Goal: Task Accomplishment & Management: Use online tool/utility

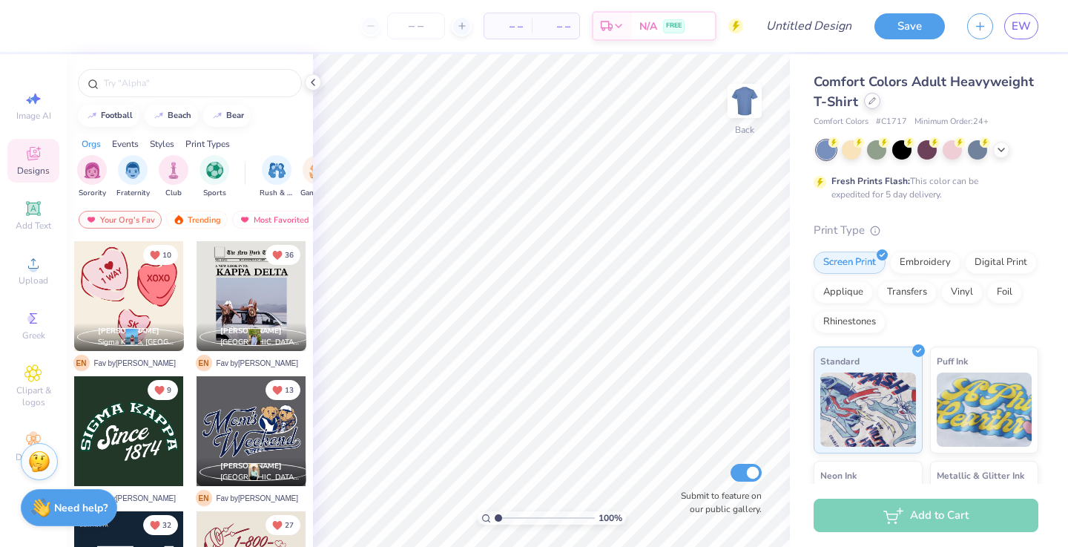
click at [876, 102] on div at bounding box center [872, 101] width 16 height 16
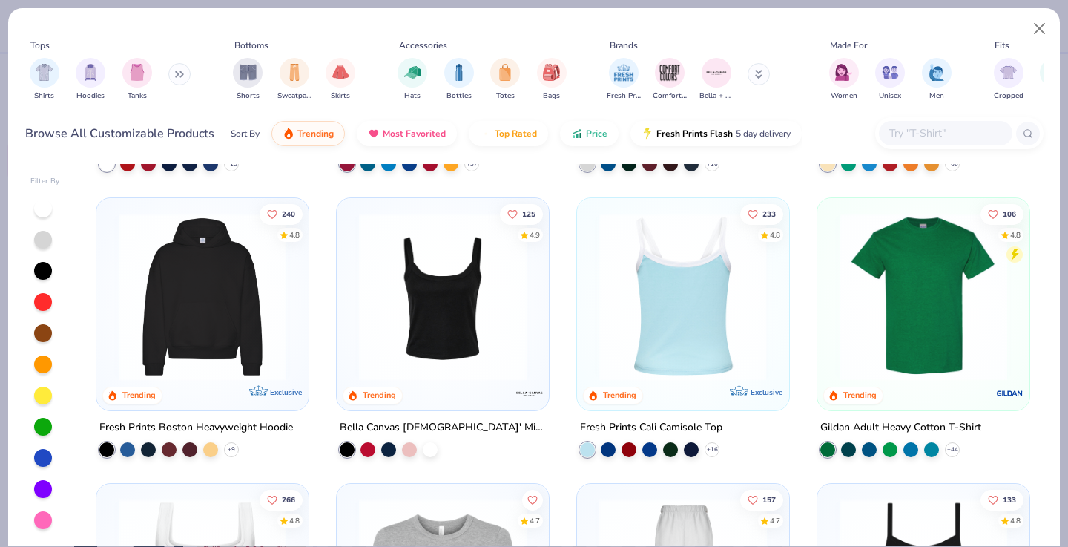
scroll to position [250, 0]
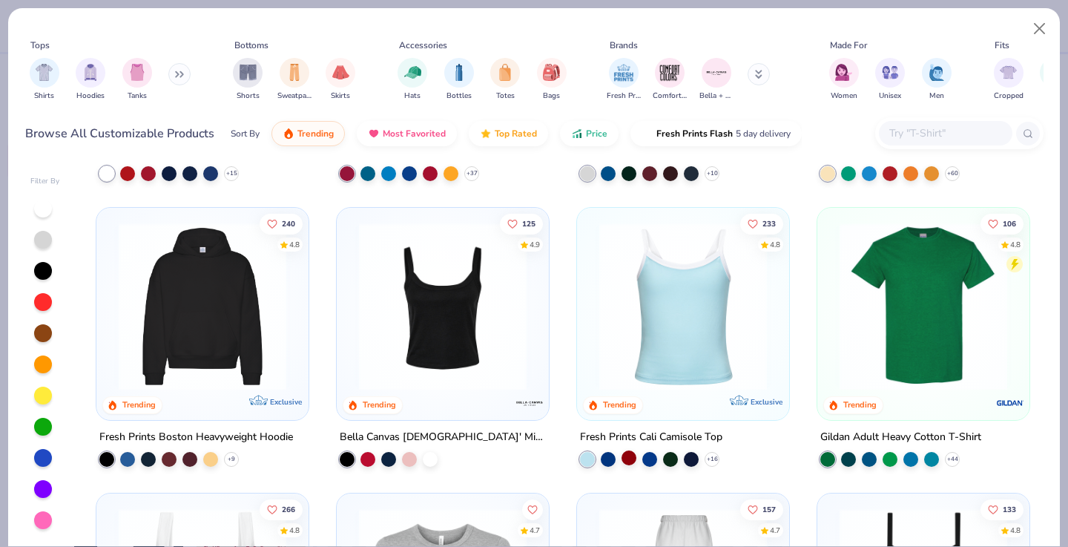
click at [630, 455] on div at bounding box center [629, 457] width 15 height 15
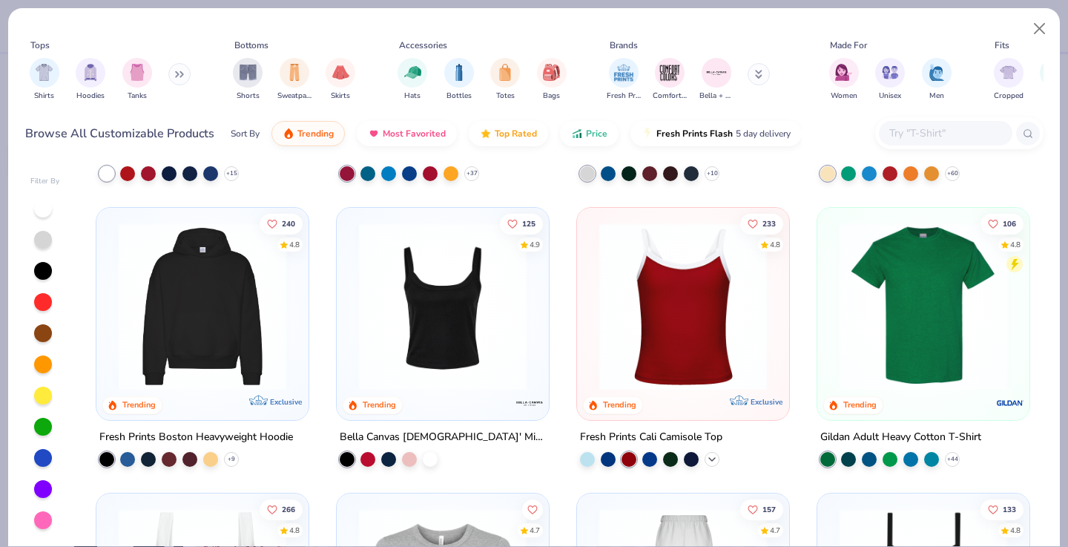
click at [711, 457] on polyline at bounding box center [712, 458] width 6 height 3
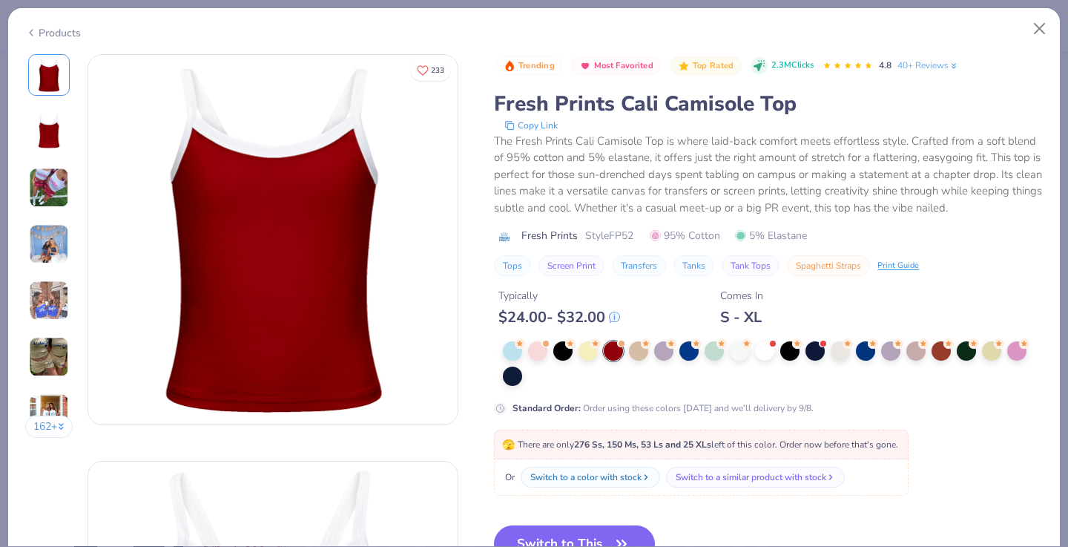
click at [852, 355] on div at bounding box center [773, 363] width 540 height 45
click at [939, 349] on div at bounding box center [941, 349] width 19 height 19
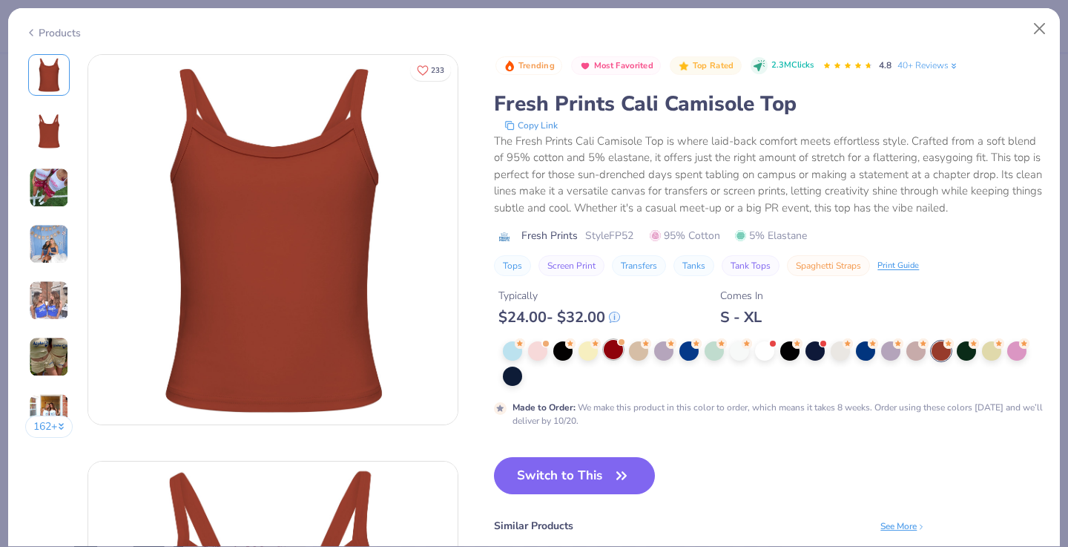
click at [619, 351] on div at bounding box center [613, 349] width 19 height 19
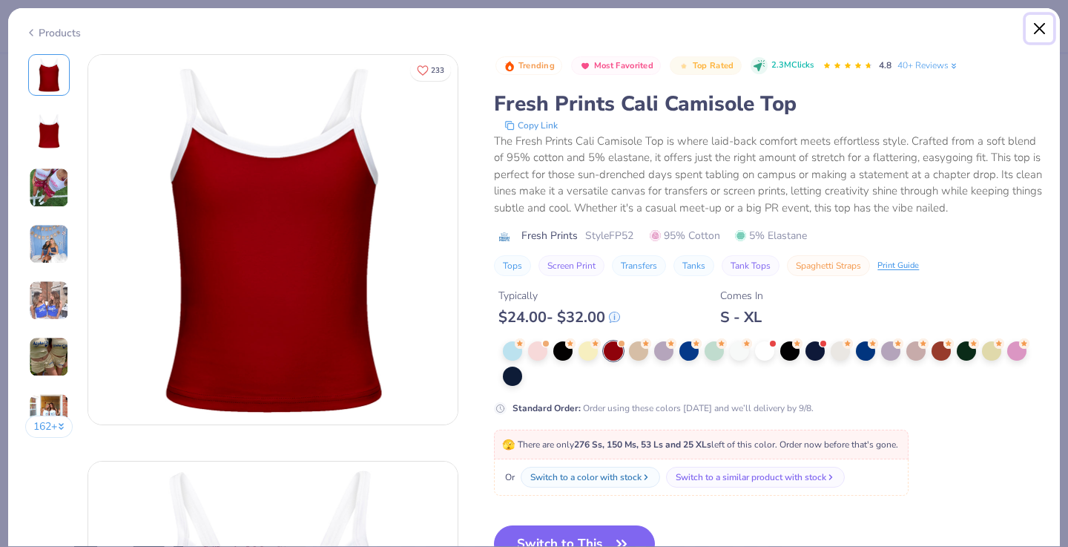
click at [1045, 34] on button "Close" at bounding box center [1040, 29] width 28 height 28
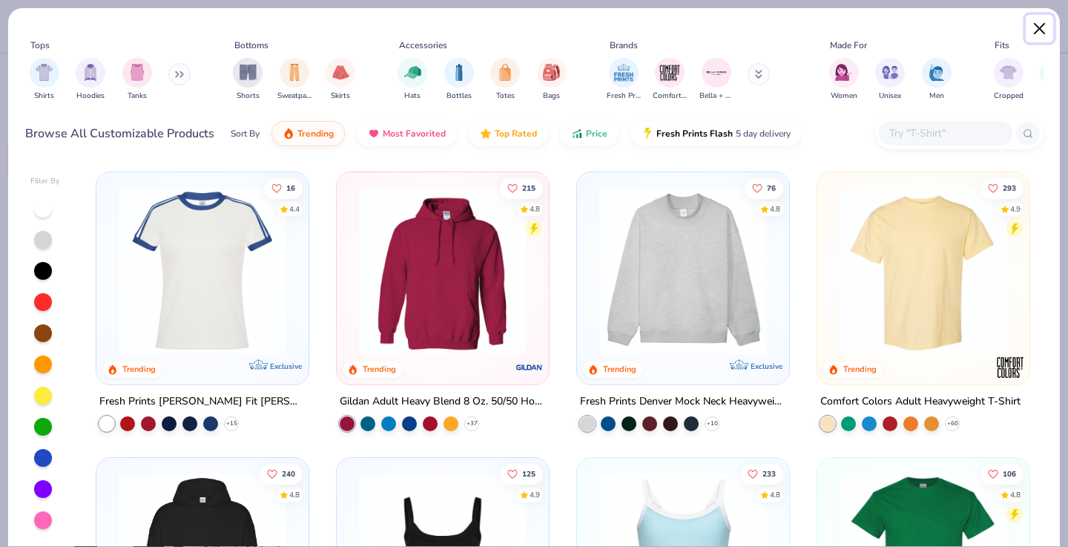
click at [1036, 30] on button "Close" at bounding box center [1040, 29] width 28 height 28
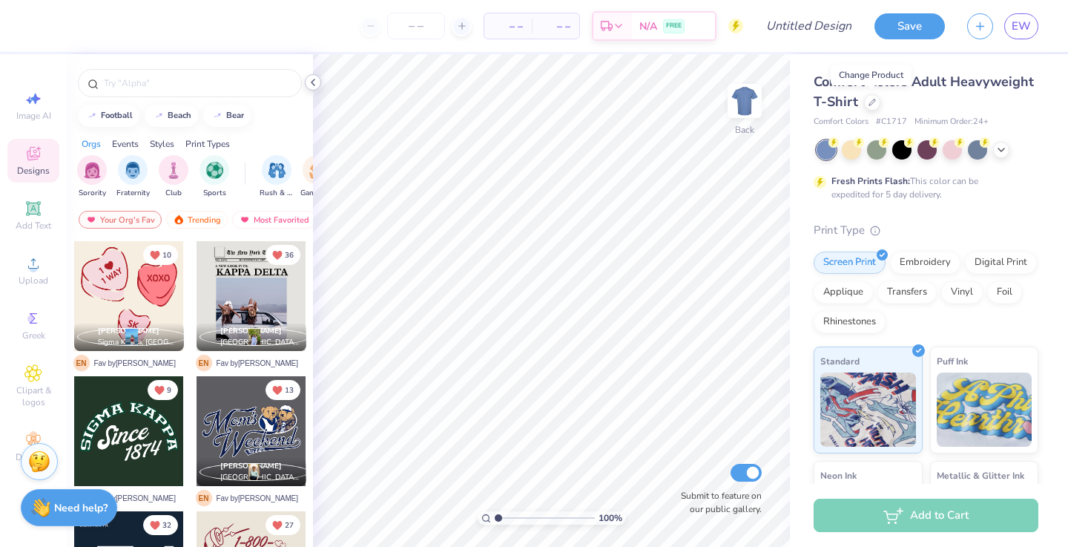
click at [316, 82] on icon at bounding box center [313, 82] width 12 height 12
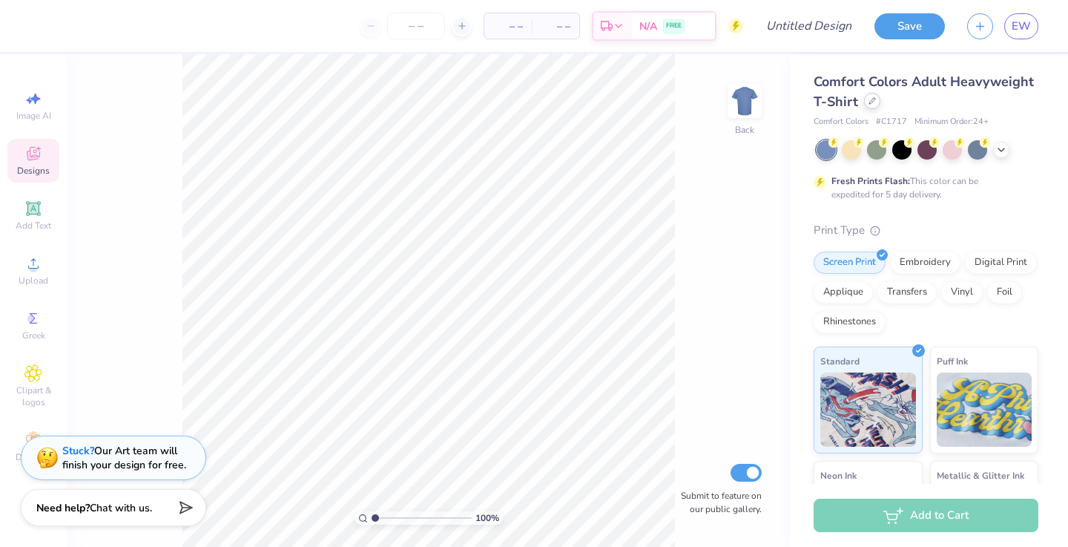
click at [872, 107] on div at bounding box center [872, 101] width 16 height 16
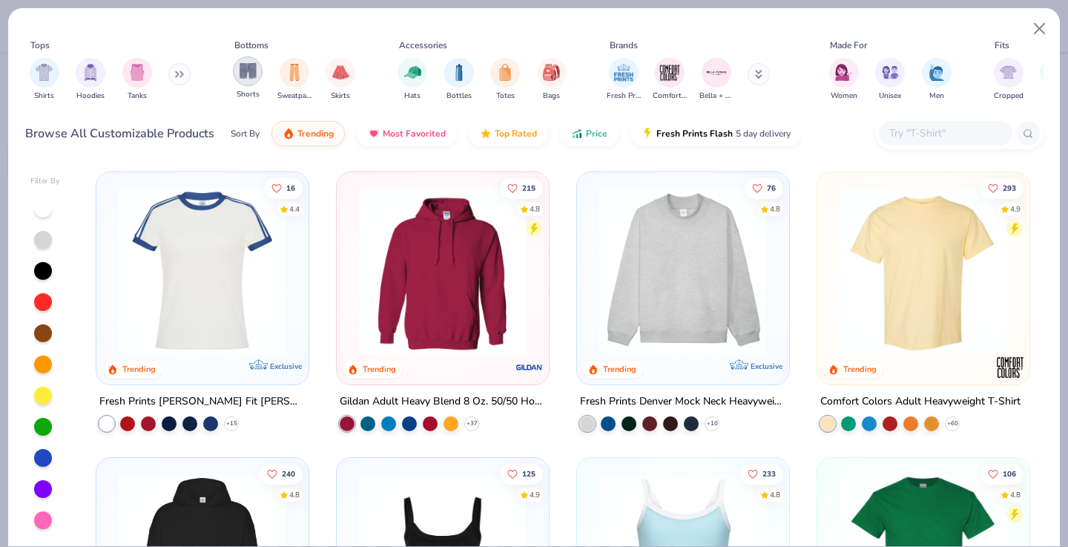
click at [253, 78] on img "filter for Shorts" at bounding box center [248, 70] width 17 height 17
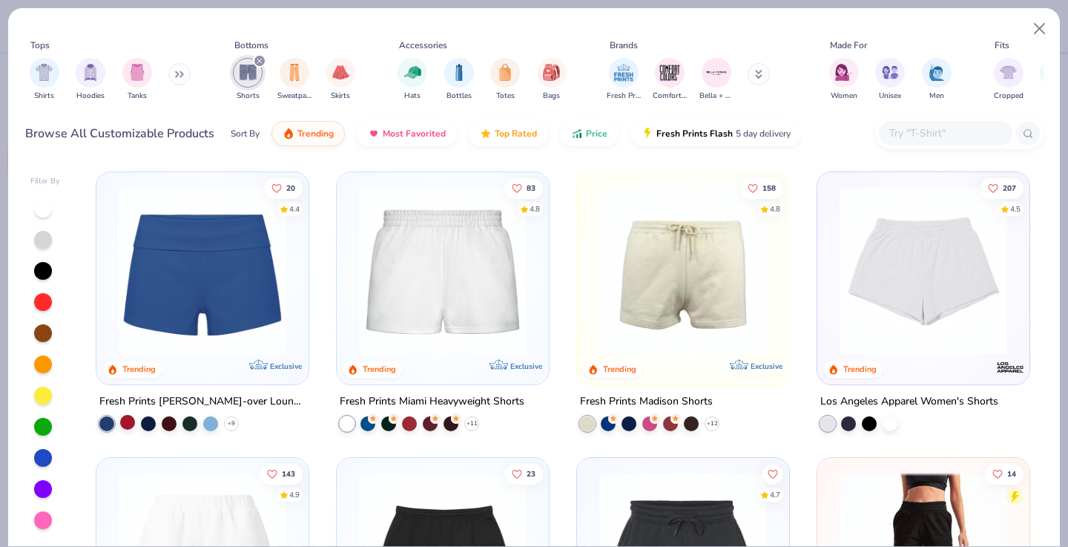
click at [134, 422] on div at bounding box center [127, 422] width 15 height 15
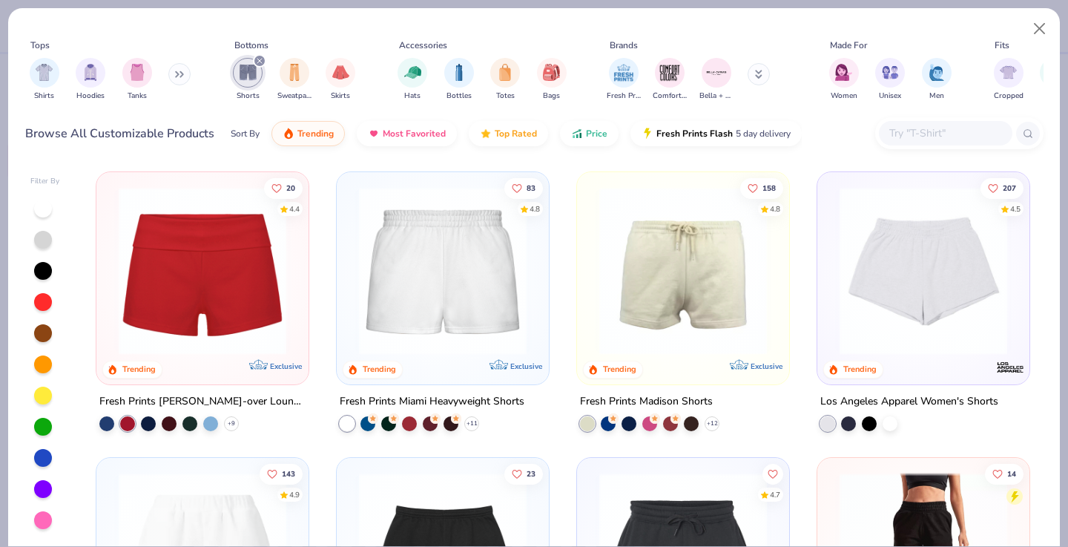
click at [959, 136] on input "text" at bounding box center [945, 133] width 114 height 17
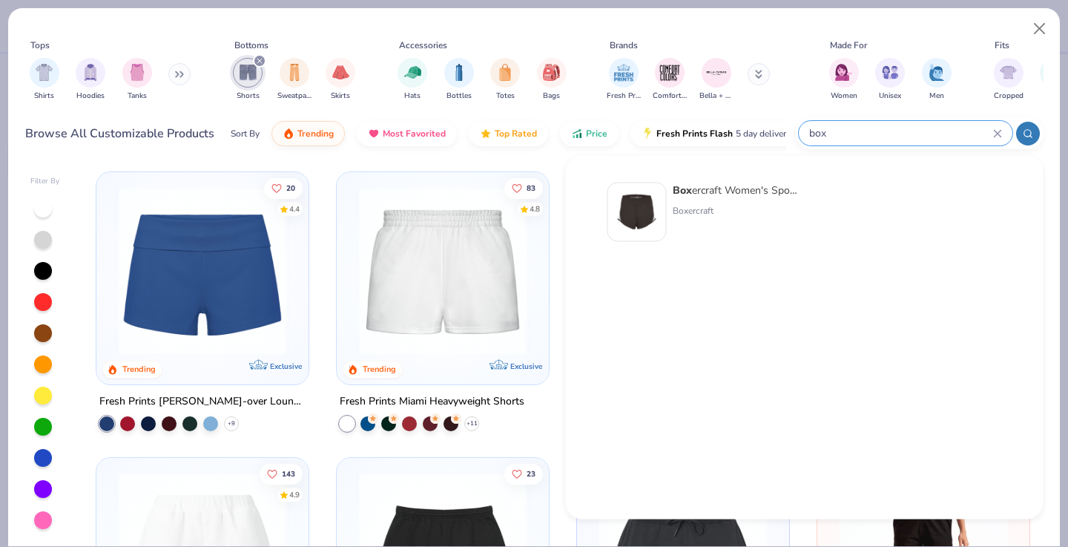
type input "box"
click at [757, 188] on div "Box ercraft Women's Sport Shorts" at bounding box center [735, 190] width 125 height 16
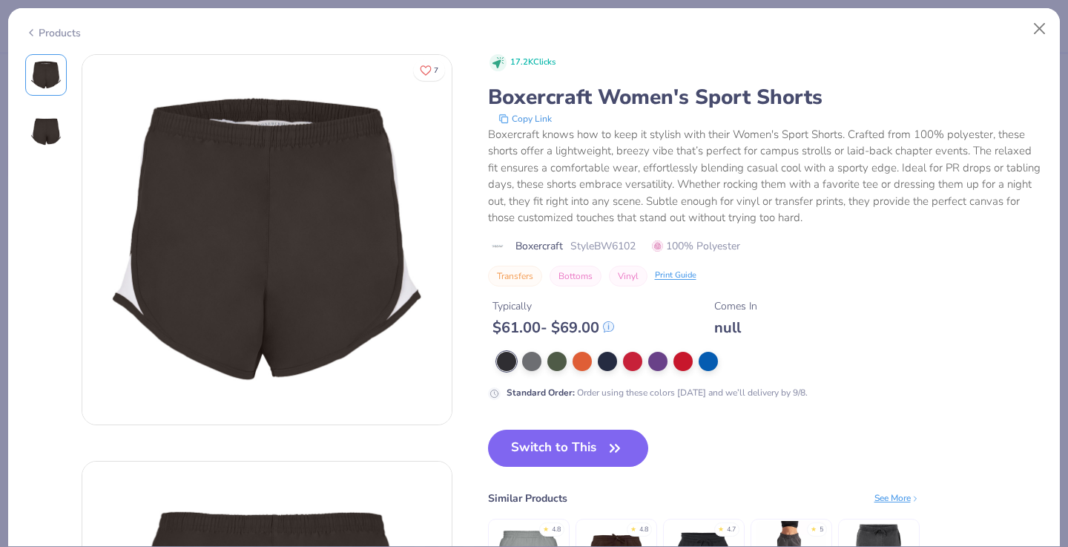
click at [691, 349] on div "17.2K Clicks Boxercraft Women's Sport Shorts Copy Link Boxercraft knows how to …" at bounding box center [766, 227] width 556 height 346
click at [1035, 33] on button "Close" at bounding box center [1040, 29] width 28 height 28
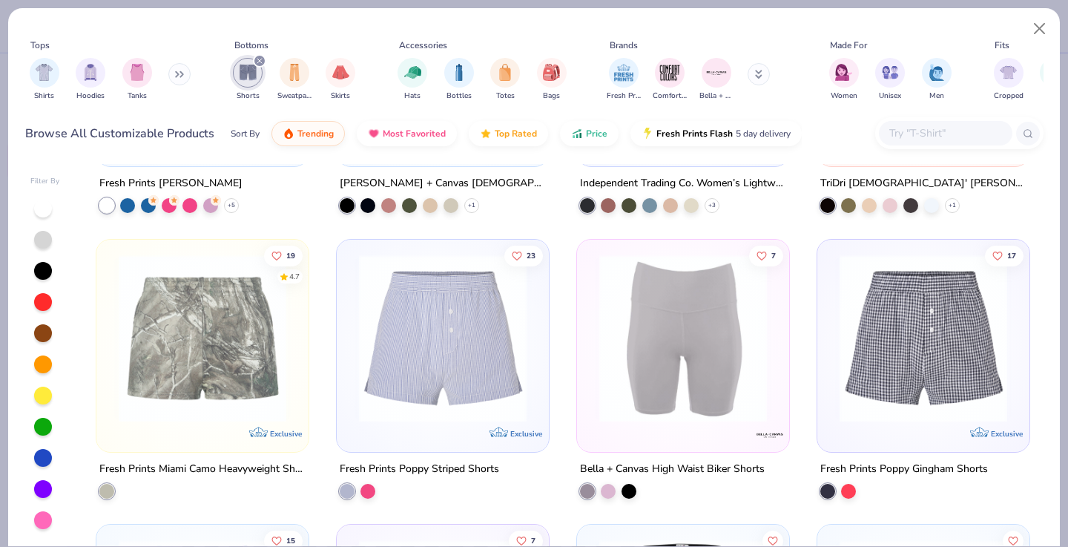
scroll to position [504, 0]
click at [907, 309] on img at bounding box center [923, 337] width 182 height 168
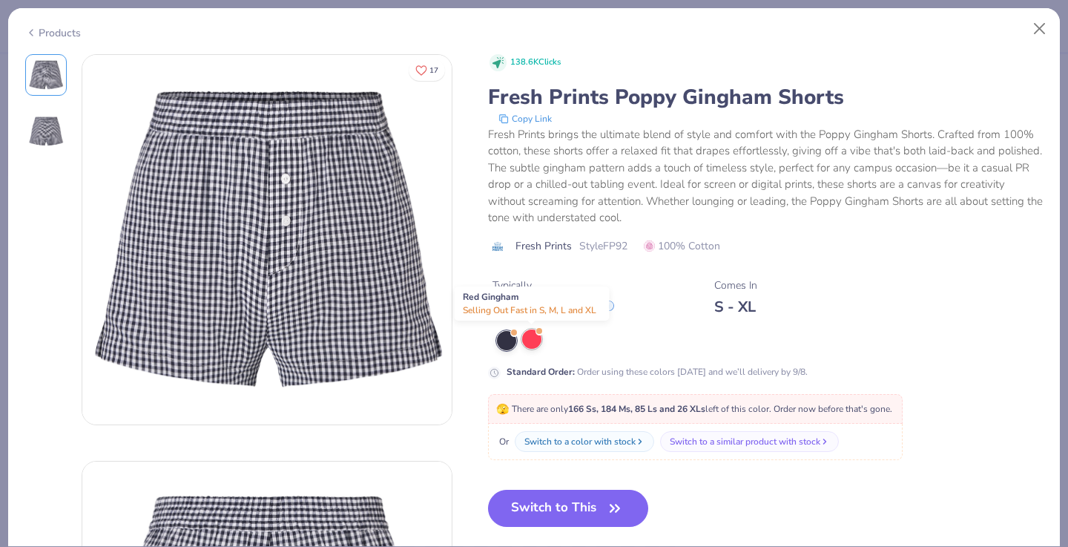
click at [526, 335] on div at bounding box center [531, 338] width 19 height 19
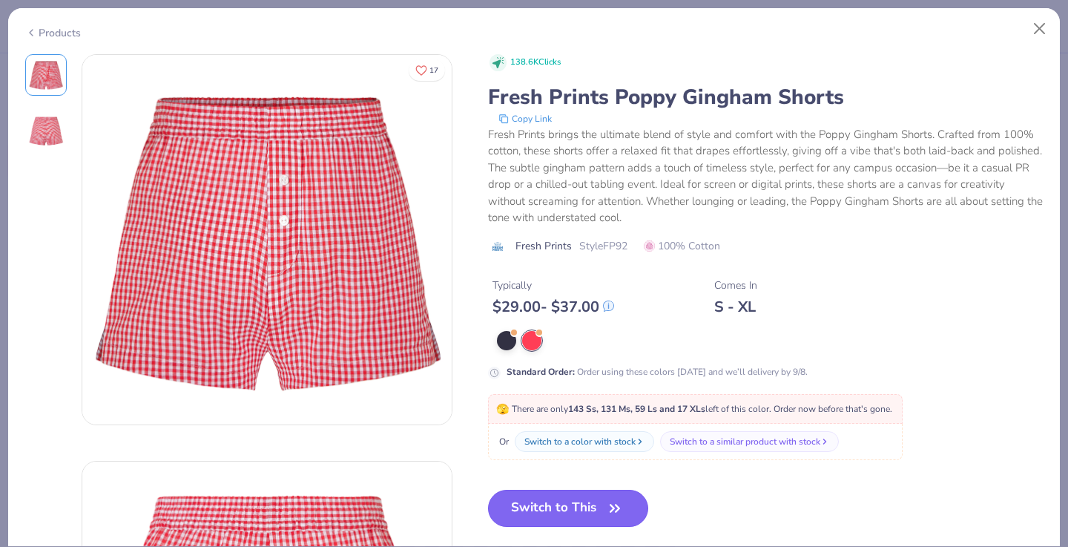
click at [586, 508] on button "Switch to This" at bounding box center [568, 508] width 161 height 37
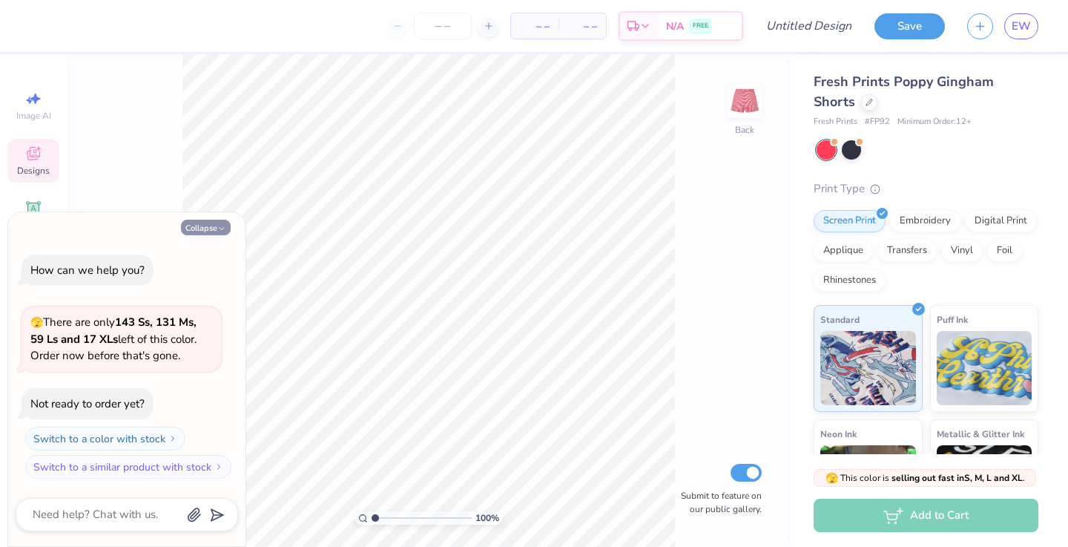
click at [210, 222] on button "Collapse" at bounding box center [206, 228] width 50 height 16
type textarea "x"
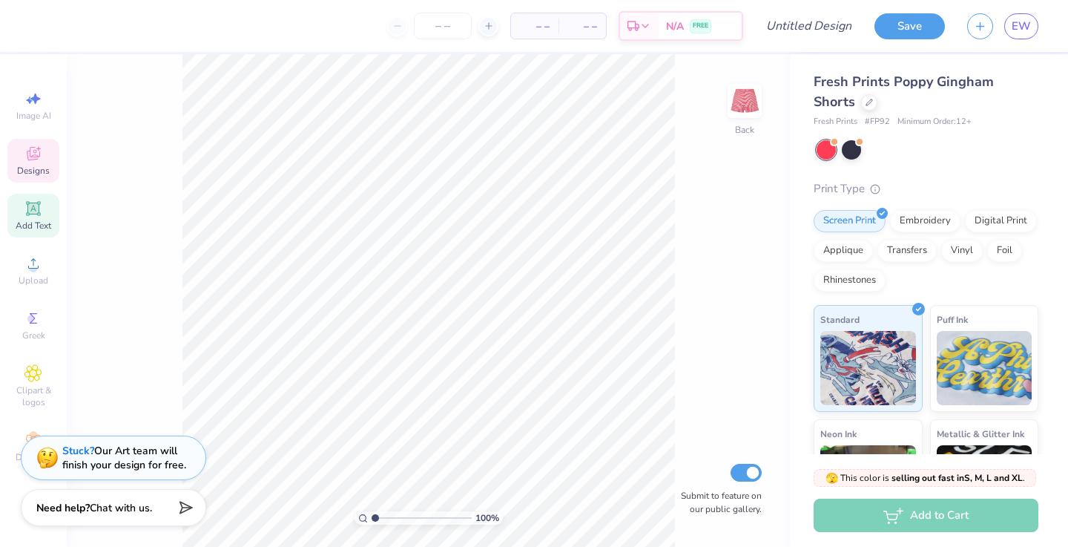
click at [36, 220] on span "Add Text" at bounding box center [34, 226] width 36 height 12
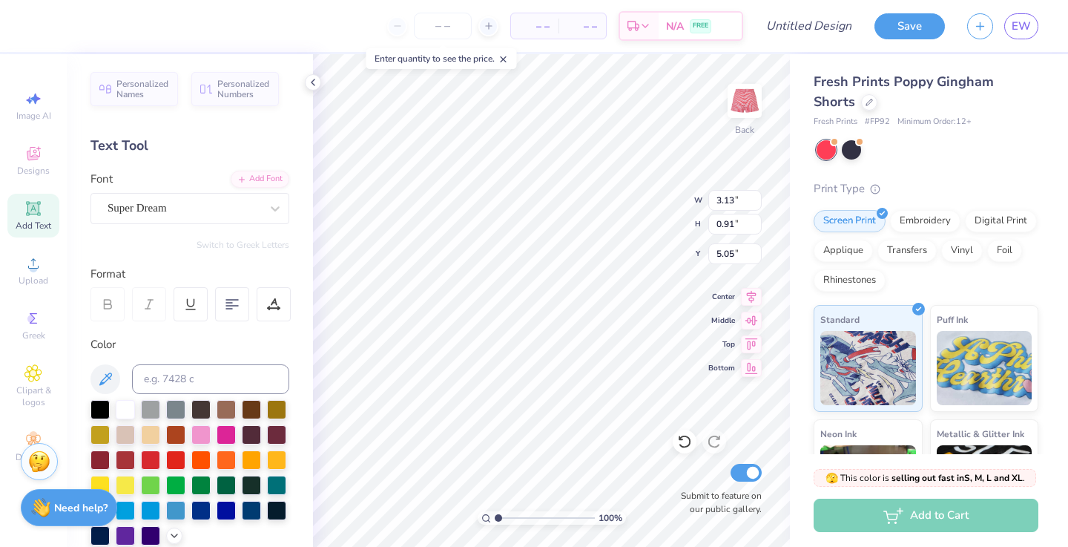
type textarea "TXT"
click at [875, 82] on span "Fresh Prints Poppy Gingham Shorts" at bounding box center [904, 92] width 180 height 38
click at [33, 314] on icon at bounding box center [33, 318] width 18 height 18
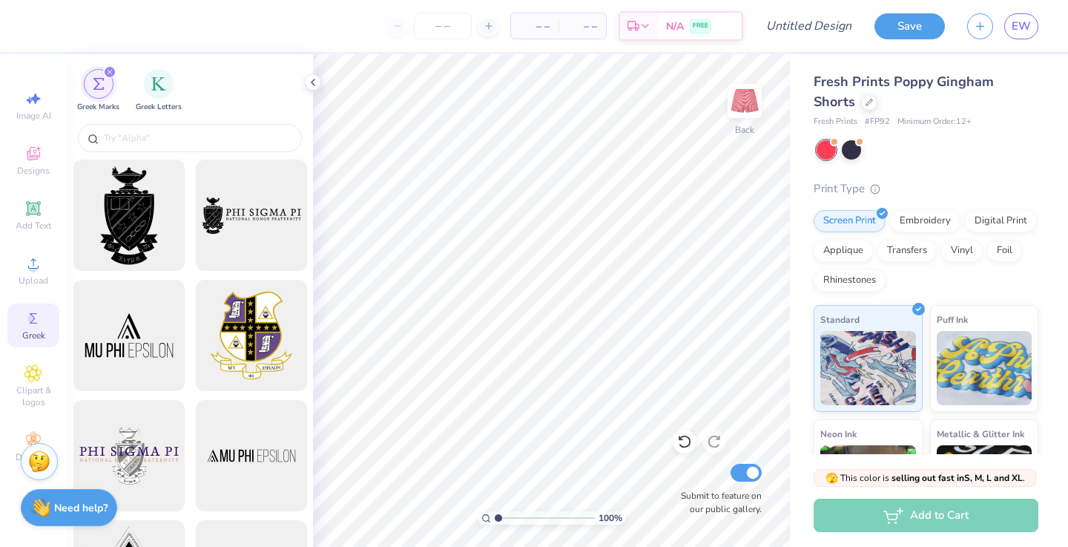
click at [112, 92] on div "Greek Marks" at bounding box center [98, 91] width 42 height 44
click at [148, 122] on div at bounding box center [190, 139] width 246 height 39
click at [152, 135] on input "text" at bounding box center [197, 138] width 190 height 15
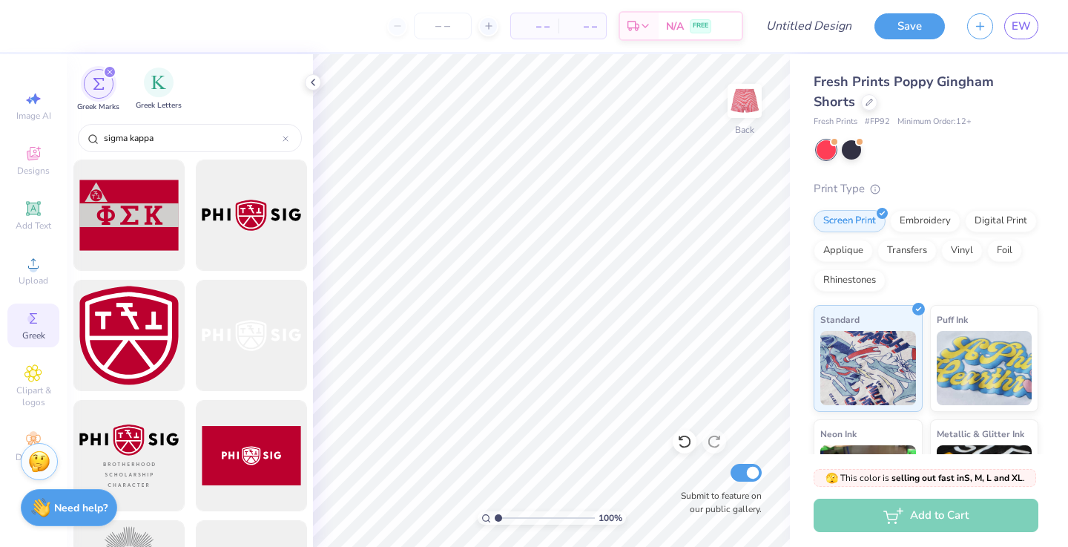
type input "sigma kappa"
click at [180, 97] on div "Greek Letters" at bounding box center [159, 90] width 46 height 44
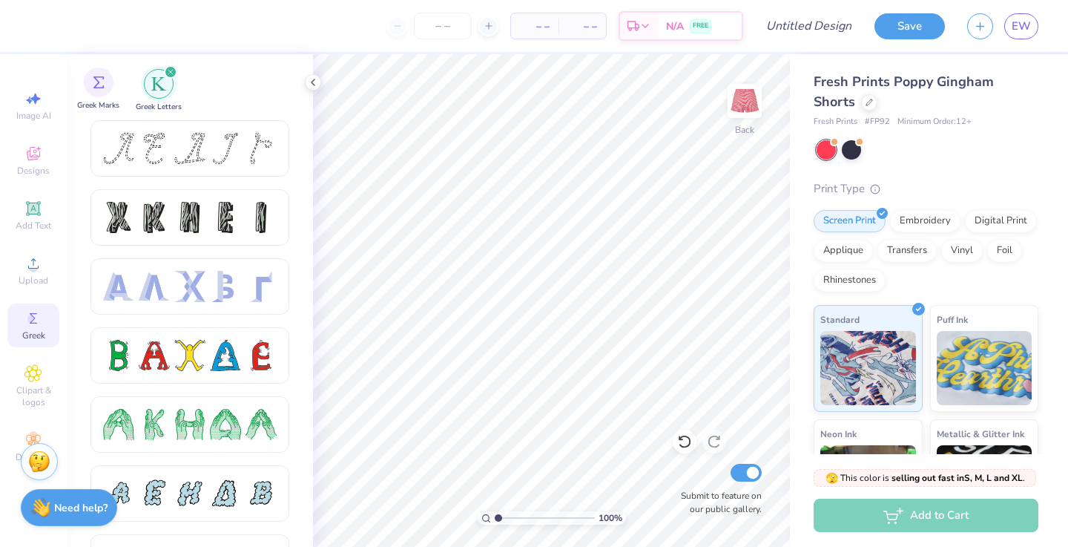
click at [114, 89] on div "Greek Marks" at bounding box center [98, 90] width 42 height 44
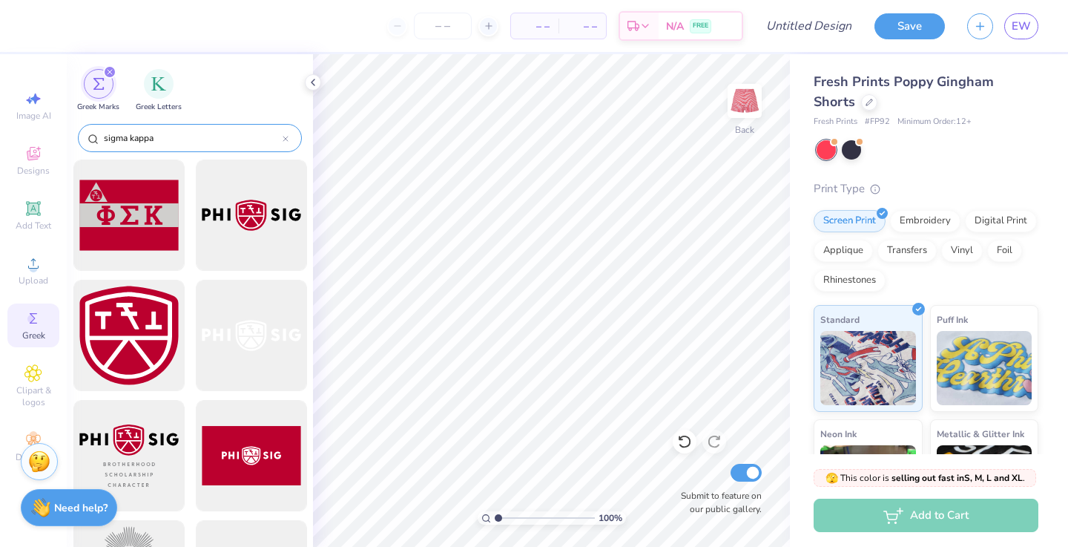
click at [169, 136] on input "sigma kappa" at bounding box center [192, 138] width 180 height 15
click at [317, 84] on icon at bounding box center [313, 82] width 12 height 12
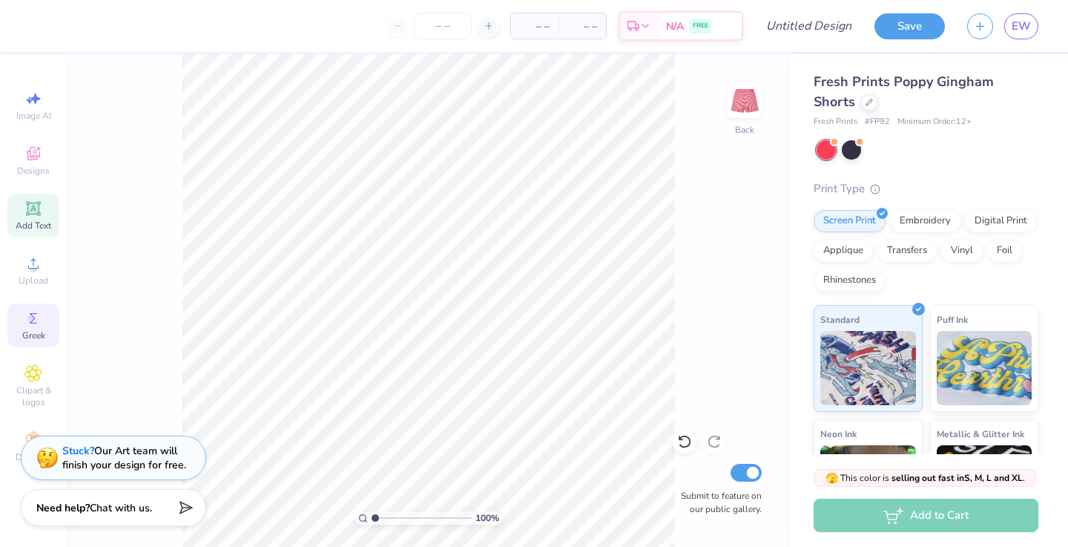
click at [34, 205] on icon at bounding box center [32, 208] width 11 height 11
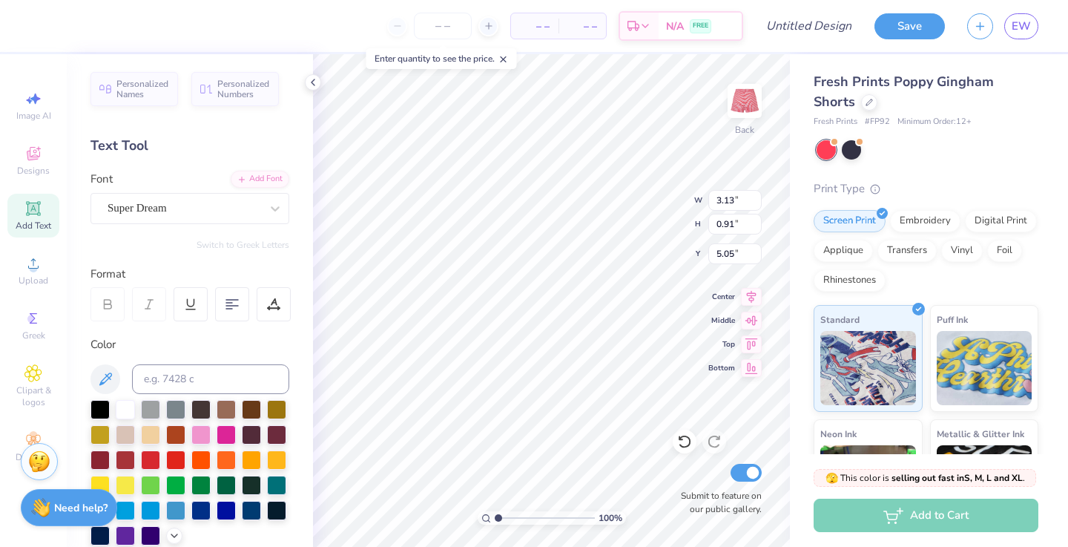
type textarea "F"
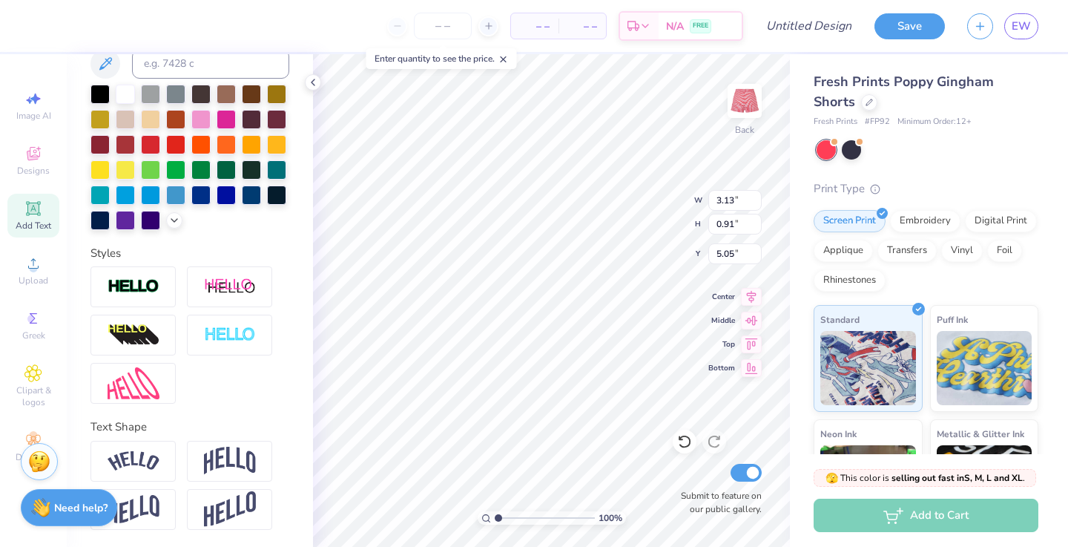
scroll to position [1, 3]
type textarea "Sigma Kappa FFall Fest 25'"
type input "5.64"
type input "1.83"
type input "8.16"
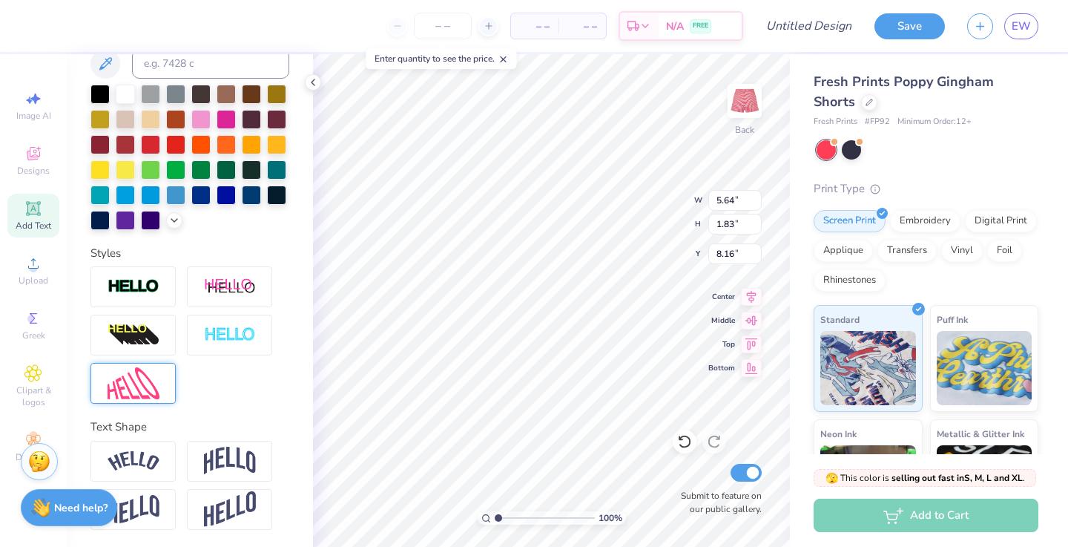
click at [145, 375] on img at bounding box center [134, 383] width 52 height 32
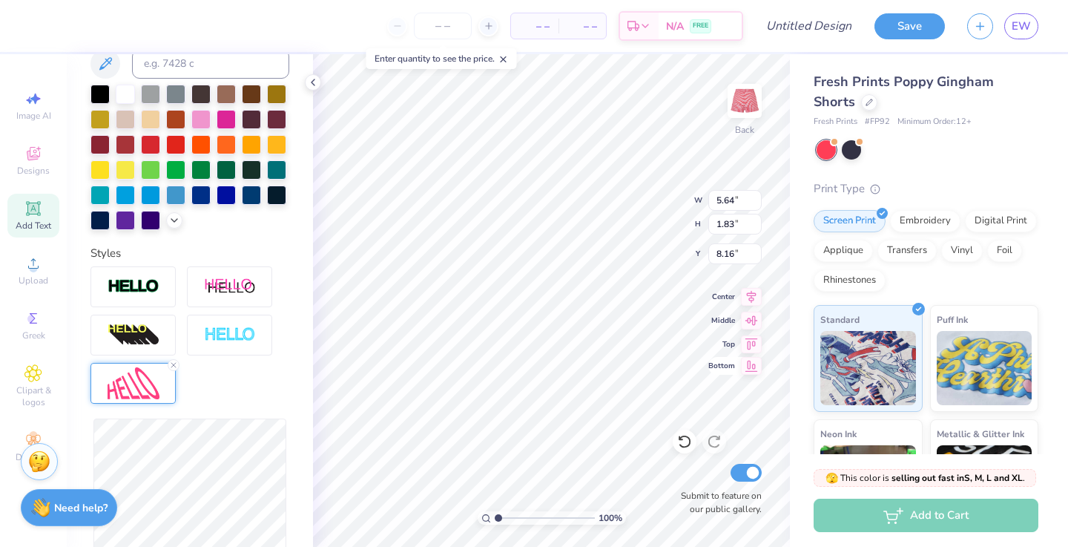
scroll to position [0, 0]
click at [162, 364] on div at bounding box center [133, 383] width 85 height 41
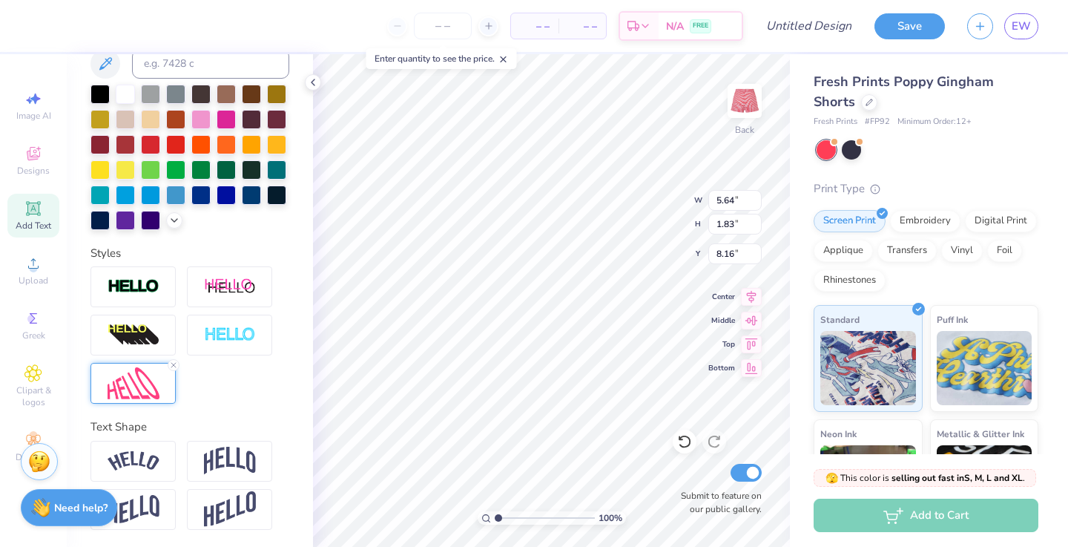
click at [157, 374] on img at bounding box center [134, 383] width 52 height 32
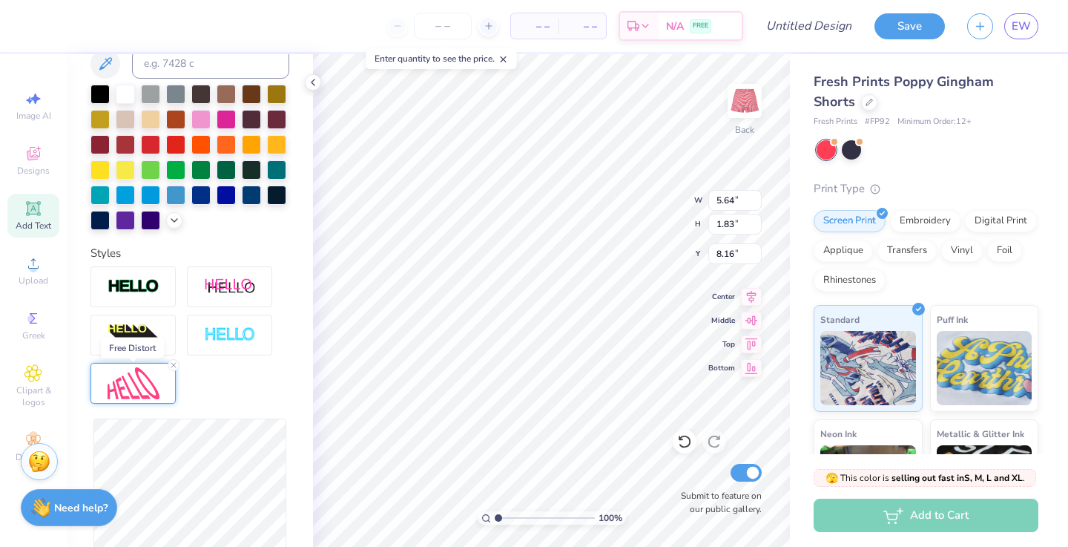
click at [157, 374] on img at bounding box center [134, 383] width 52 height 32
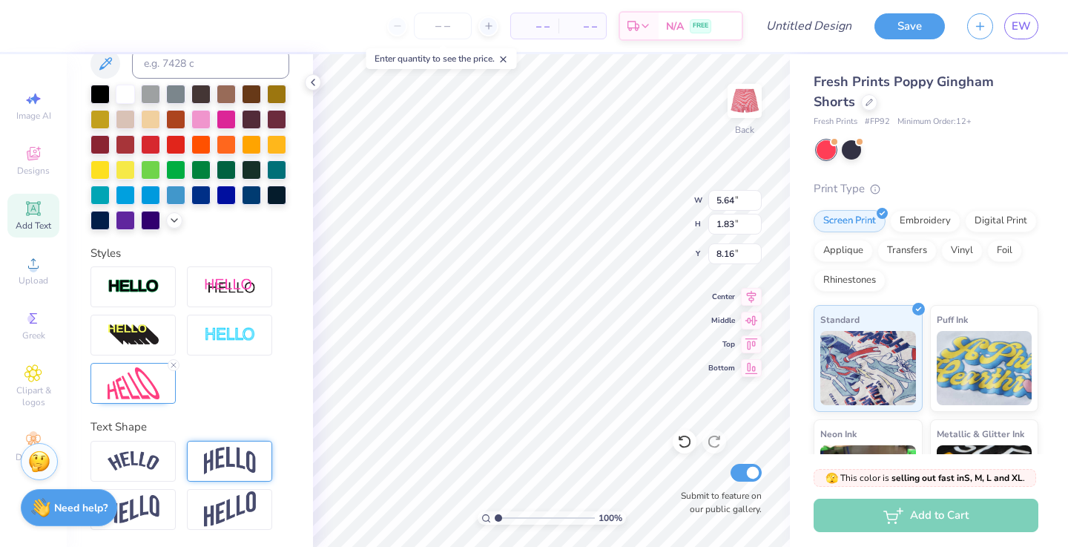
click at [237, 455] on img at bounding box center [230, 461] width 52 height 28
type textarea "Sigma Kappa Fall Fest 25'"
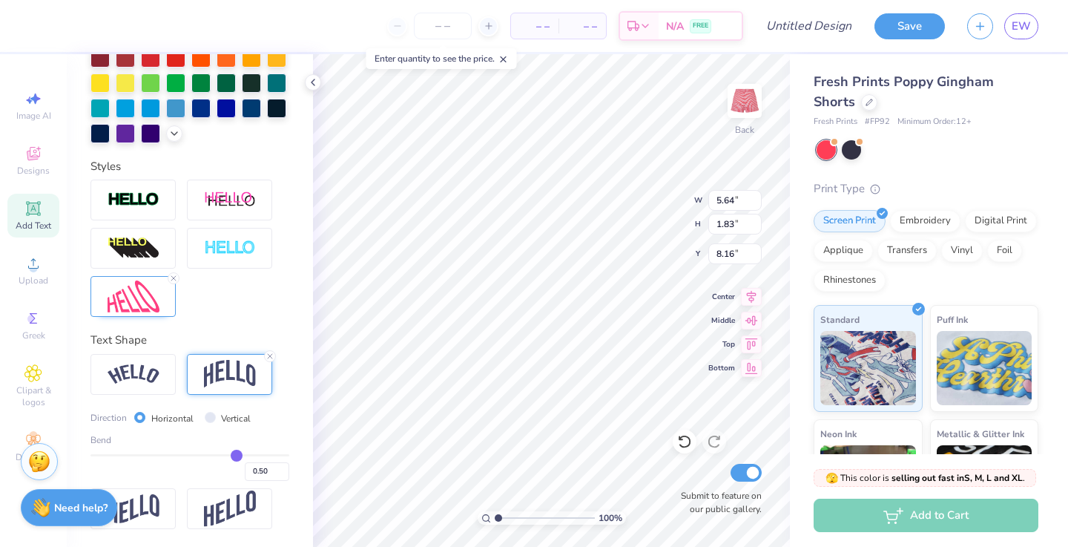
scroll to position [1, 2]
click at [155, 488] on div at bounding box center [133, 508] width 85 height 41
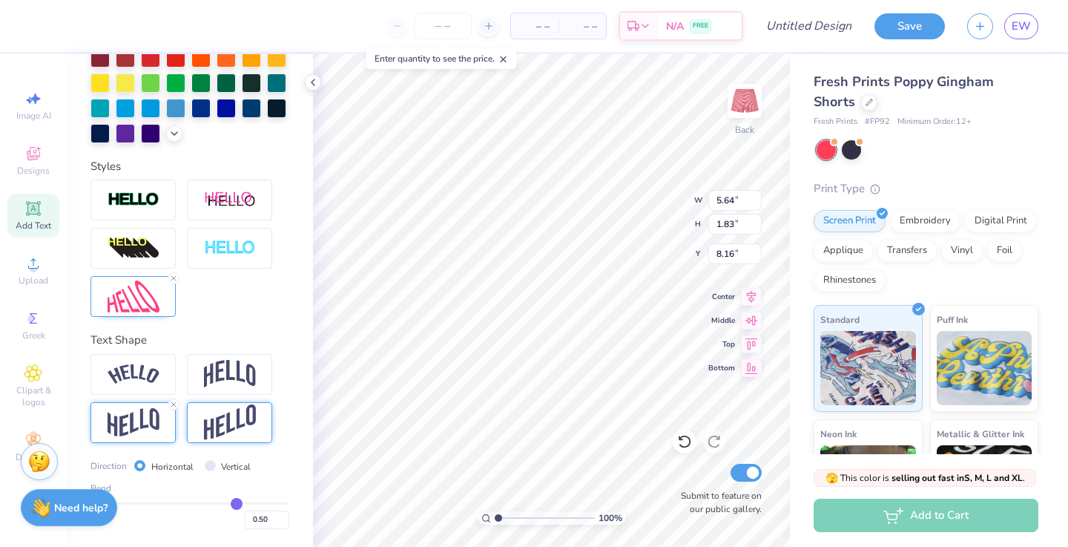
click at [251, 442] on div at bounding box center [229, 422] width 85 height 41
click at [241, 366] on img at bounding box center [230, 374] width 52 height 28
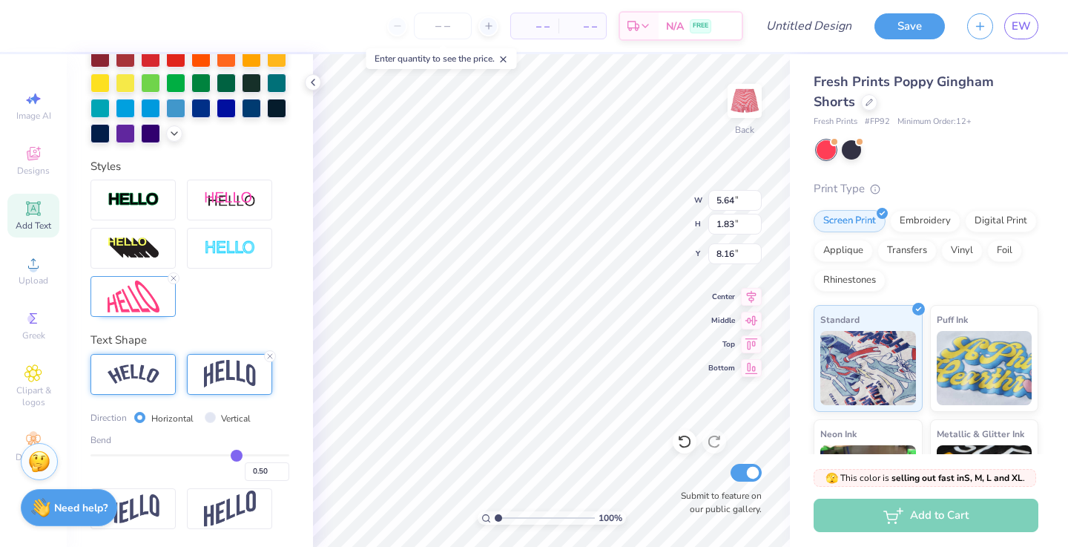
click at [144, 363] on div at bounding box center [133, 374] width 85 height 41
click at [150, 512] on img at bounding box center [134, 508] width 52 height 29
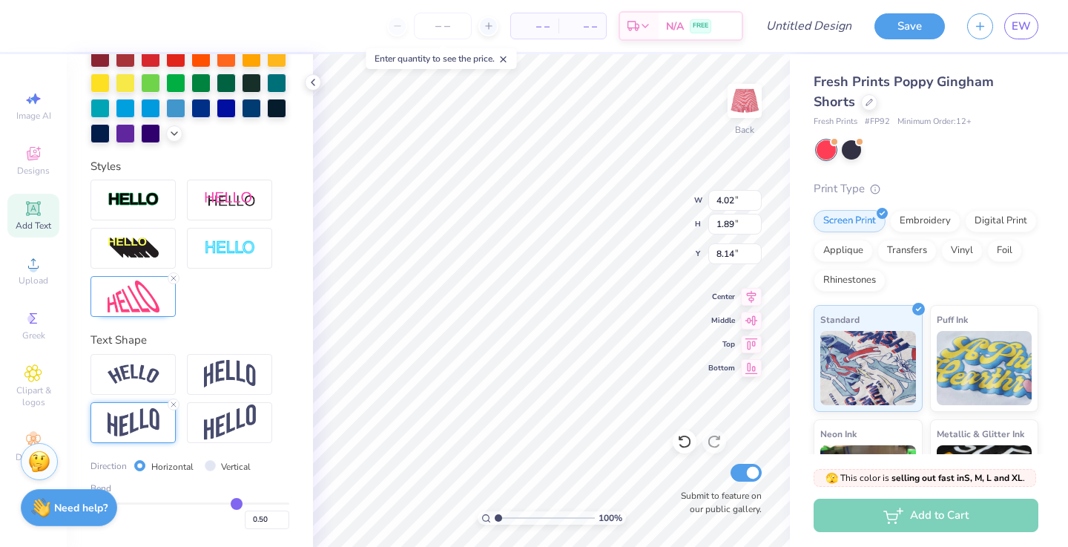
type input "4.02"
type input "1.89"
type input "8.14"
type input "4.66"
type input "2.19"
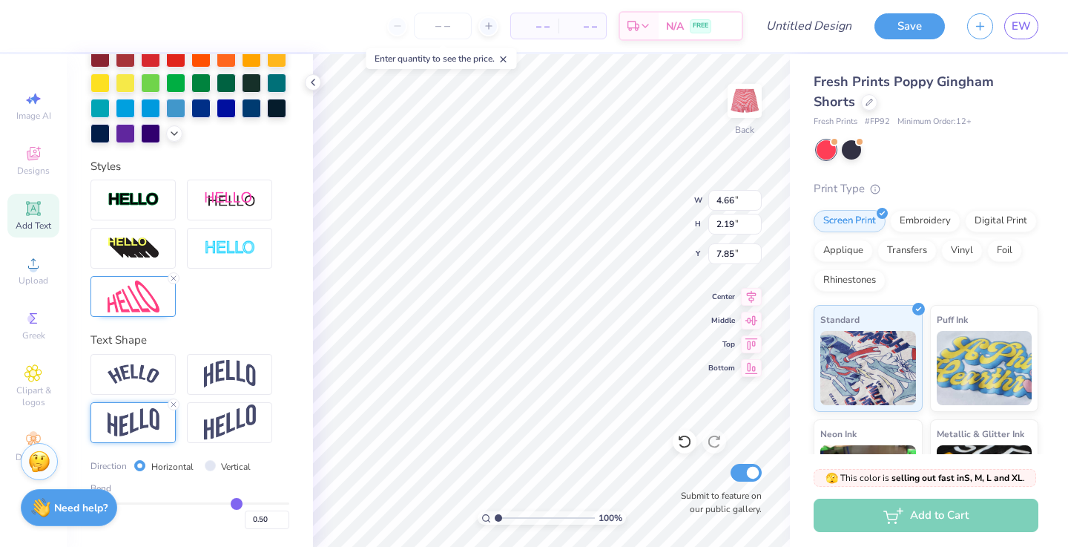
type input "7.85"
type input "7.86"
click at [131, 380] on img at bounding box center [134, 374] width 52 height 20
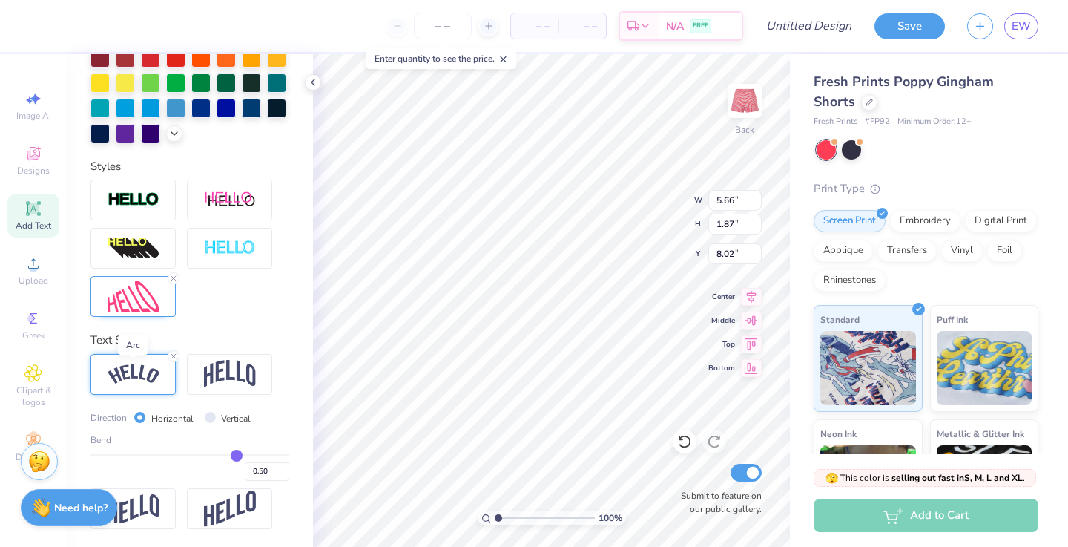
type input "5.66"
type input "1.87"
type input "8.02"
type input "8.00"
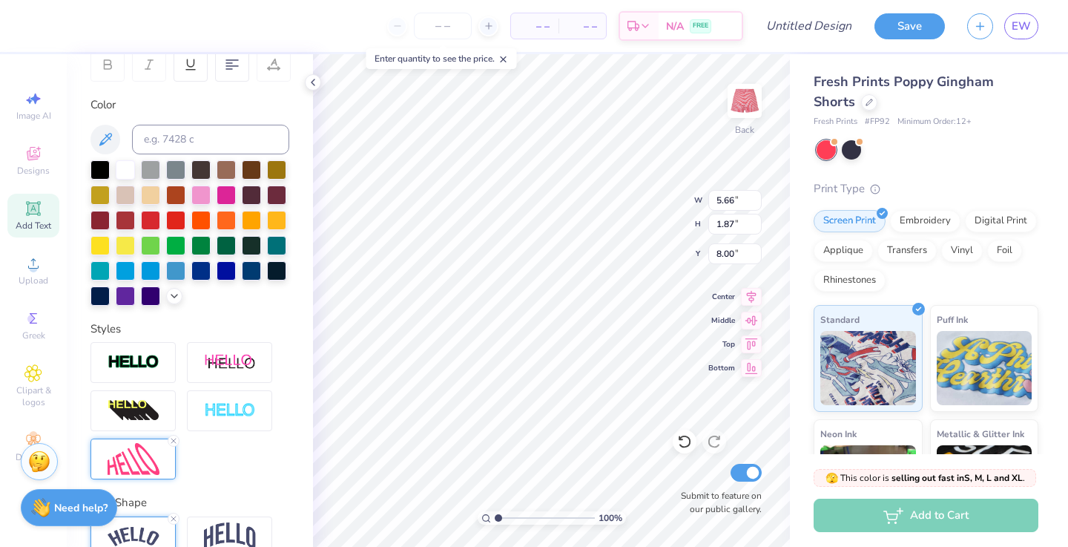
scroll to position [243, 0]
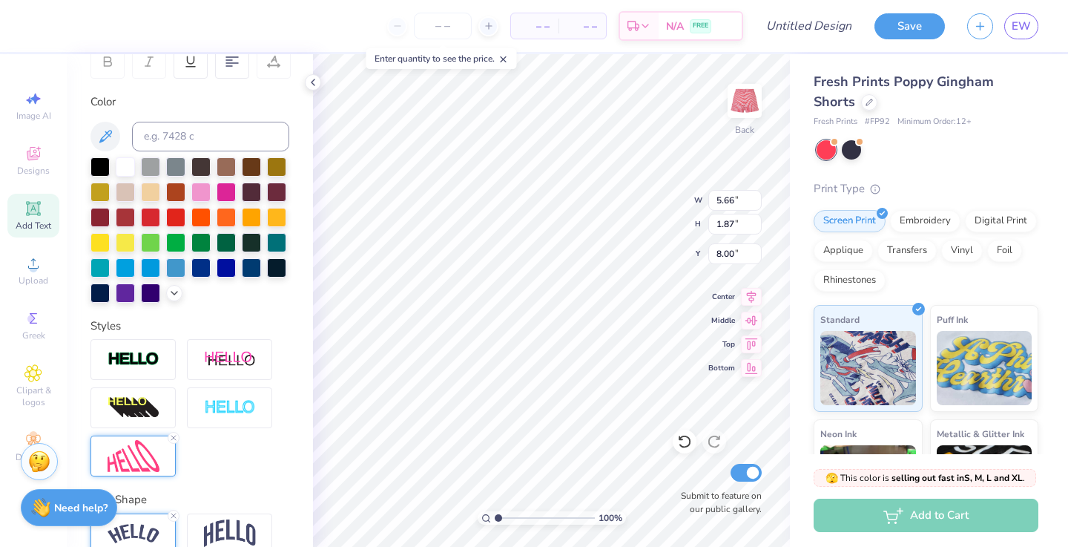
click at [141, 447] on img at bounding box center [134, 456] width 52 height 32
click at [128, 453] on img at bounding box center [134, 456] width 52 height 32
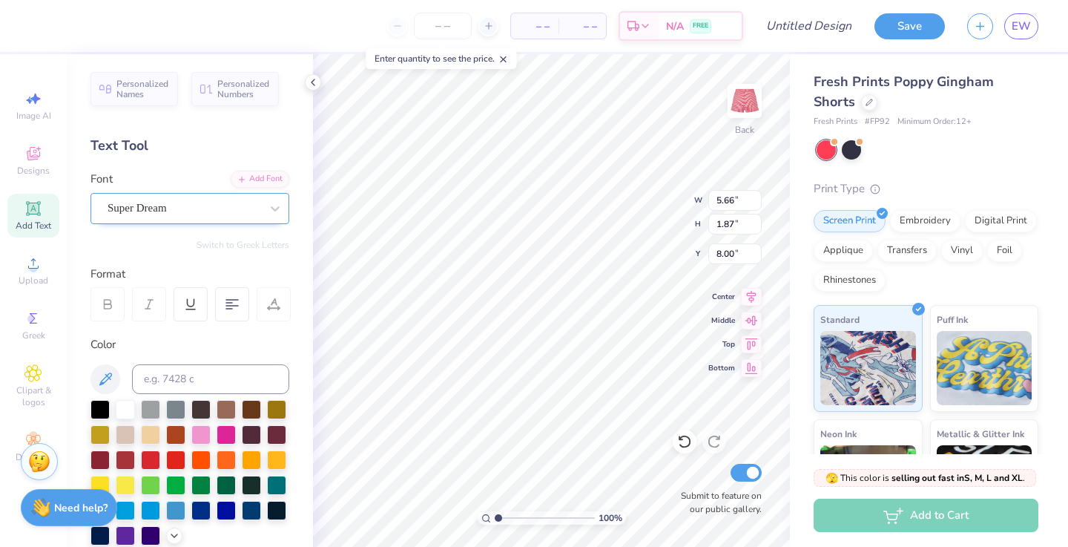
click at [179, 200] on div "Super Dream" at bounding box center [184, 208] width 156 height 23
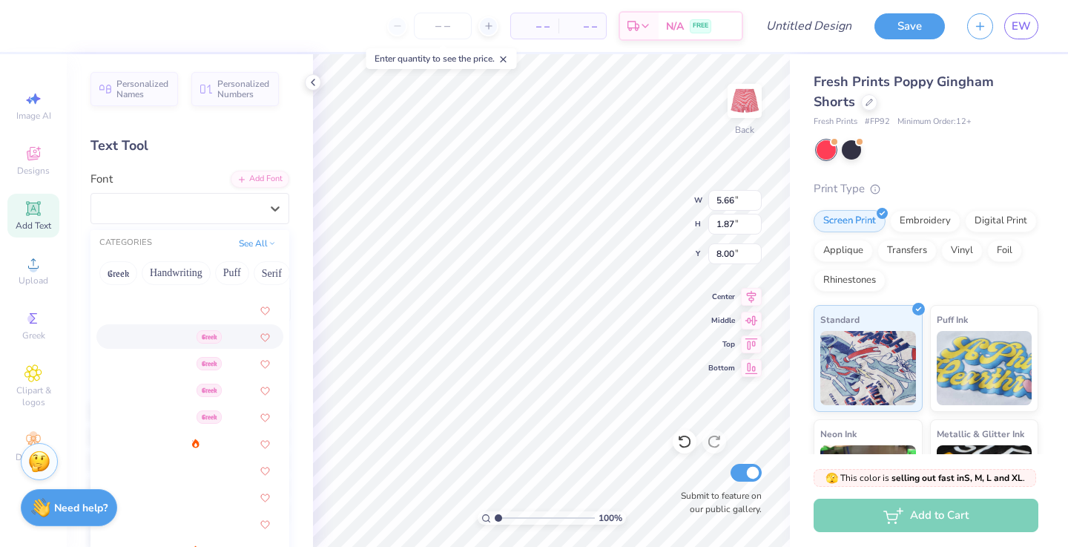
scroll to position [249, 0]
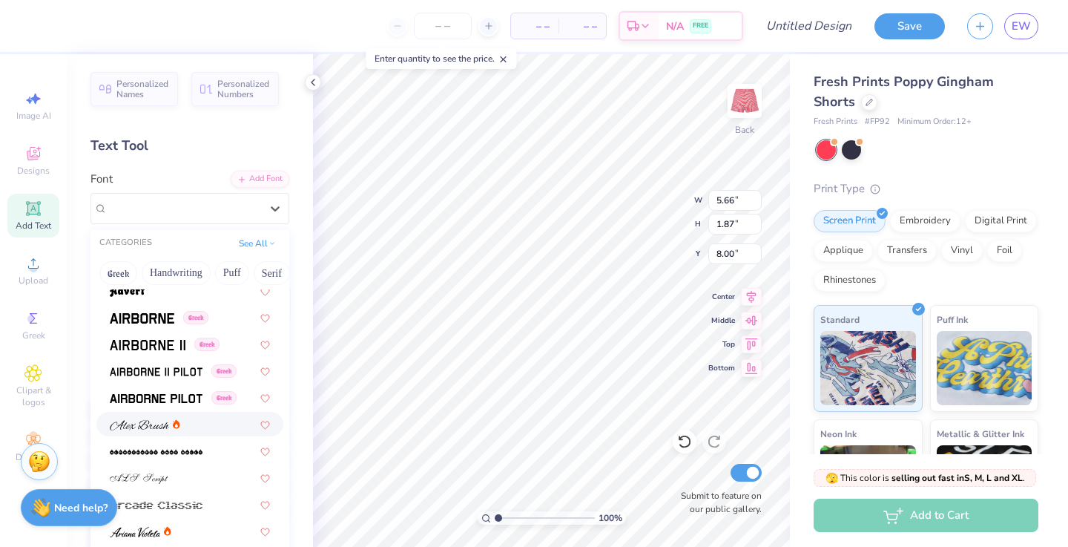
click at [181, 428] on div at bounding box center [190, 424] width 160 height 16
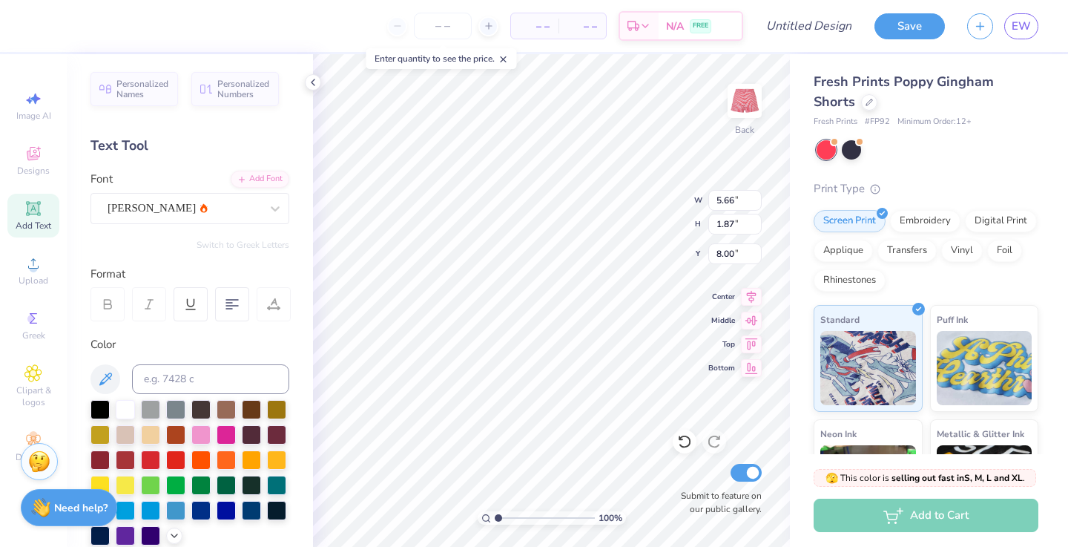
type input "5.06"
type input "1.72"
type input "8.07"
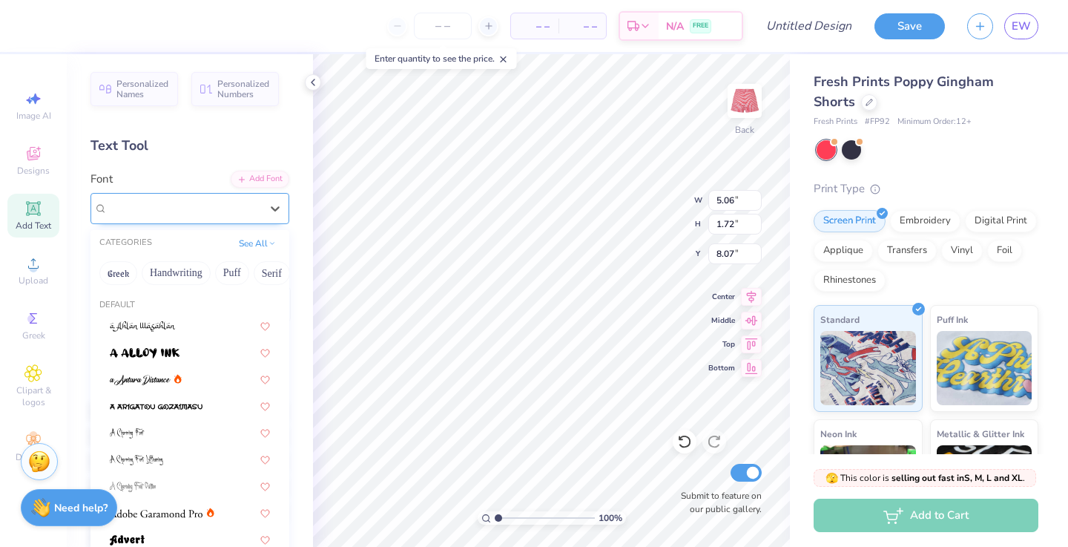
click at [188, 203] on div "[PERSON_NAME]" at bounding box center [184, 208] width 156 height 23
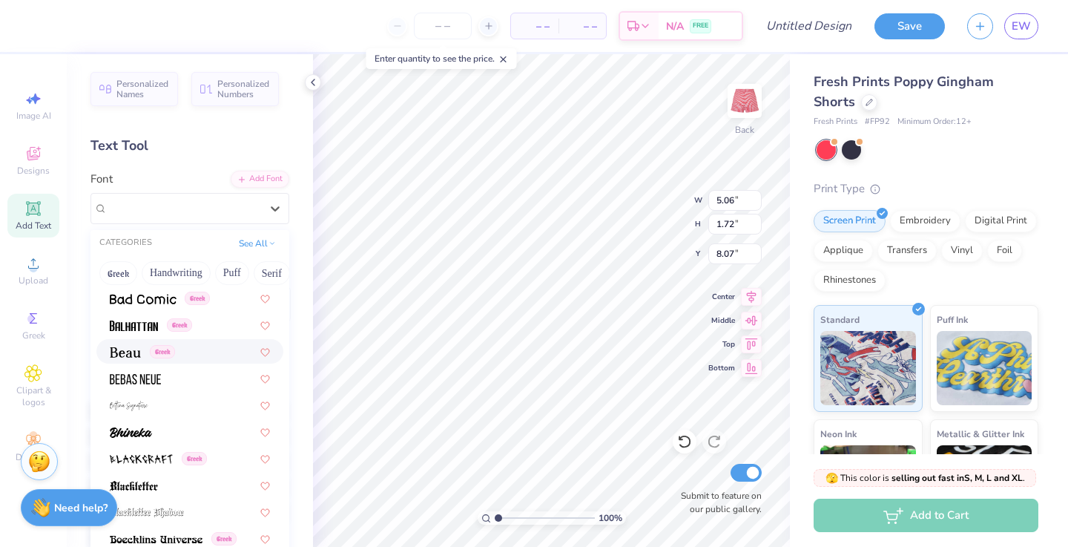
scroll to position [660, 0]
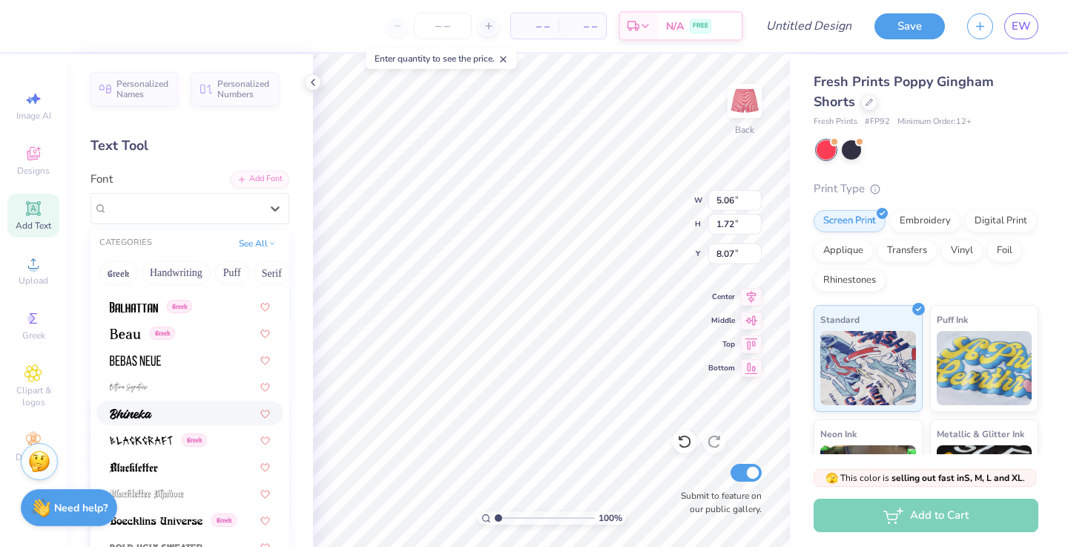
click at [157, 410] on div at bounding box center [190, 413] width 160 height 16
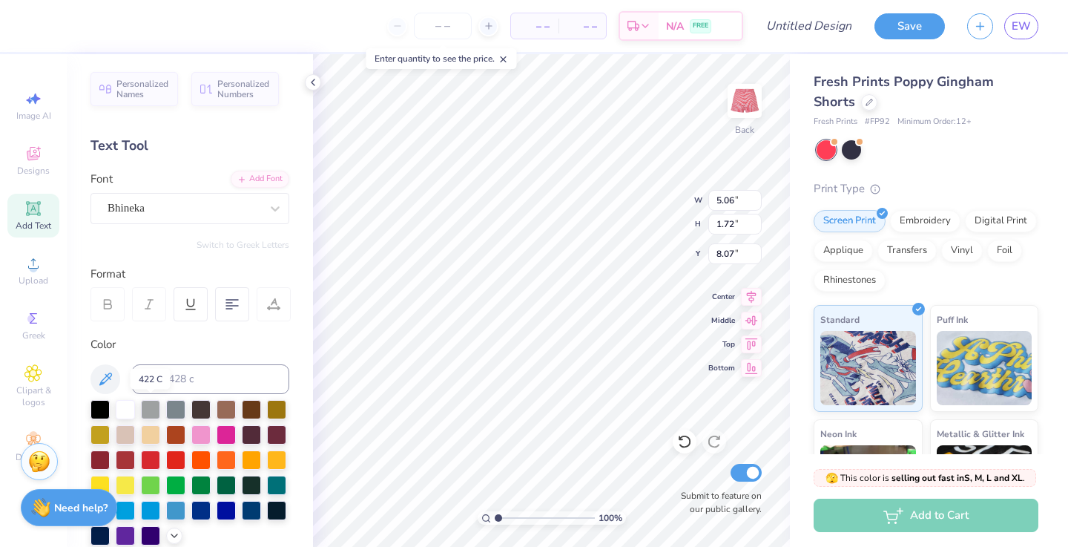
type input "4.81"
type input "1.71"
type input "8.08"
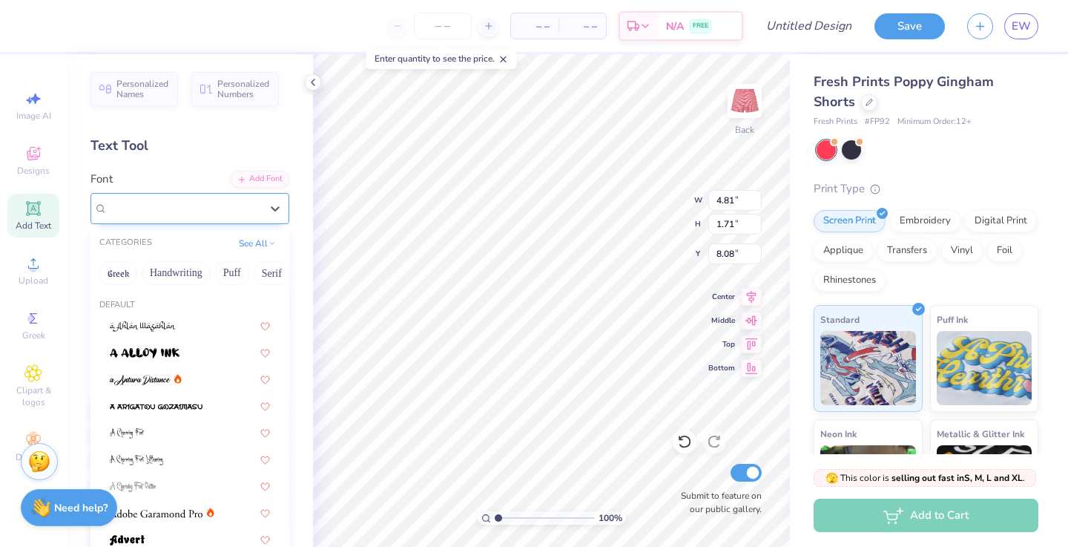
click at [171, 211] on div "Bhineka" at bounding box center [184, 208] width 156 height 23
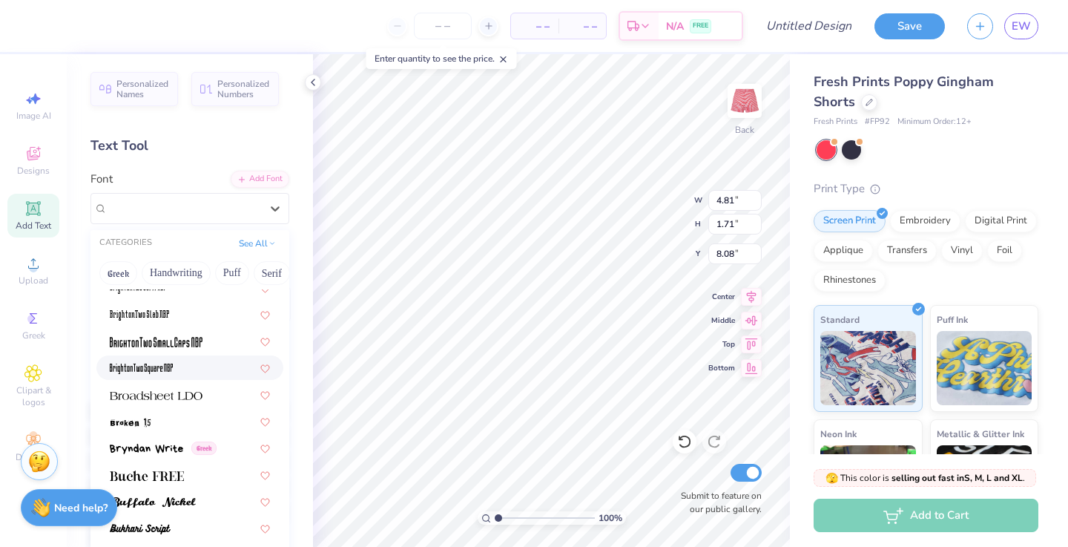
scroll to position [1177, 0]
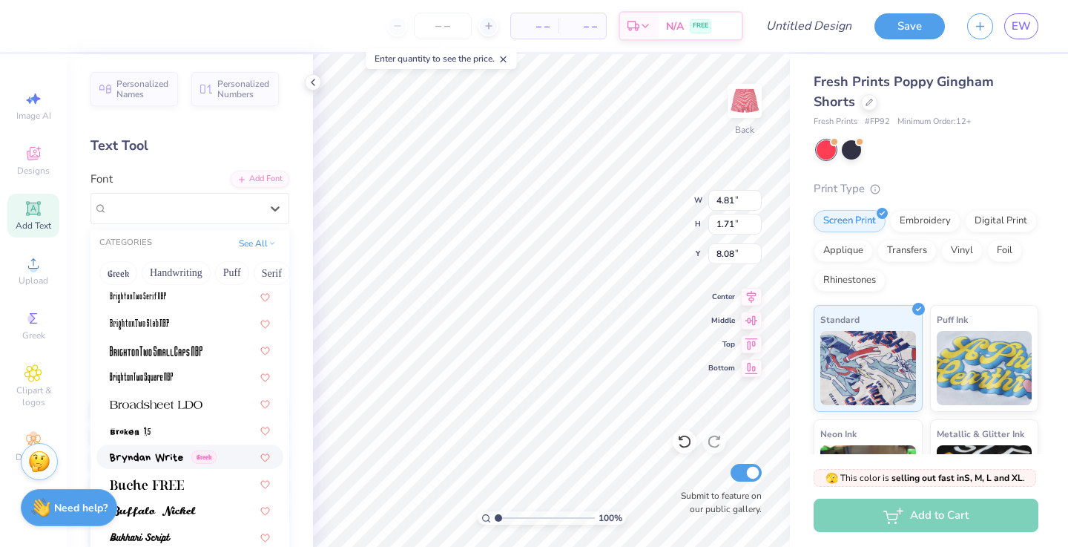
click at [167, 450] on span at bounding box center [146, 457] width 73 height 16
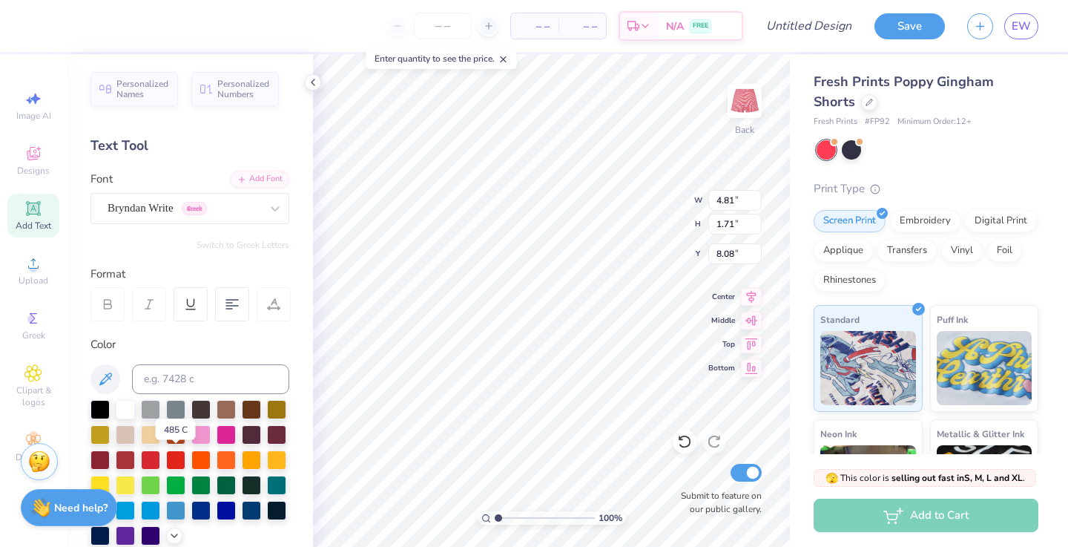
type input "5.29"
type input "1.96"
type input "7.95"
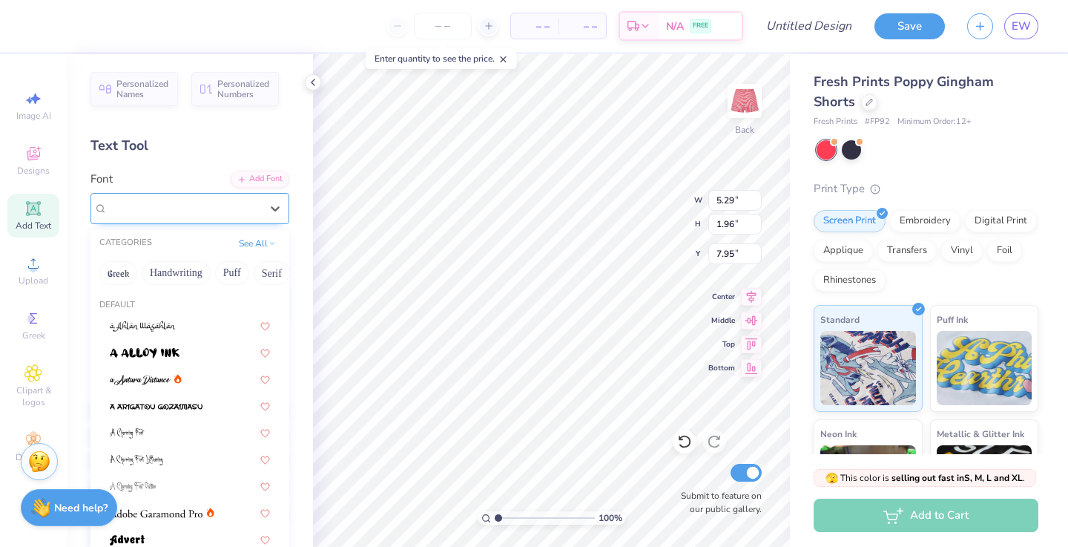
click at [172, 218] on div "Bryndan Write Greek" at bounding box center [184, 208] width 156 height 23
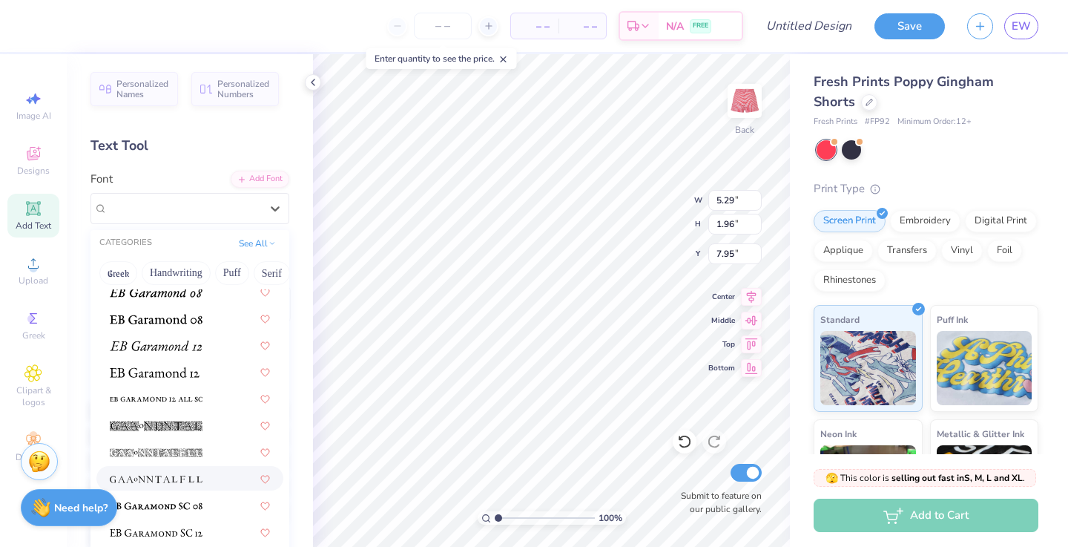
scroll to position [2835, 0]
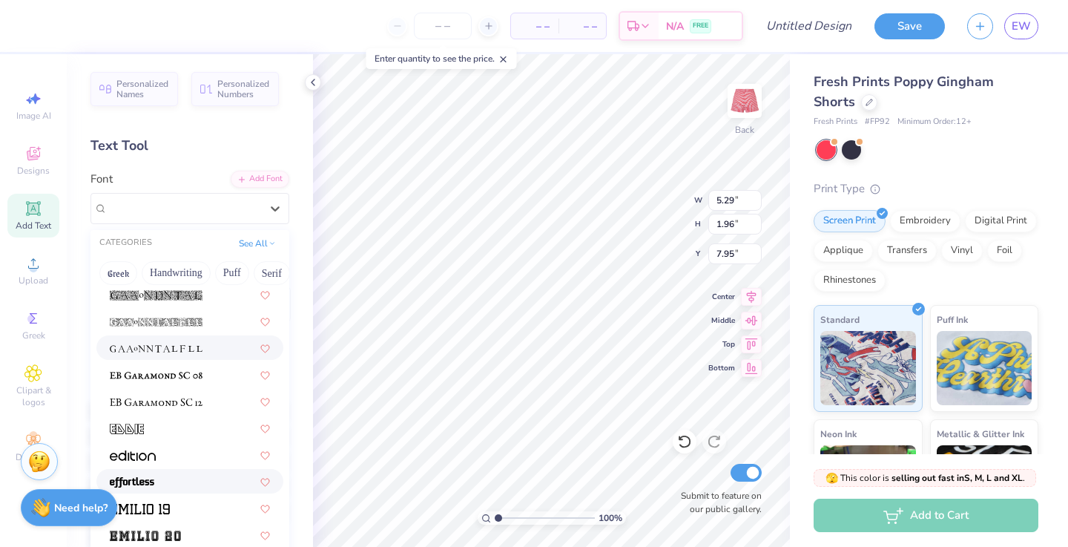
click at [181, 484] on div at bounding box center [190, 481] width 160 height 16
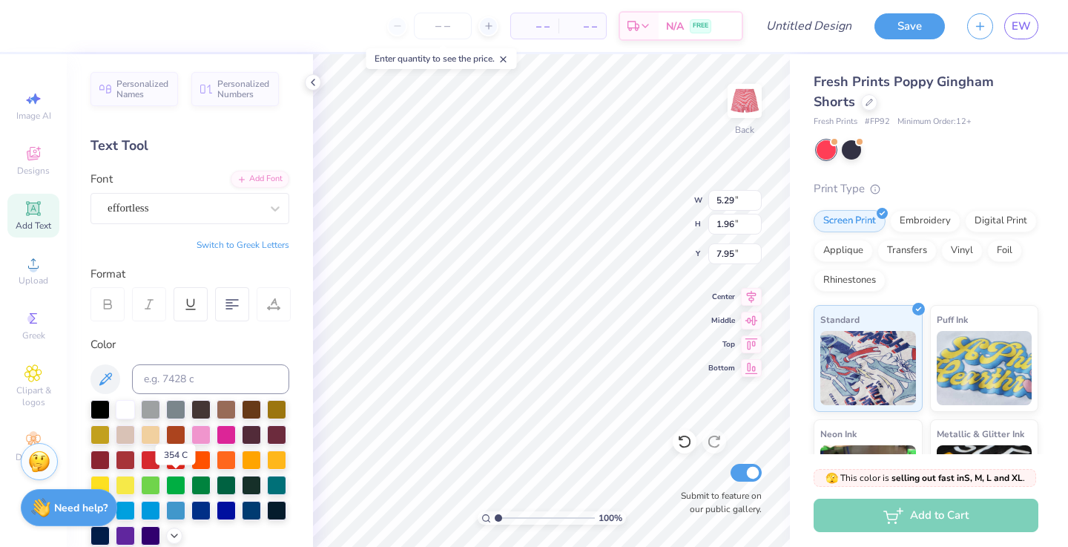
type input "5.33"
type input "1.87"
click at [195, 195] on div "effortless" at bounding box center [190, 208] width 199 height 31
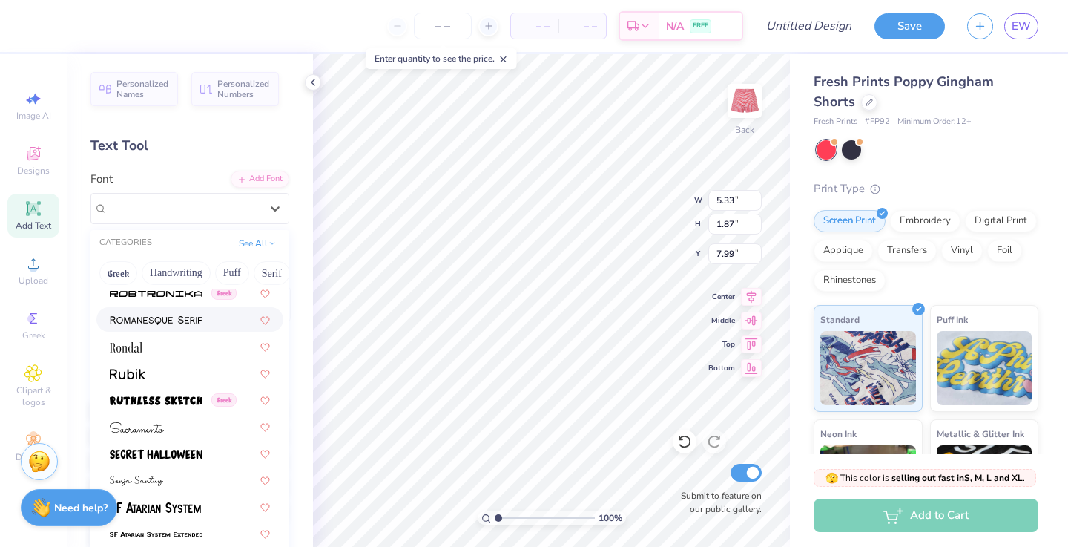
scroll to position [6780, 0]
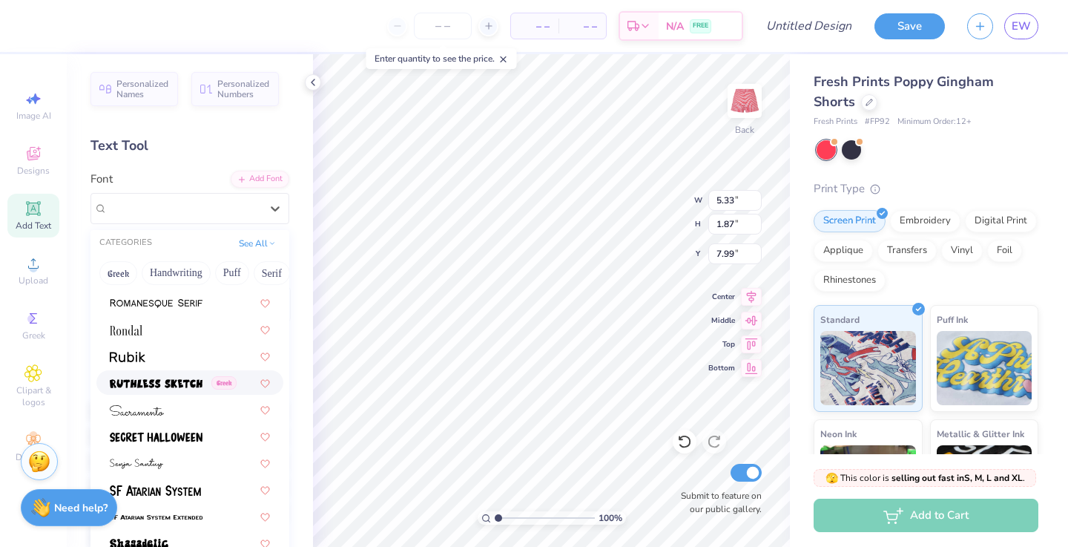
click at [185, 389] on span at bounding box center [156, 383] width 93 height 16
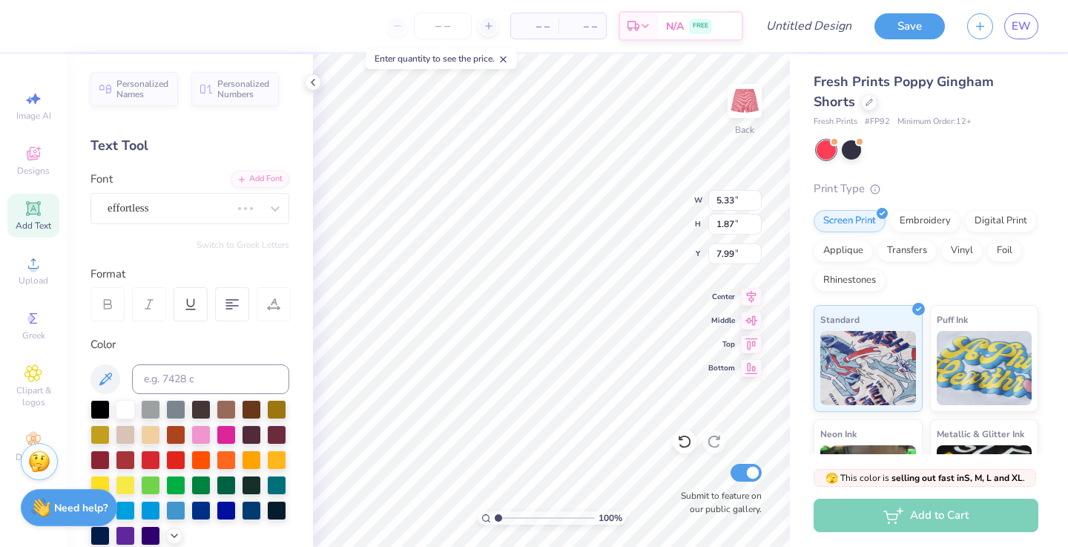
type input "8.00"
type input "5.49"
type input "1.90"
type input "7.98"
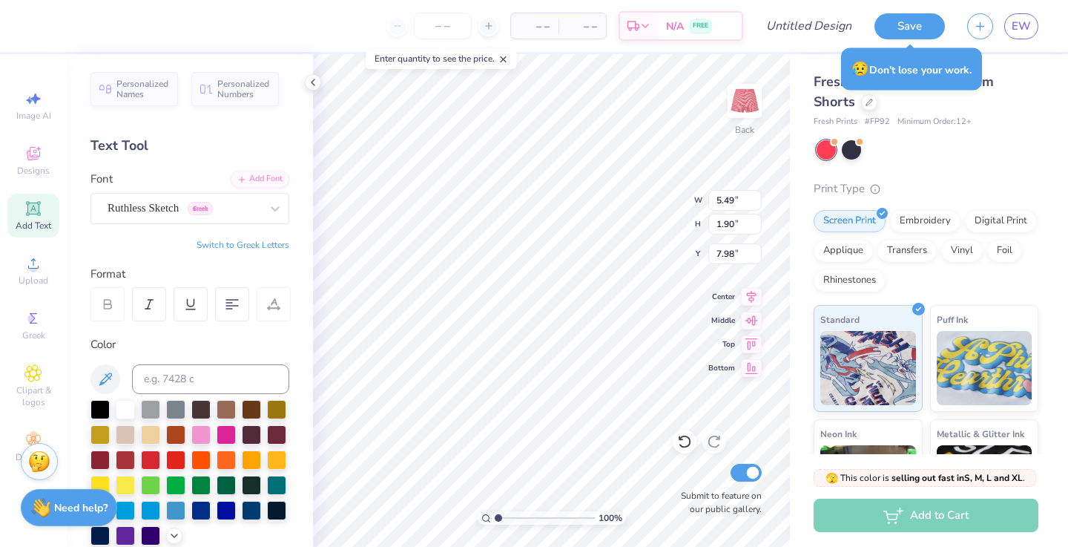
type input "8.18"
click at [315, 24] on div "– – Per Item – – Total Est. Delivery N/A FREE" at bounding box center [403, 26] width 682 height 52
click at [791, 28] on input "Design Title" at bounding box center [827, 26] width 73 height 30
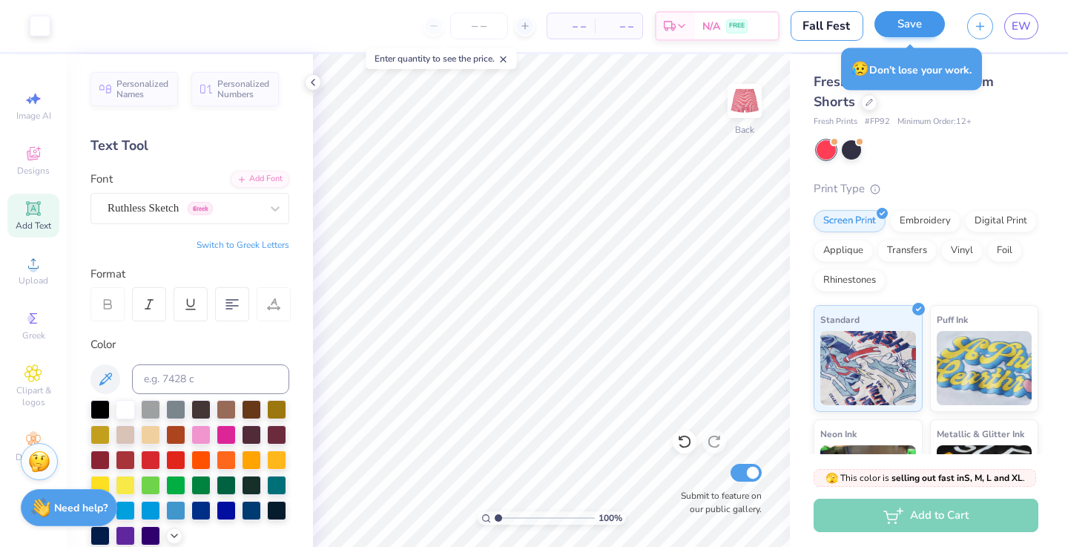
type input "Fall Fest"
click at [912, 24] on button "Save" at bounding box center [910, 24] width 70 height 26
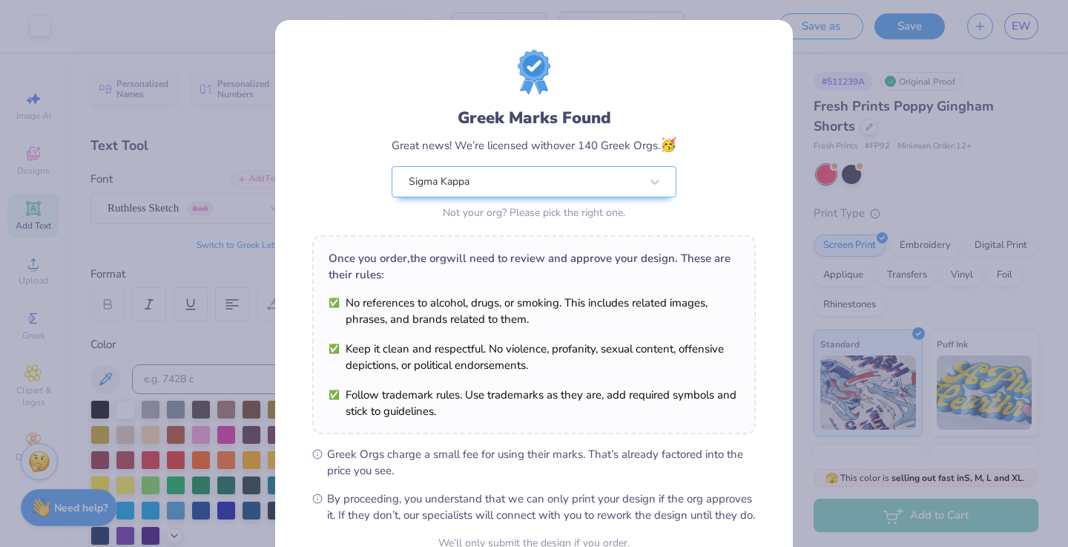
scroll to position [148, 0]
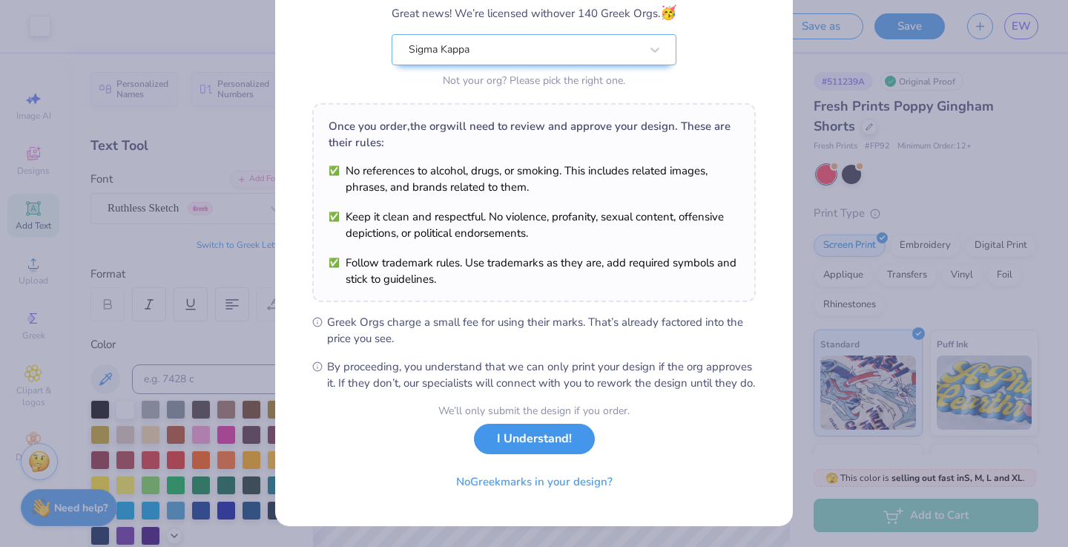
click at [552, 436] on button "I Understand!" at bounding box center [534, 439] width 121 height 30
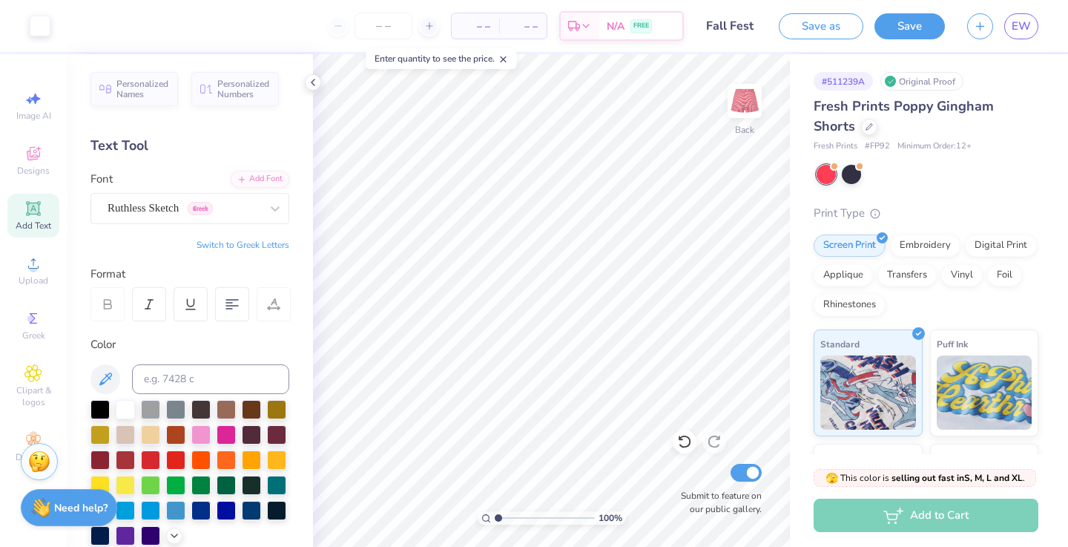
click at [930, 22] on button "Save" at bounding box center [910, 26] width 70 height 26
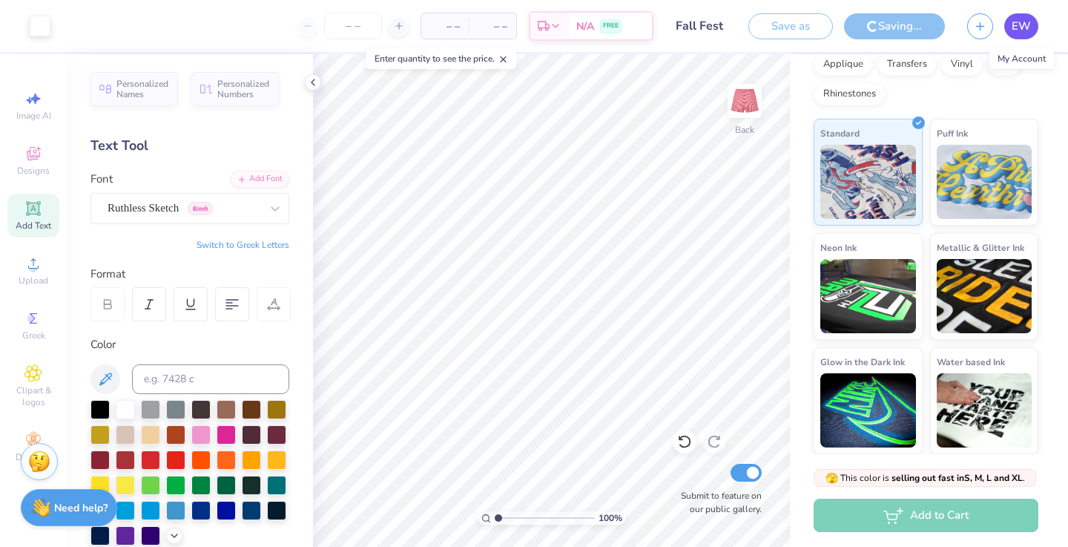
click at [1021, 22] on span "EW" at bounding box center [1021, 26] width 19 height 17
click at [981, 20] on icon "button" at bounding box center [980, 24] width 13 height 13
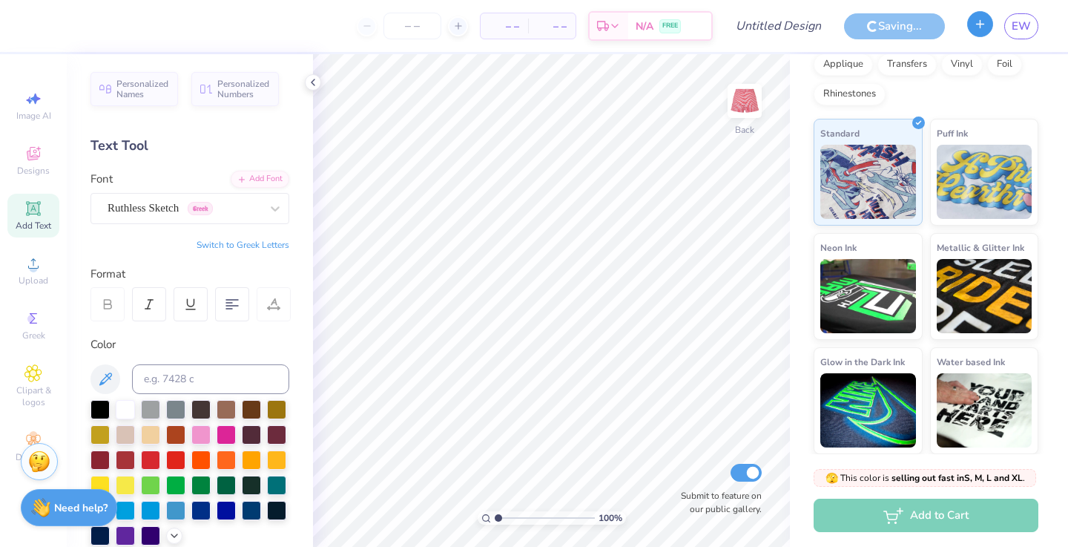
scroll to position [211, 0]
type input "Fall Fest"
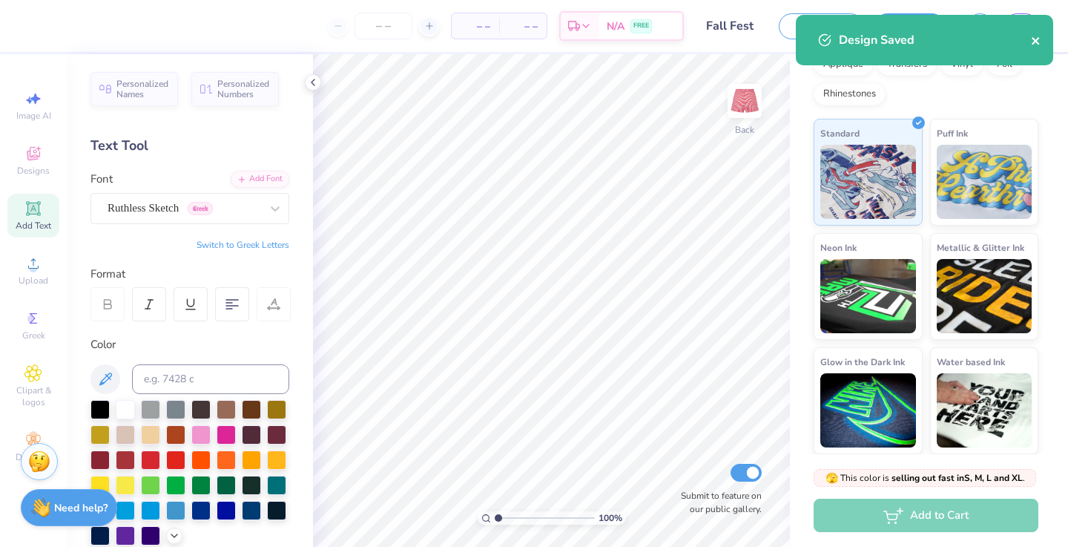
click at [1039, 40] on icon "close" at bounding box center [1036, 41] width 10 height 12
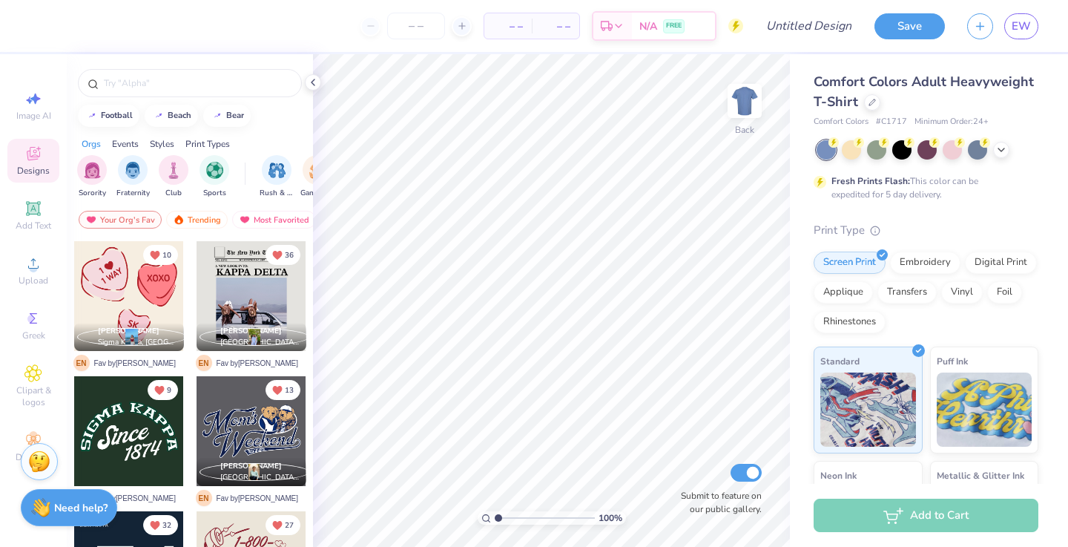
click at [880, 110] on div "Comfort Colors Adult Heavyweight T-Shirt" at bounding box center [926, 92] width 225 height 40
click at [870, 105] on div at bounding box center [872, 101] width 16 height 16
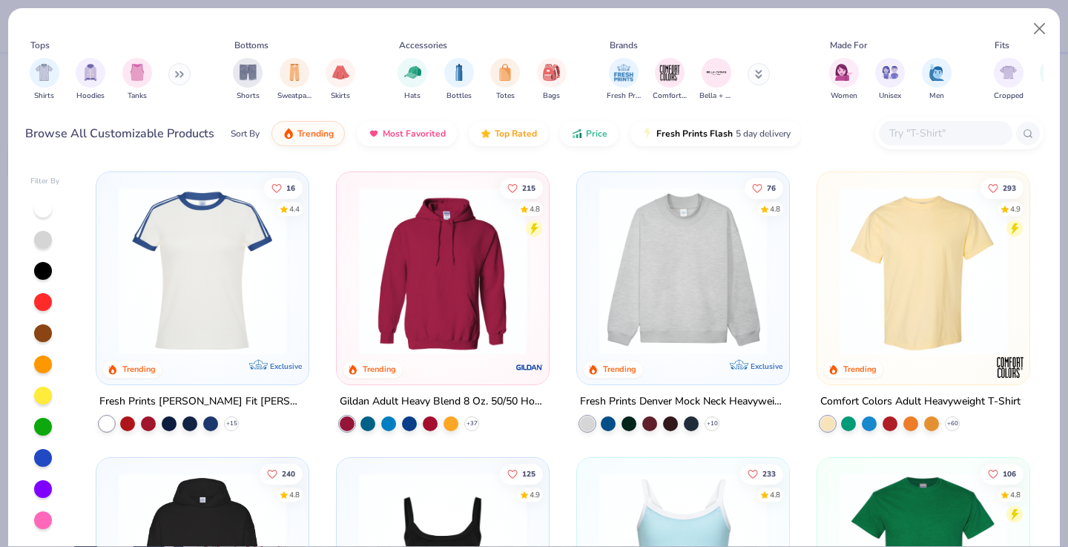
click at [945, 118] on div at bounding box center [959, 133] width 168 height 32
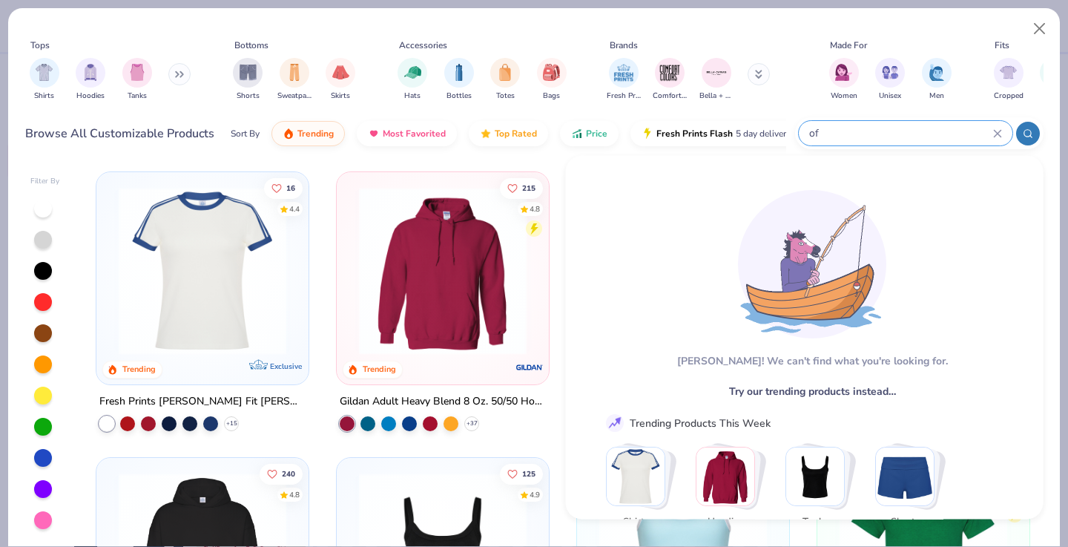
type input "o"
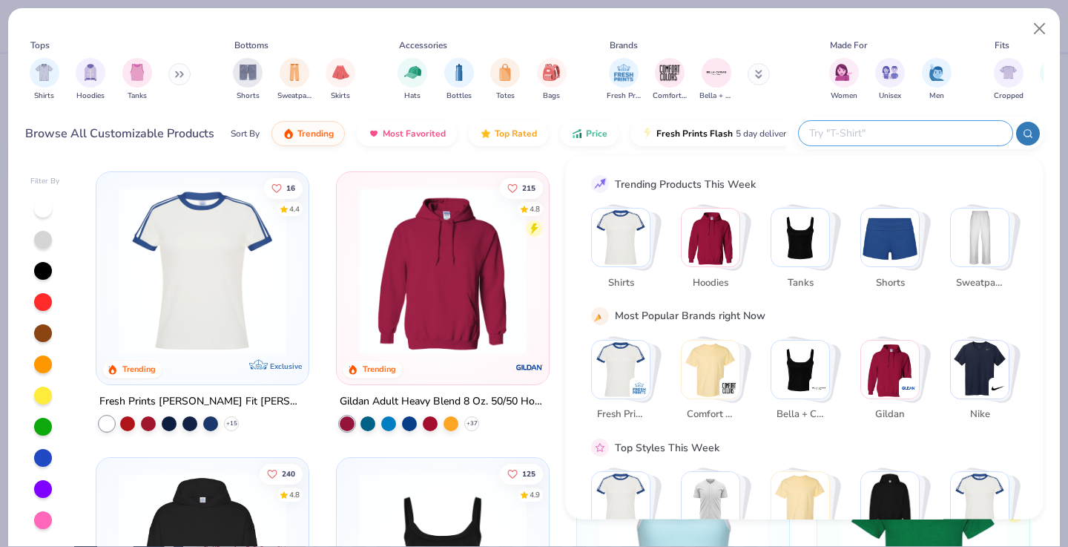
type input "p"
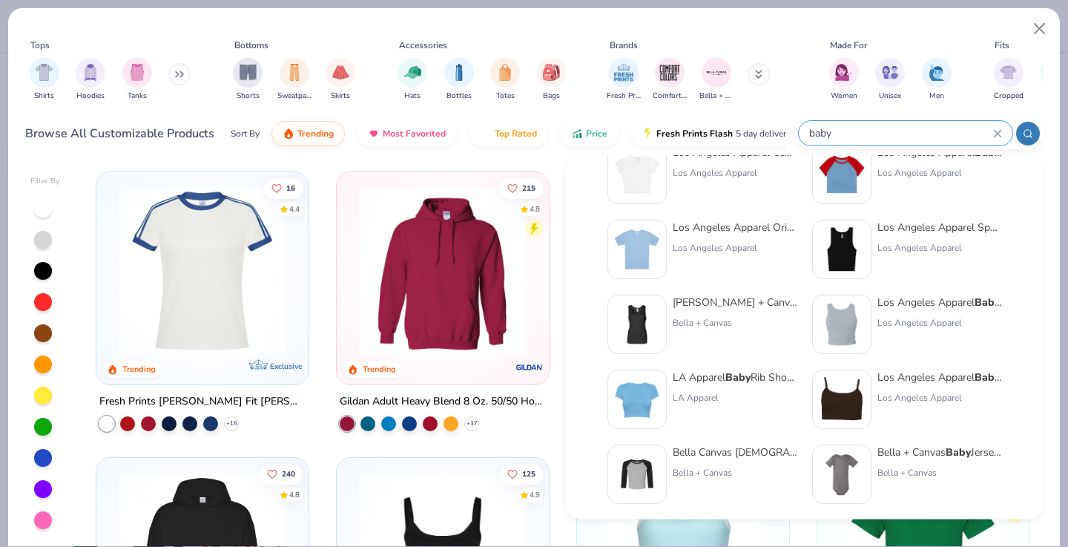
scroll to position [100, 0]
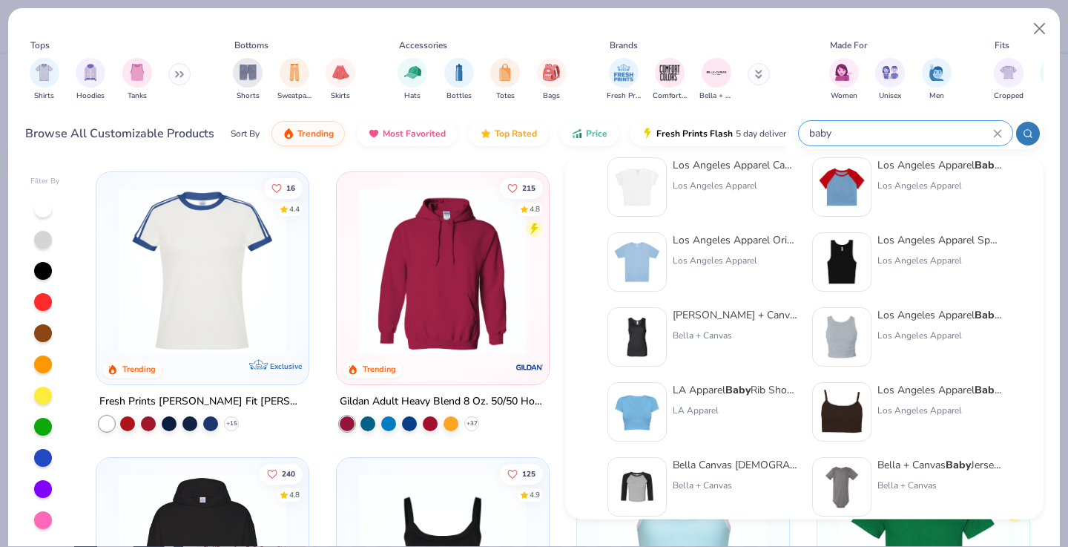
type input "baby"
click at [921, 174] on div "Los Angeles Apparel Baby Rib Short Sleeve Raglan Los Angeles Apparel" at bounding box center [940, 186] width 125 height 59
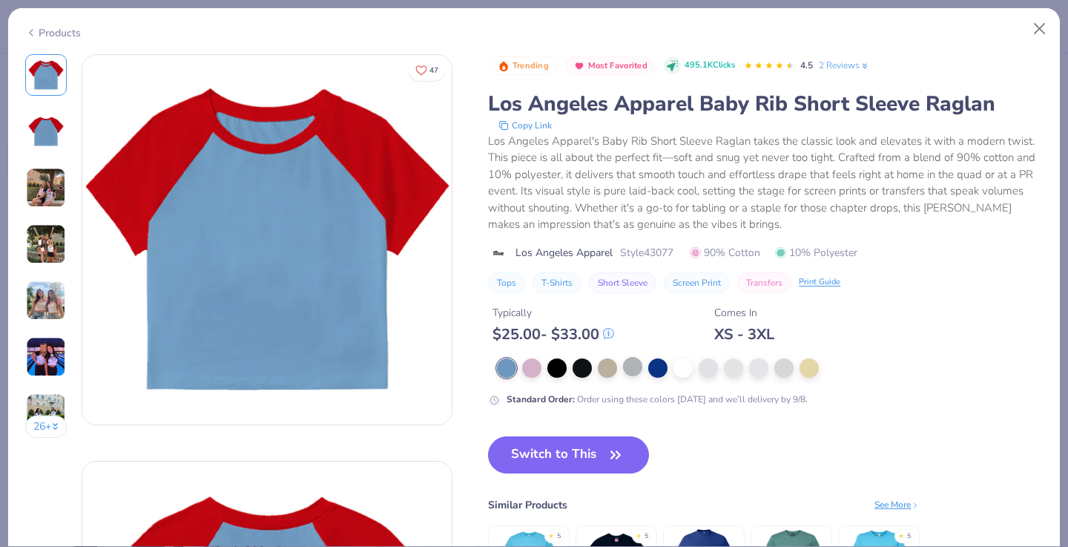
scroll to position [149, 0]
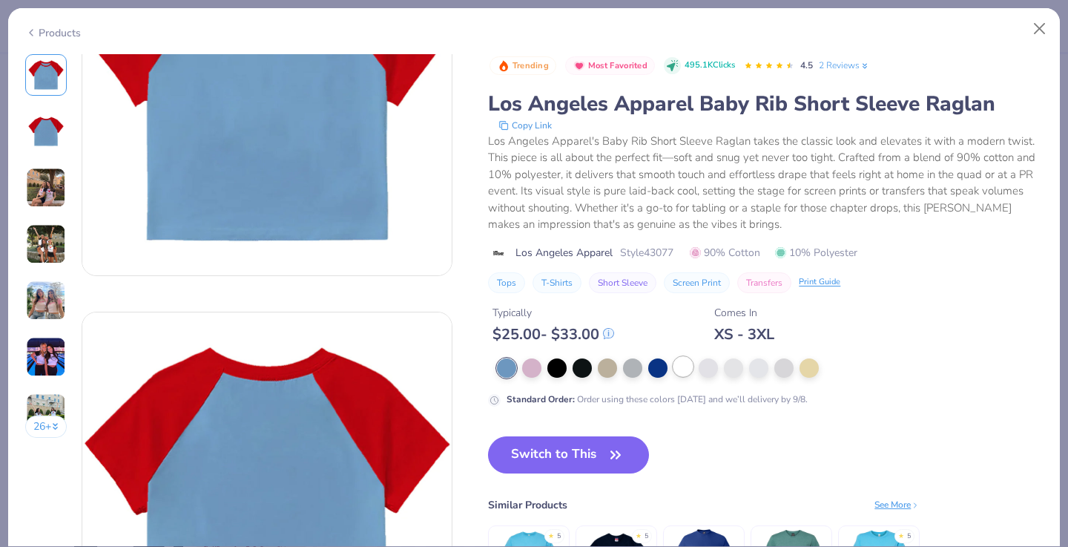
click at [687, 370] on div at bounding box center [683, 366] width 19 height 19
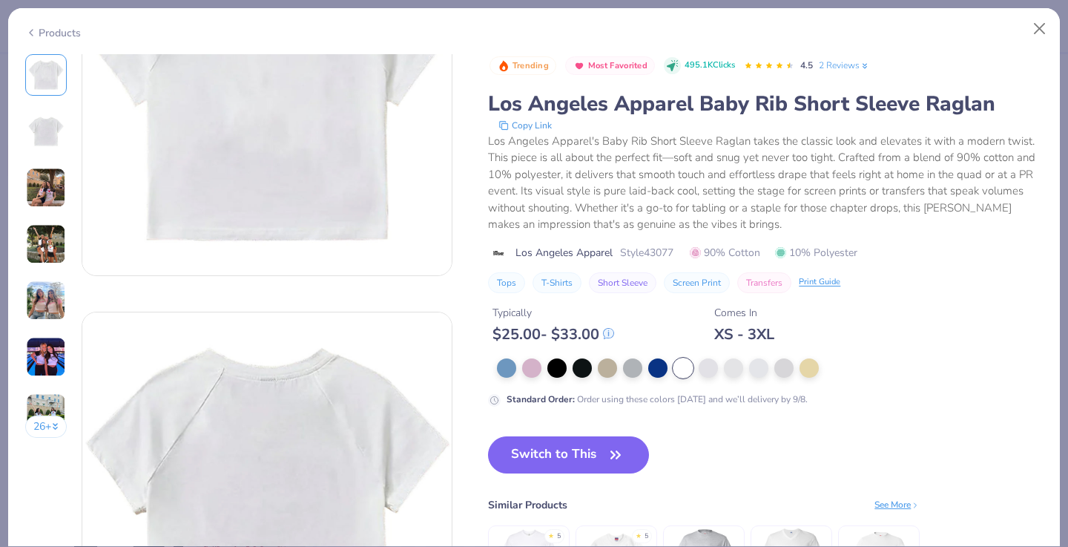
scroll to position [308, 0]
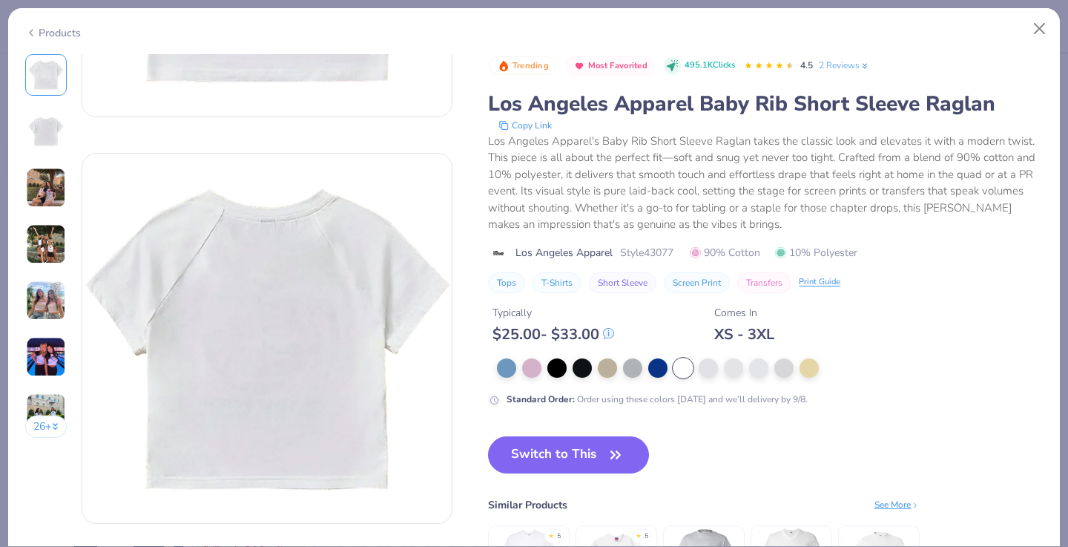
click at [717, 487] on div "Switch to This Similar Products See More ★ 5 ★ 5" at bounding box center [704, 536] width 432 height 200
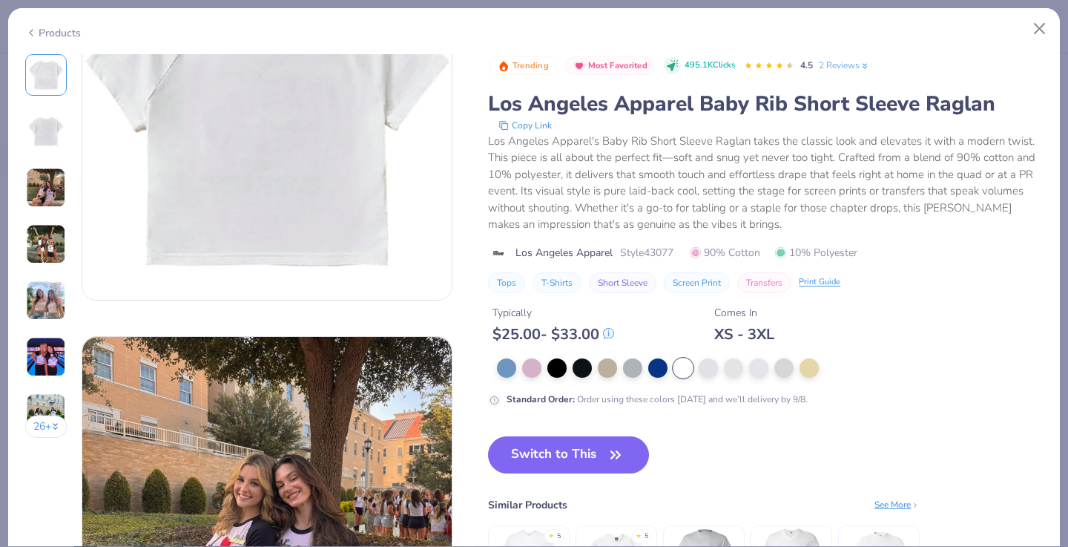
scroll to position [549, 0]
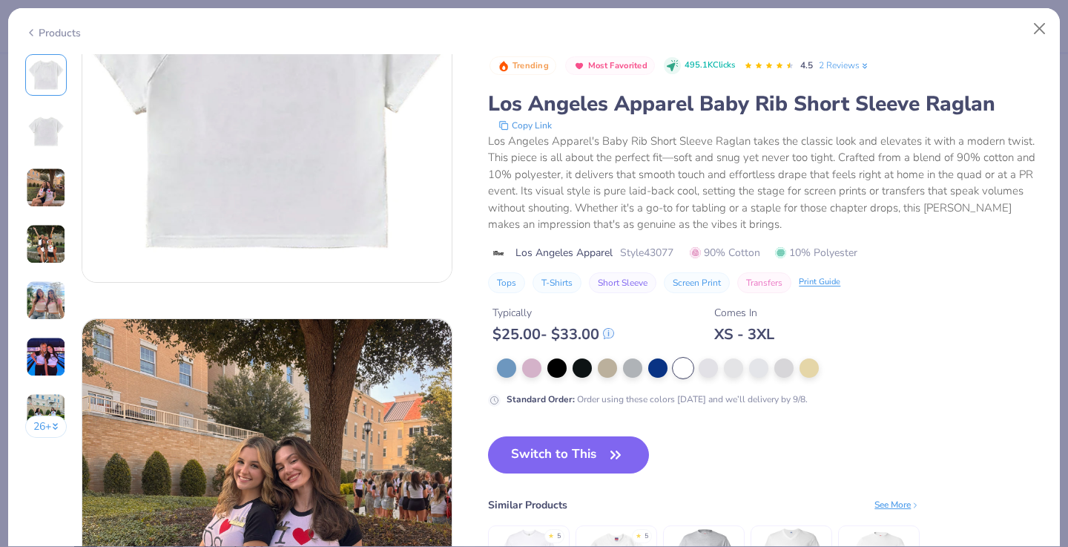
click at [909, 505] on div "See More" at bounding box center [897, 504] width 45 height 13
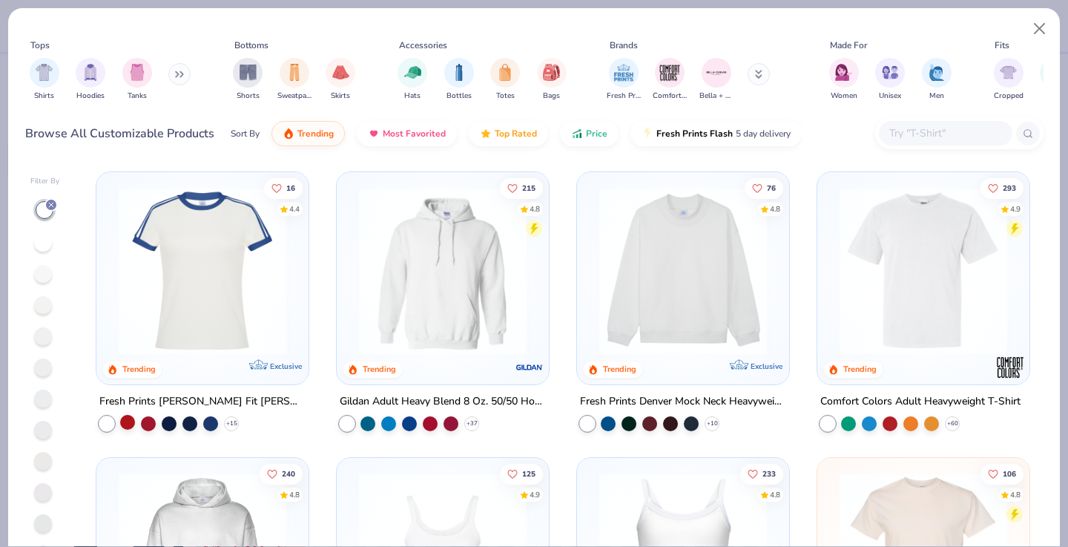
click at [129, 421] on div at bounding box center [127, 422] width 15 height 15
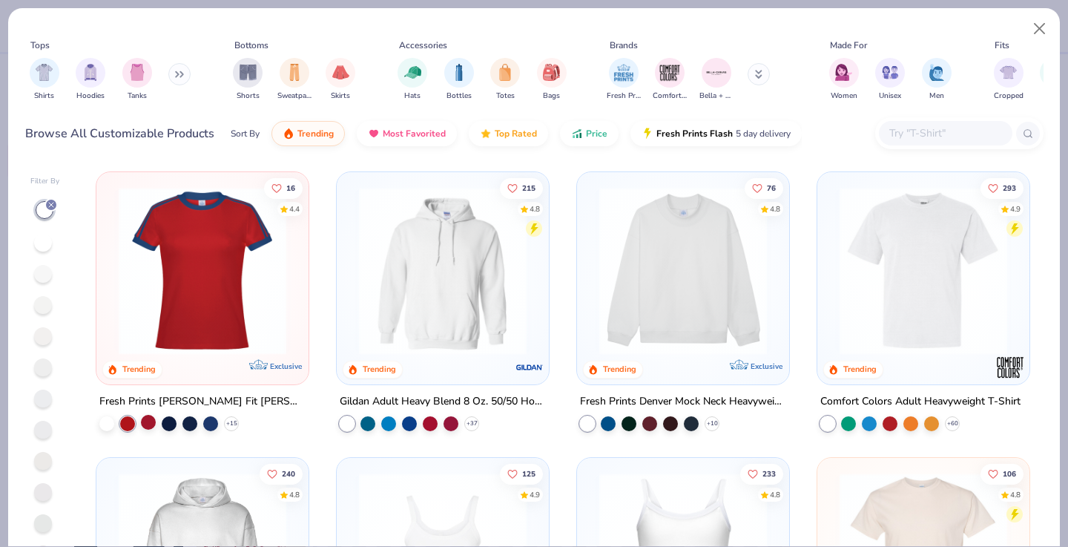
click at [148, 421] on div at bounding box center [148, 422] width 15 height 15
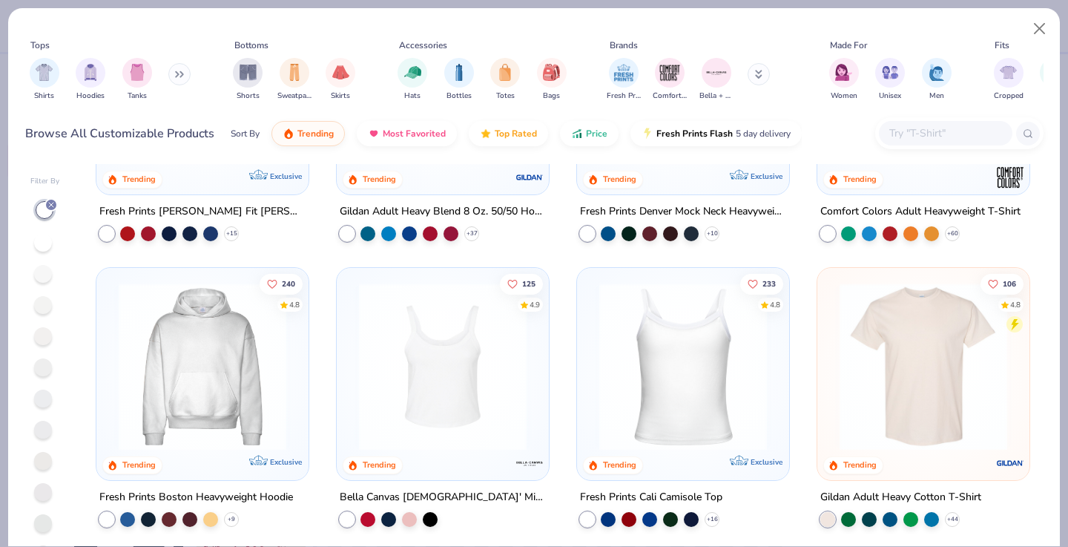
scroll to position [190, 0]
click at [631, 516] on div at bounding box center [629, 517] width 15 height 15
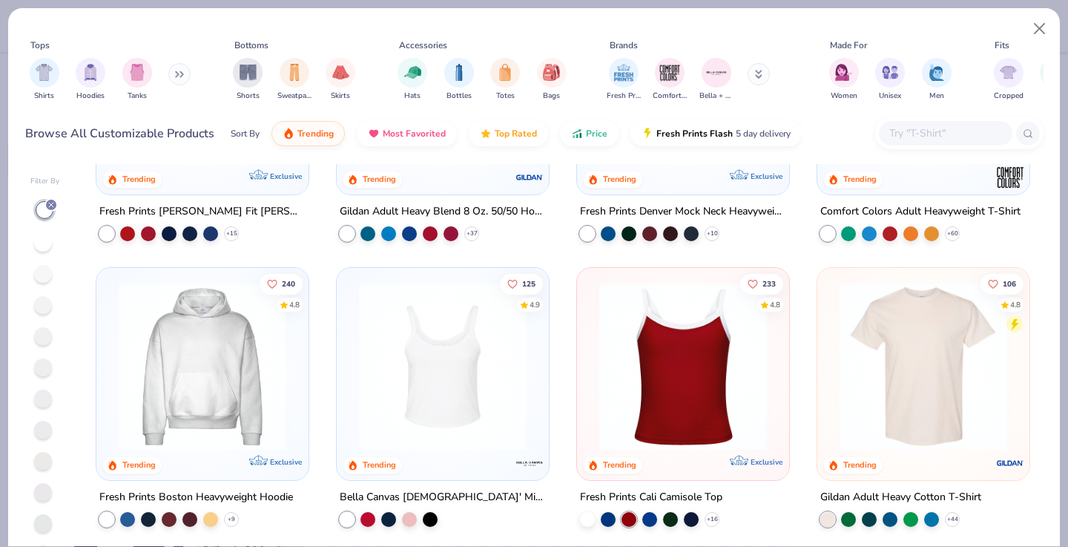
click at [694, 384] on img at bounding box center [683, 367] width 182 height 168
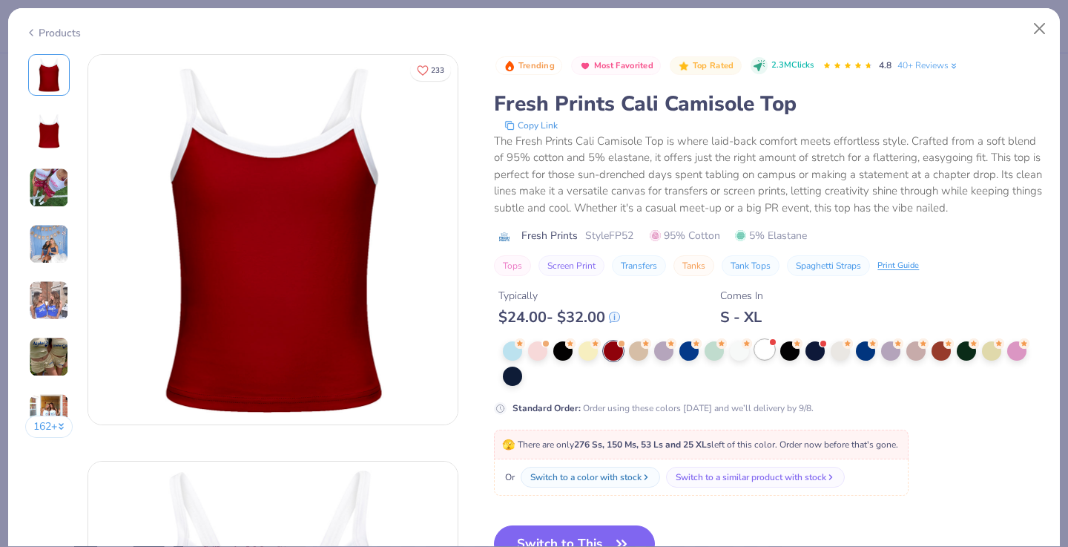
click at [763, 350] on div at bounding box center [764, 349] width 19 height 19
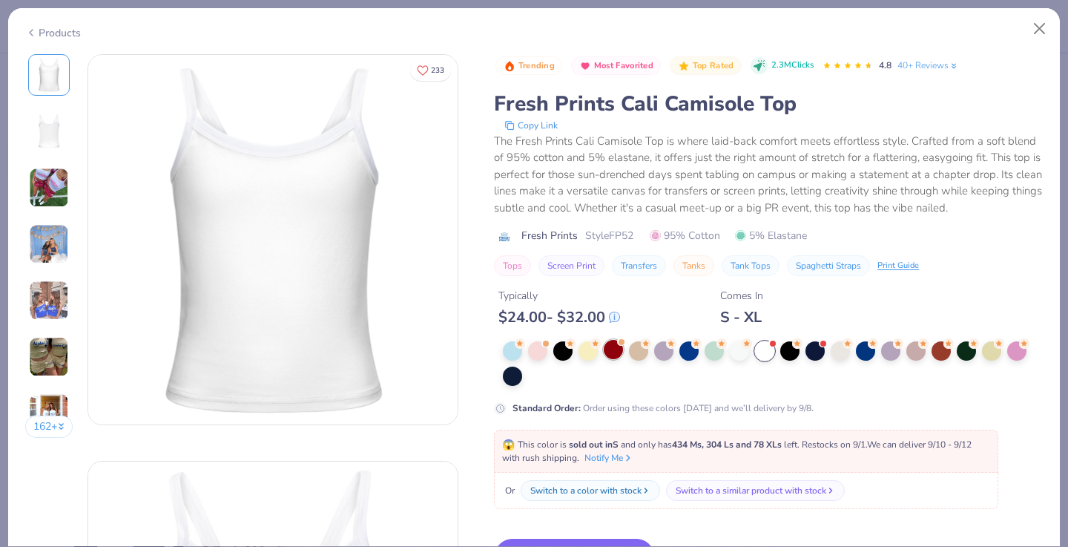
click at [608, 344] on div at bounding box center [613, 349] width 19 height 19
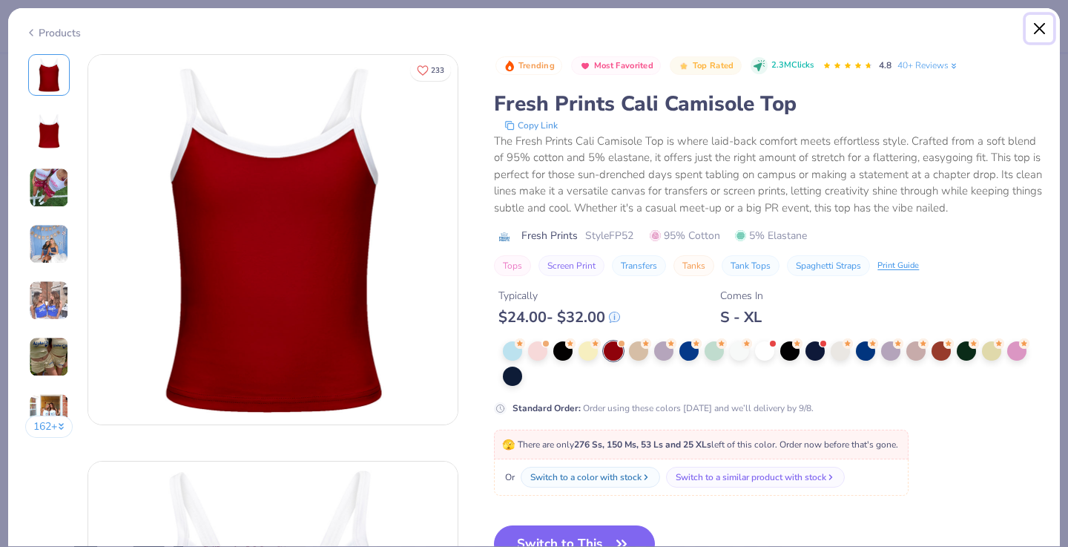
click at [1036, 29] on button "Close" at bounding box center [1040, 29] width 28 height 28
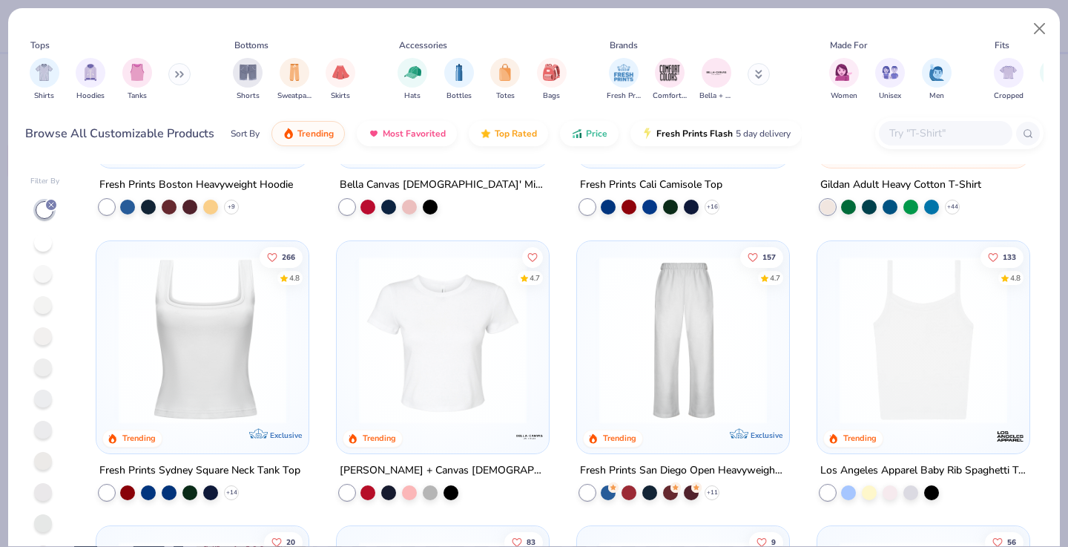
scroll to position [229, 0]
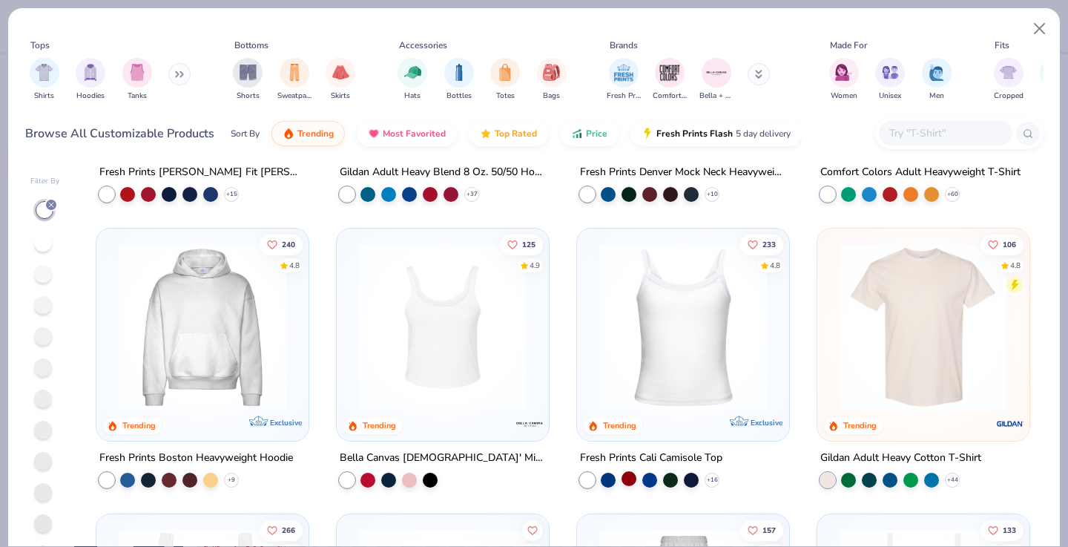
click at [632, 478] on div at bounding box center [629, 477] width 15 height 15
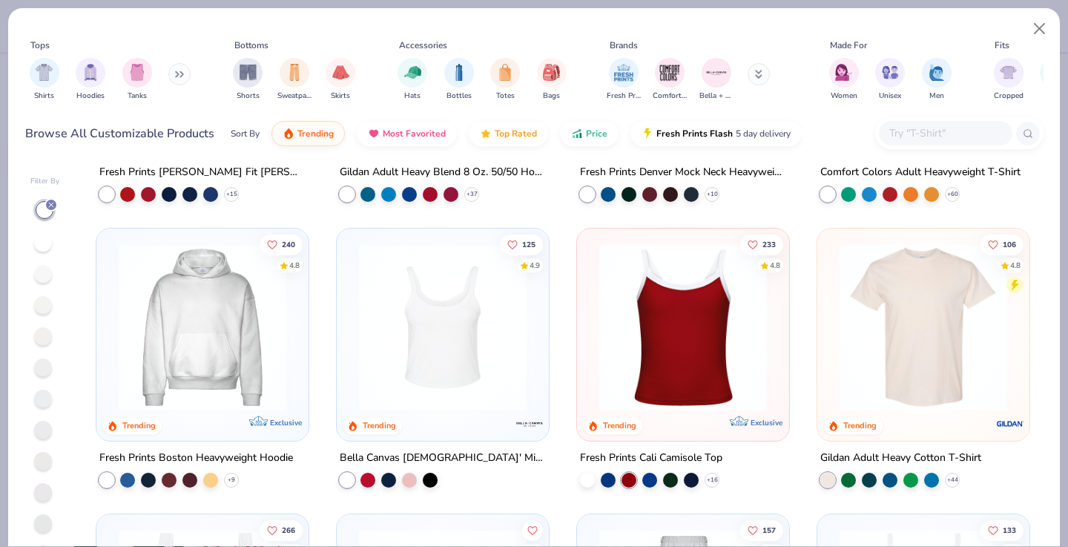
click at [676, 335] on img at bounding box center [683, 327] width 182 height 168
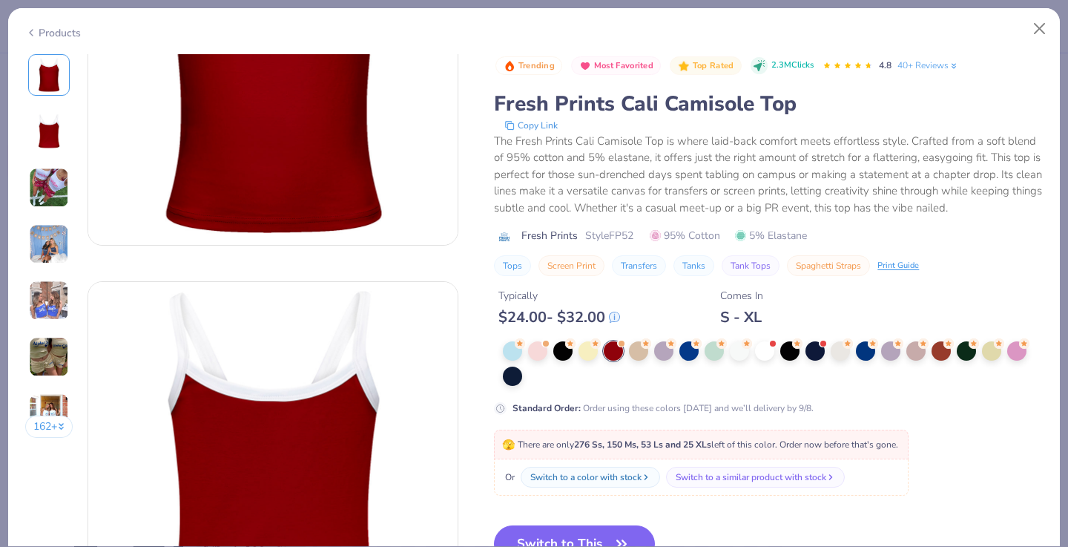
scroll to position [200, 0]
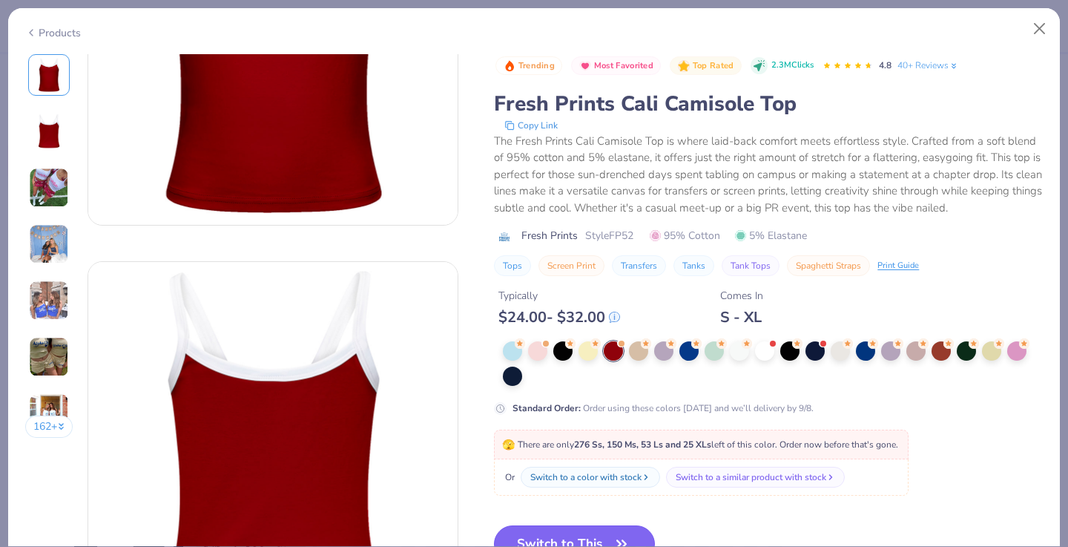
click at [588, 533] on button "Switch to This" at bounding box center [574, 543] width 161 height 37
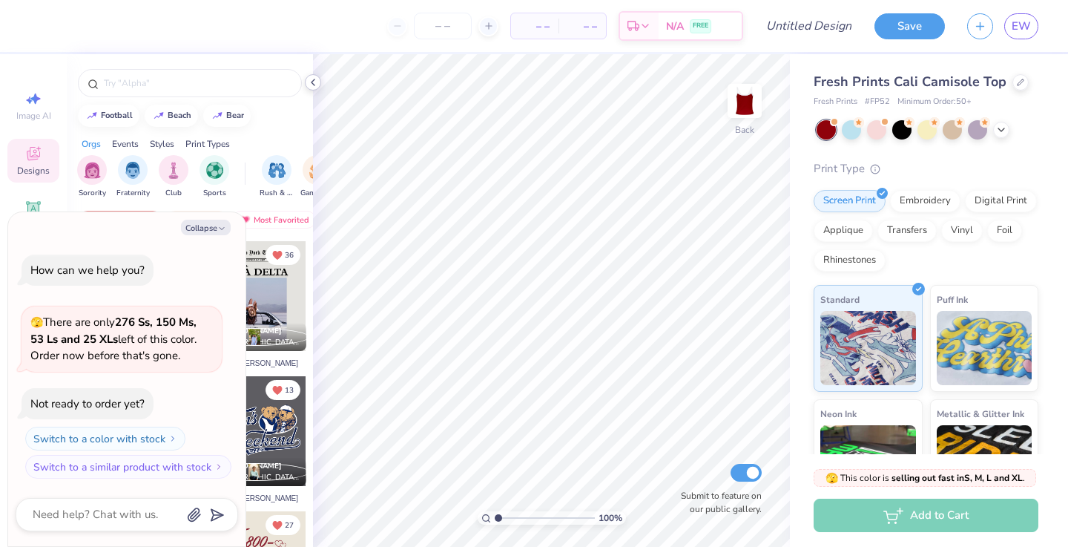
click at [315, 76] on div at bounding box center [313, 82] width 16 height 16
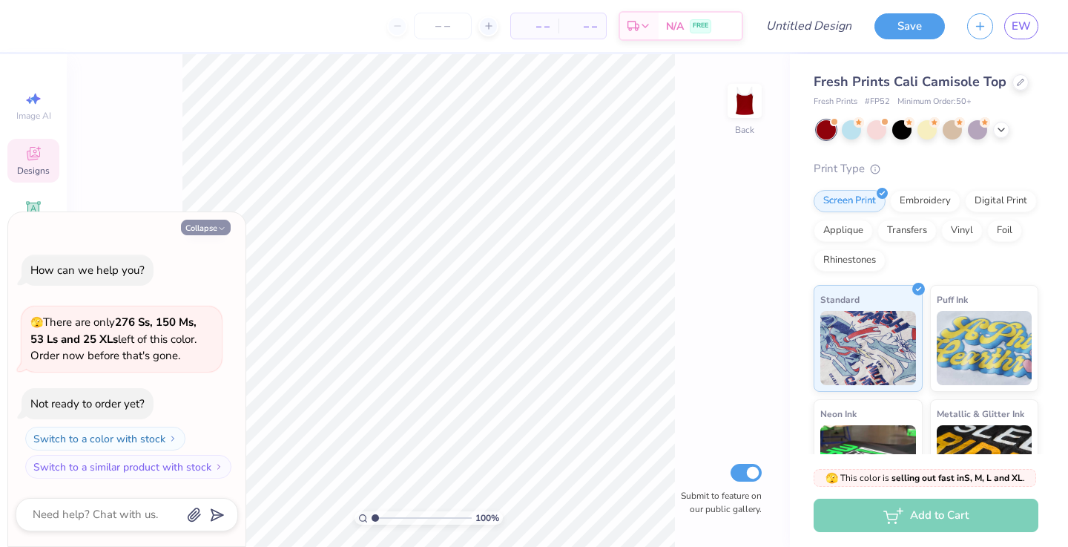
click at [217, 226] on button "Collapse" at bounding box center [206, 228] width 50 height 16
type textarea "x"
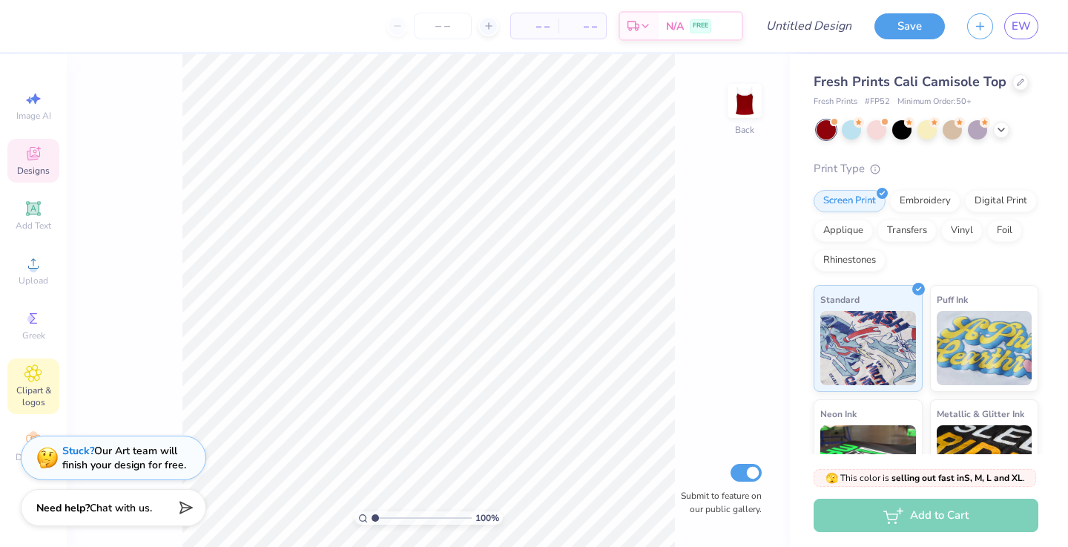
click at [32, 370] on icon at bounding box center [33, 372] width 7 height 7
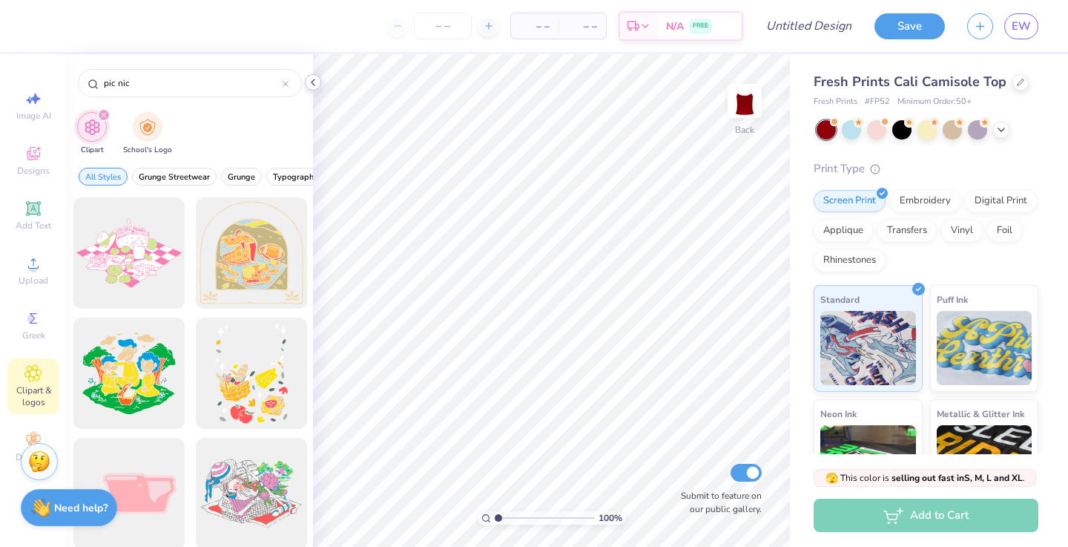
type input "pic nic"
click at [316, 82] on icon at bounding box center [313, 82] width 12 height 12
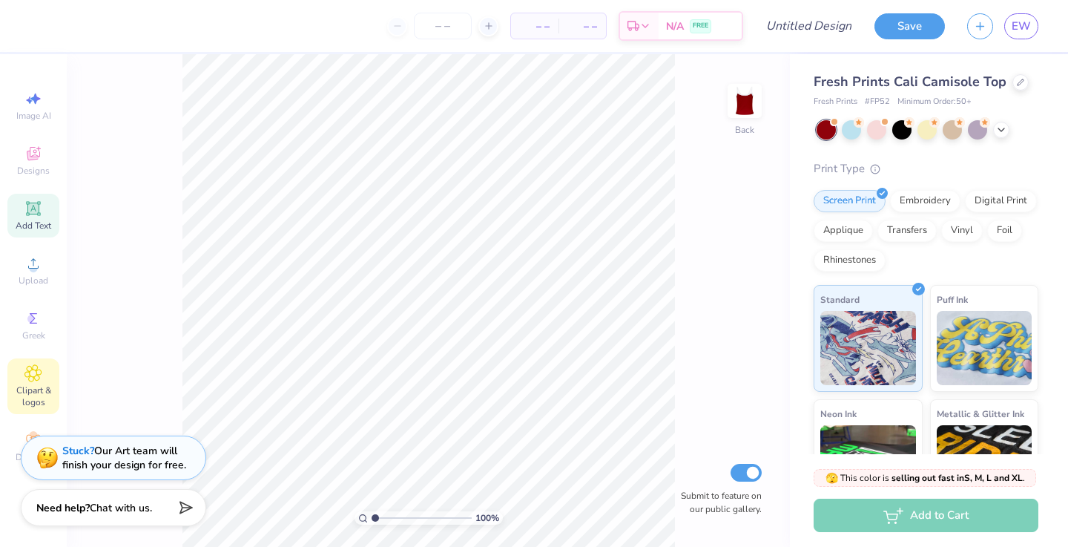
click at [39, 212] on icon at bounding box center [33, 208] width 14 height 14
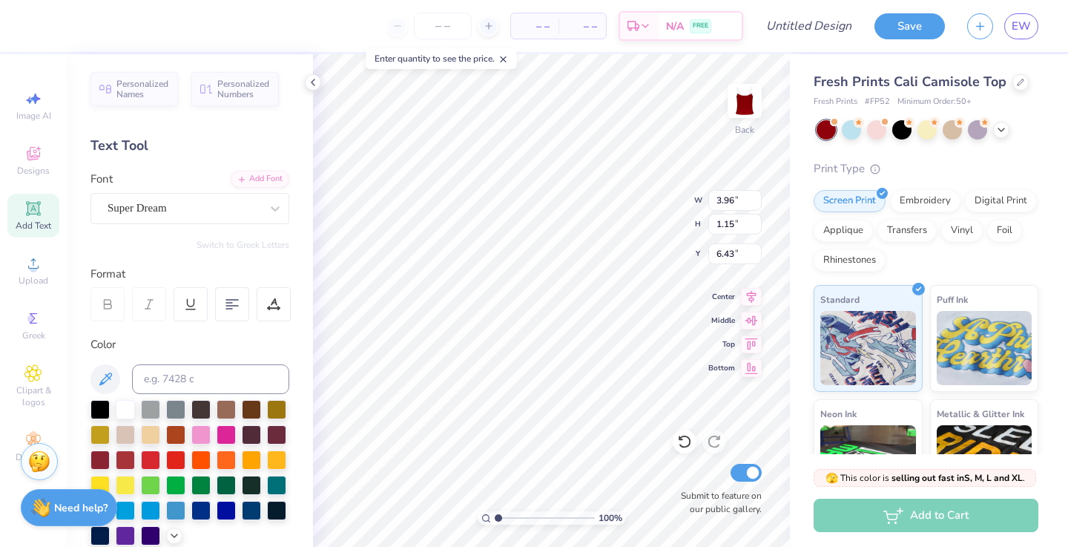
scroll to position [1, 2]
type textarea "Sigma Kappa Fall Fest'24"
type input "5.26"
type input "1.75"
type input "6.78"
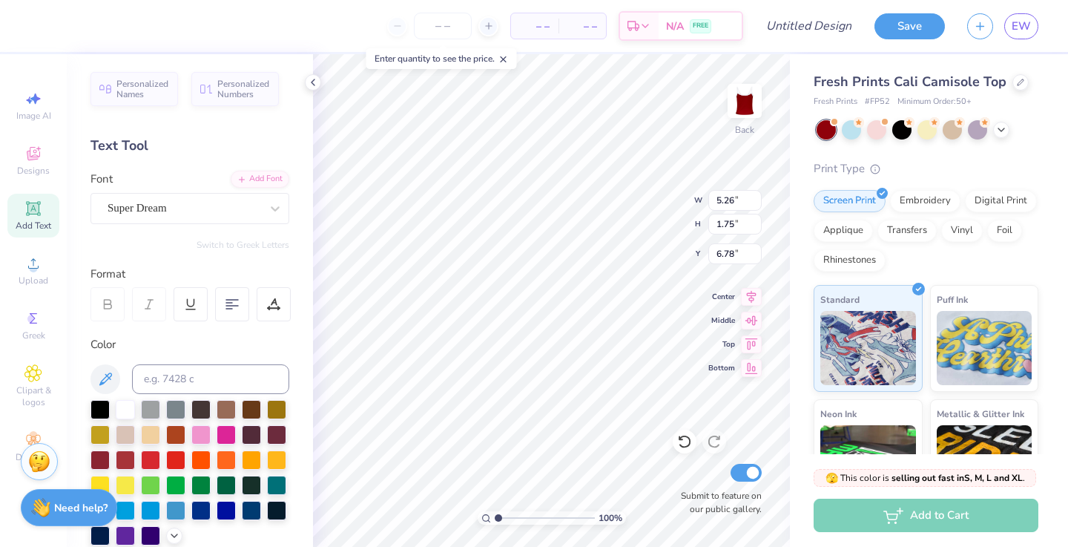
scroll to position [1, 3]
type textarea "Sigma Kappa Fall Fest 25'"
type input "3.45"
type input "2.15"
type input "2.72"
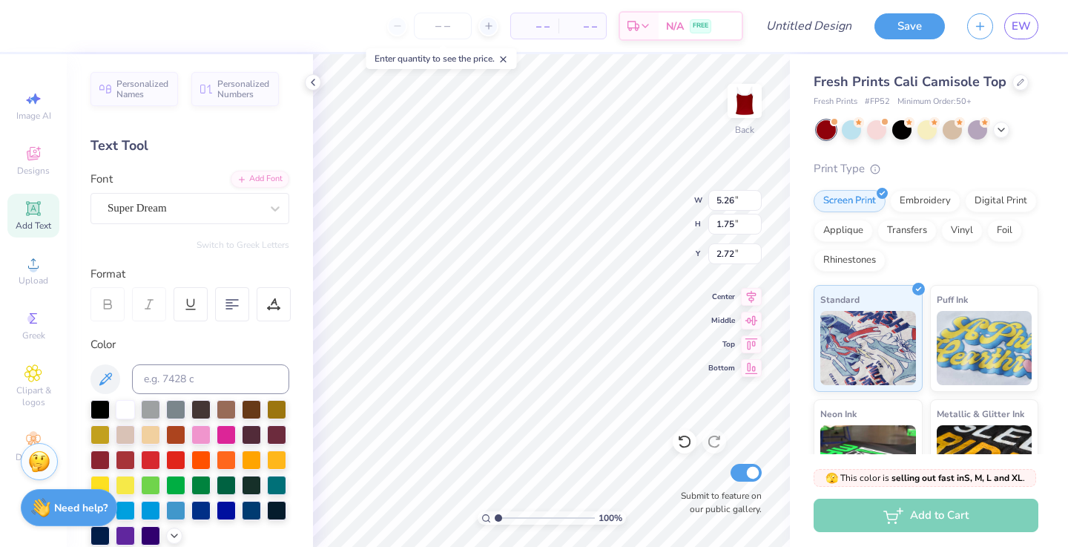
scroll to position [1, 2]
click at [224, 214] on div "Super Dream" at bounding box center [184, 208] width 156 height 23
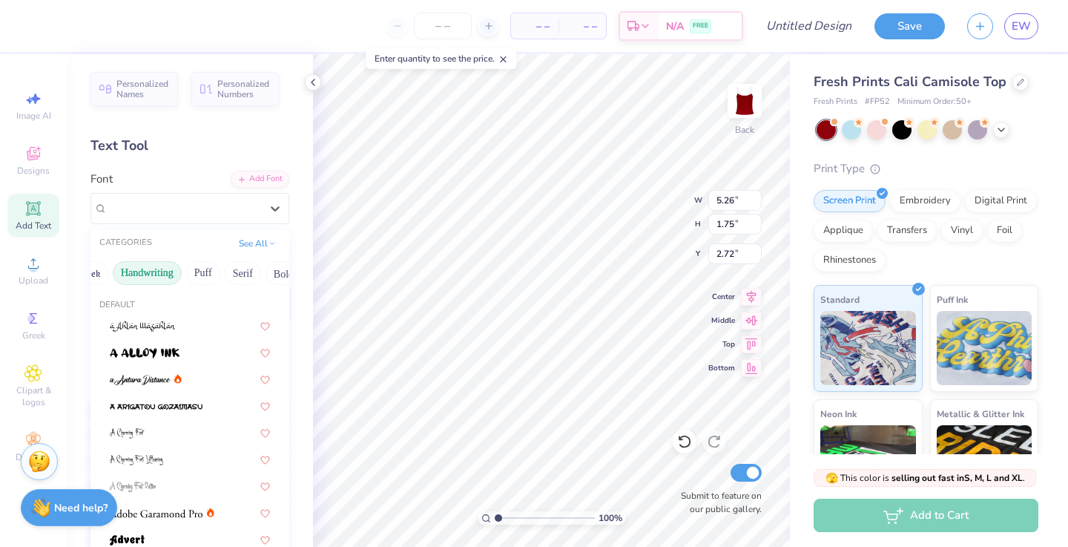
scroll to position [0, 0]
click at [116, 273] on button "Greek" at bounding box center [118, 273] width 38 height 24
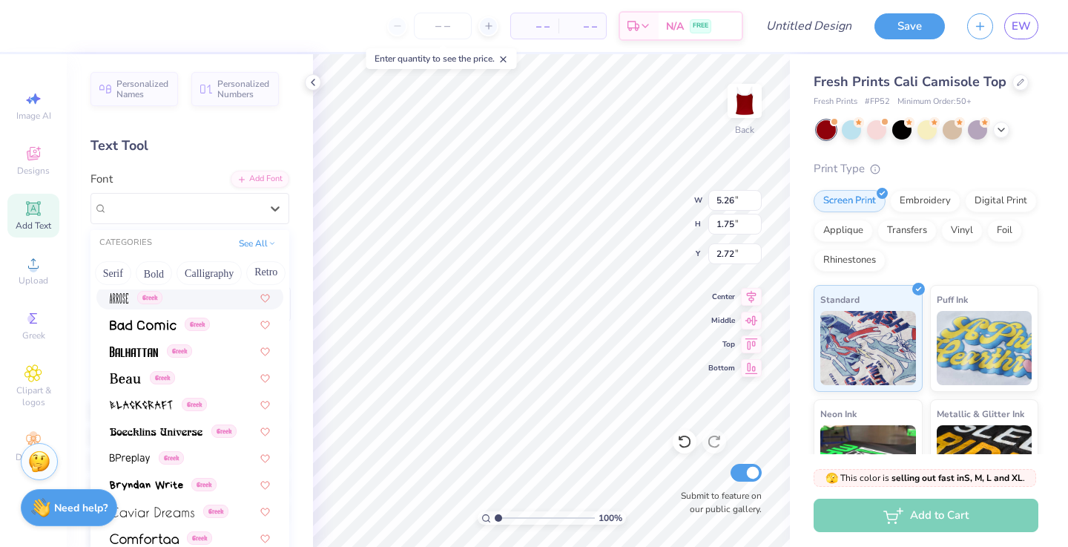
scroll to position [0, 160]
click at [227, 289] on div "Greek" at bounding box center [189, 297] width 187 height 24
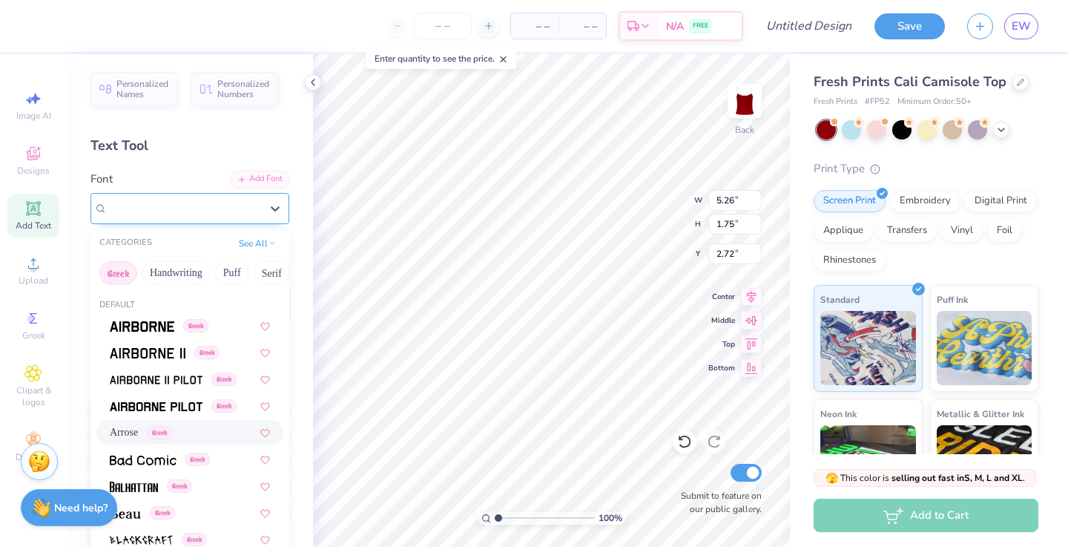
click at [156, 197] on div "Arrose Greek" at bounding box center [184, 208] width 156 height 23
click at [267, 240] on button "See All" at bounding box center [257, 241] width 46 height 15
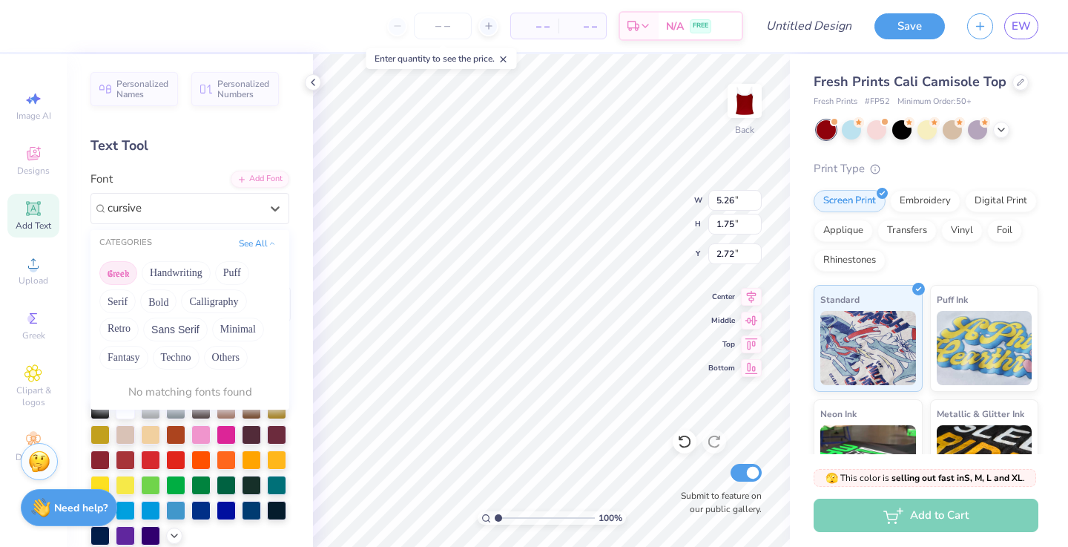
type input "cursive"
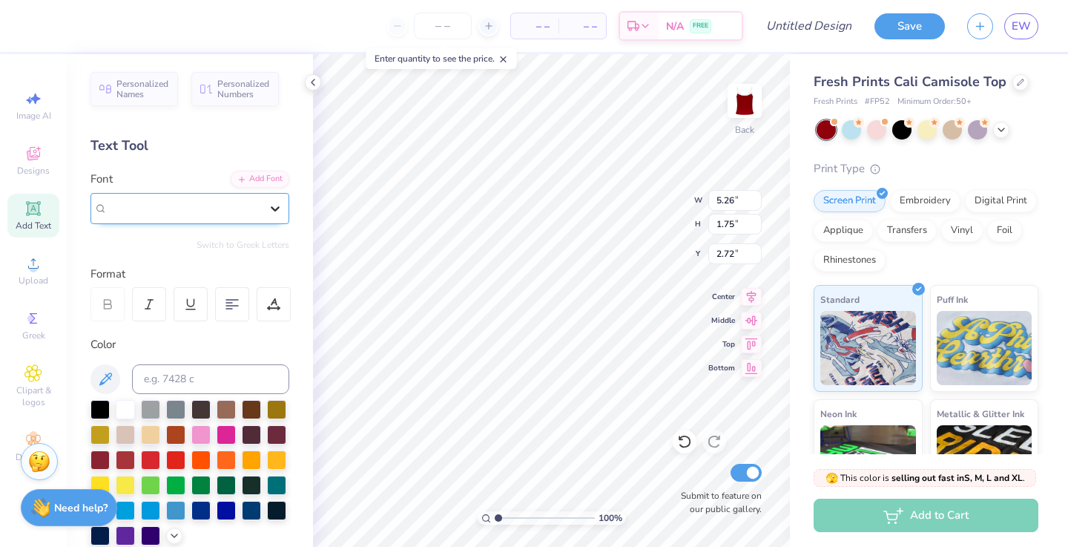
click at [269, 203] on icon at bounding box center [275, 208] width 15 height 15
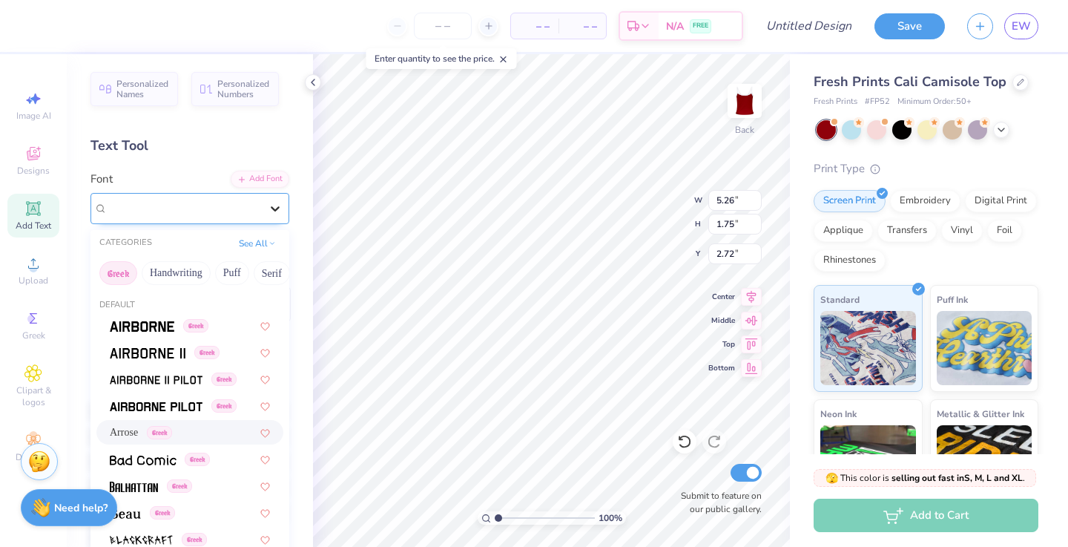
click at [263, 199] on div at bounding box center [275, 208] width 27 height 27
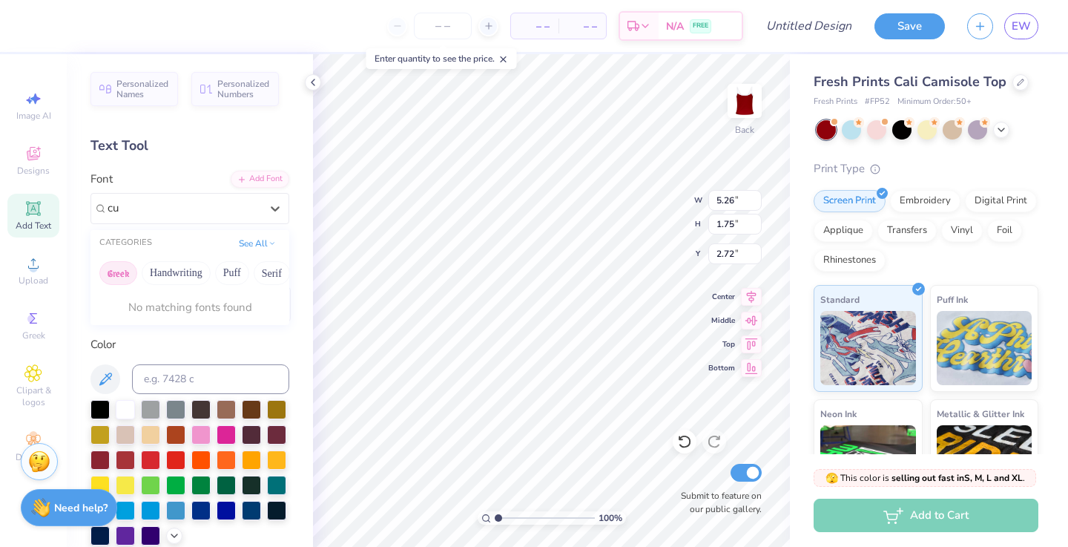
type input "c"
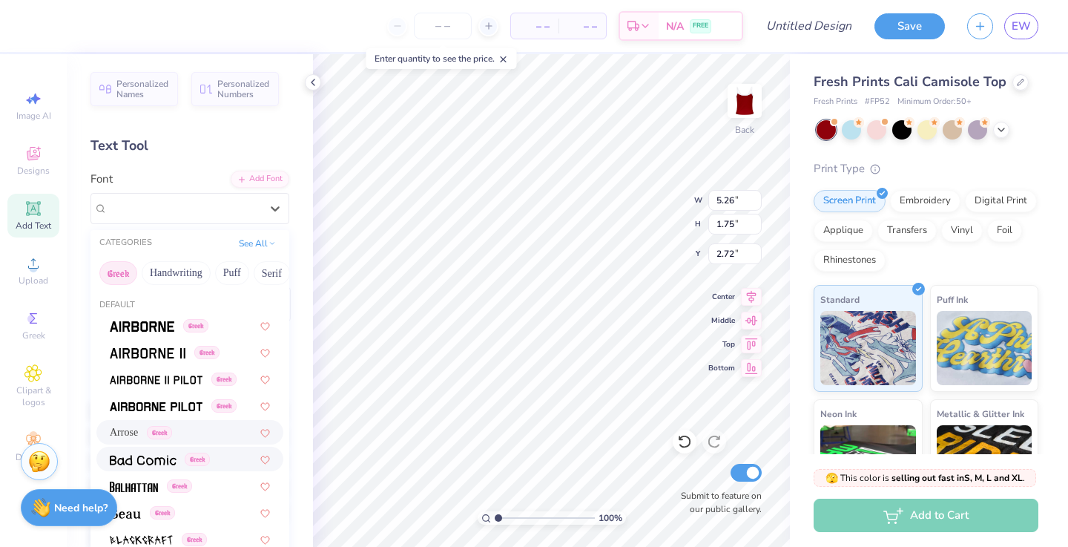
click at [186, 274] on button "Handwriting" at bounding box center [176, 273] width 69 height 24
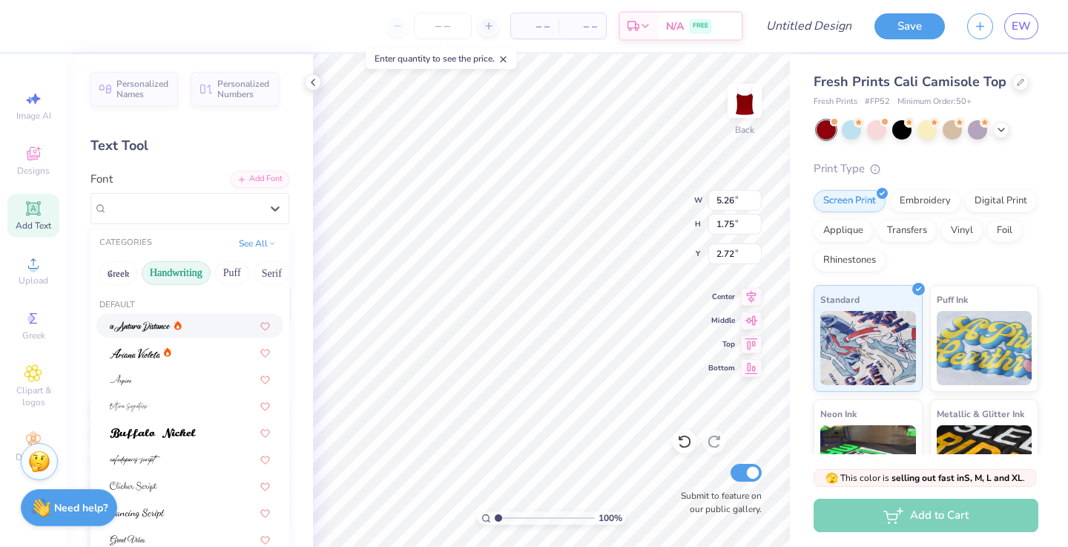
click at [166, 331] on img at bounding box center [140, 326] width 61 height 10
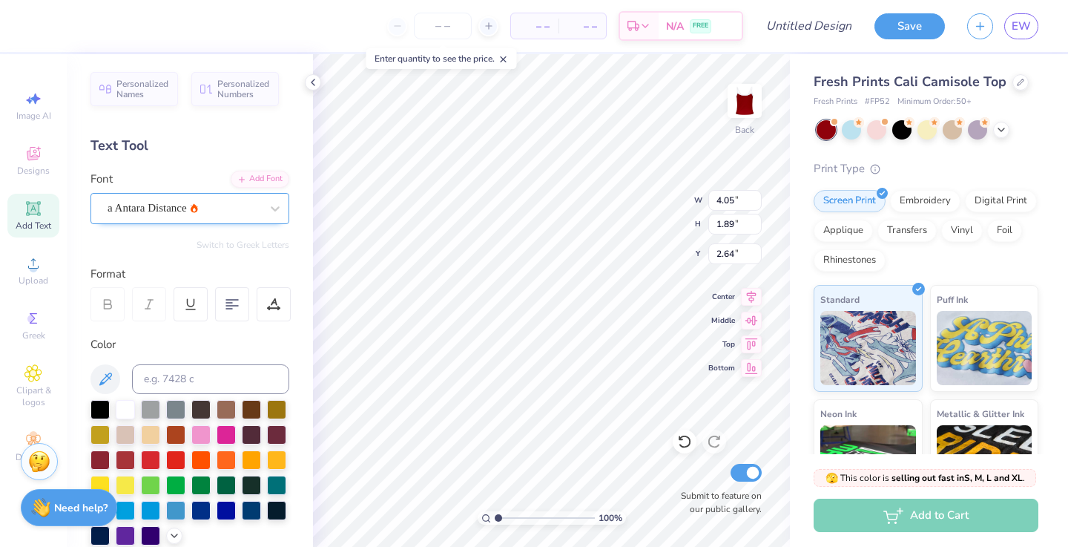
scroll to position [1, 3]
type textarea "Sigma Kappa Fall Fest '25'"
type textarea "Sigma Kappa Fall Fest '25"
type input "2.80"
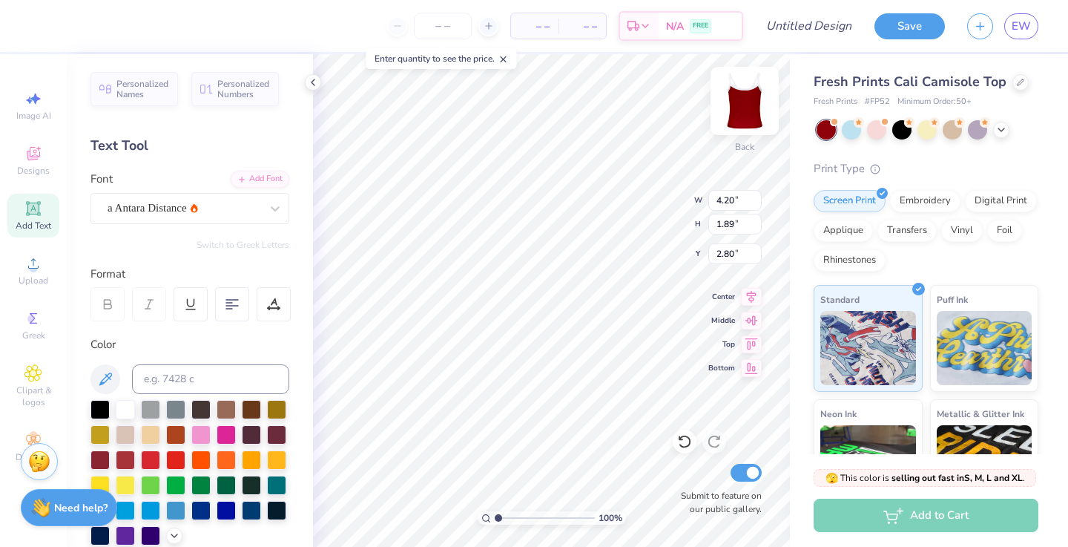
type textarea "Sigma Kappa Fall Fest '25"
type input "2.95"
type textarea "Sigma Kappa Fall Fest '25"
type input "2.24"
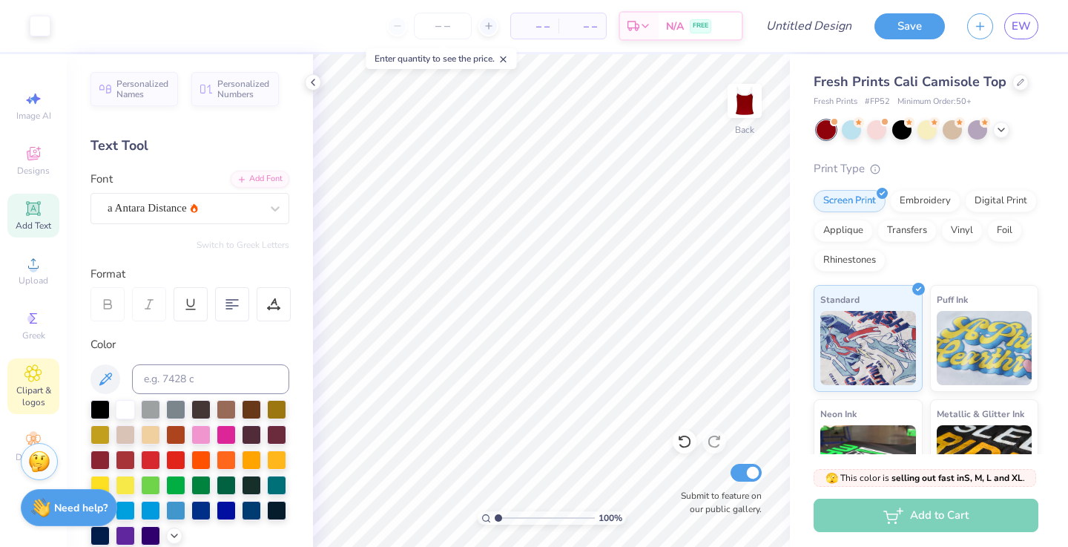
click at [23, 369] on div "Clipart & logos" at bounding box center [33, 386] width 52 height 56
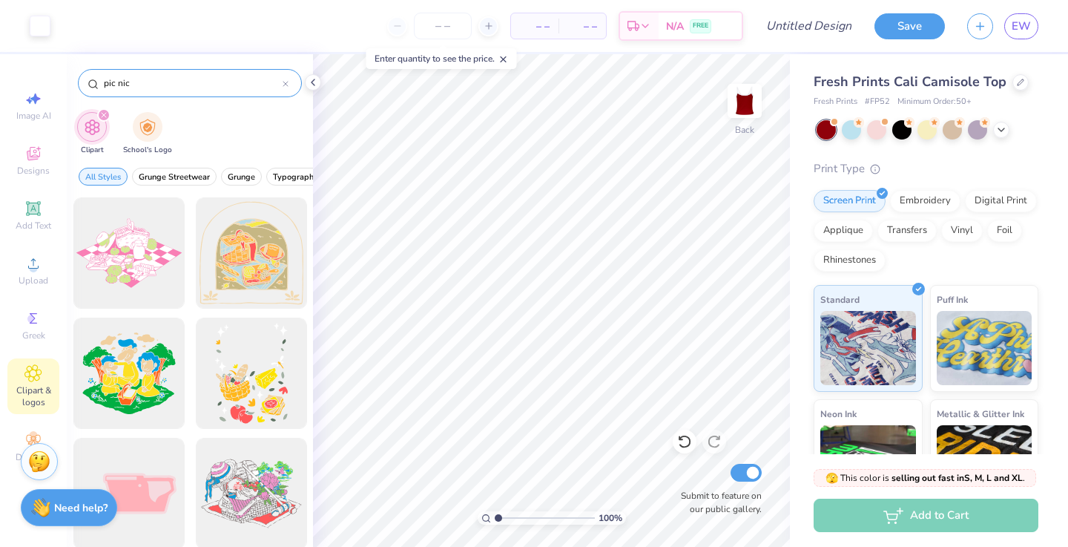
click at [156, 85] on input "pic nic" at bounding box center [192, 83] width 180 height 15
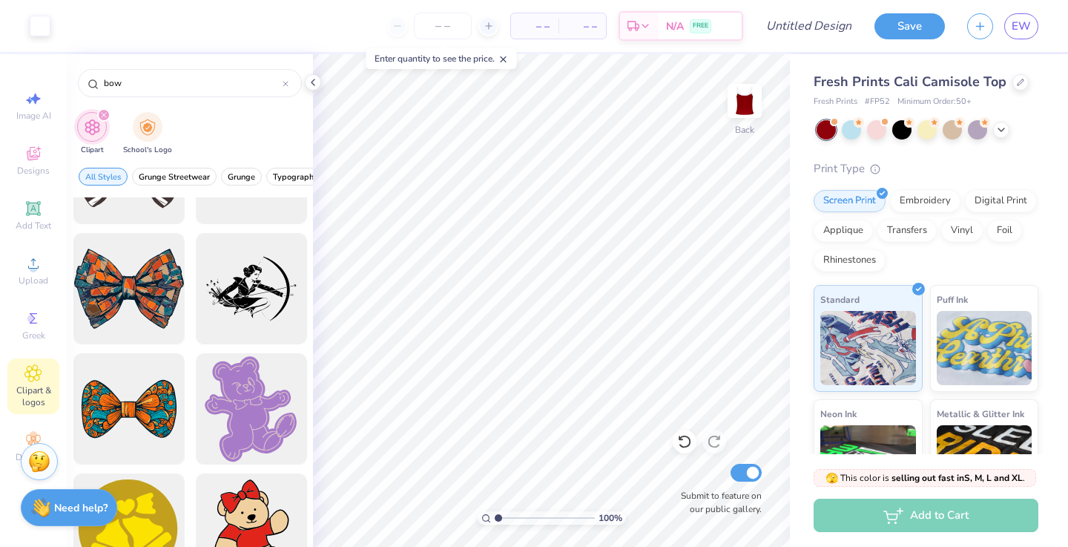
scroll to position [1509, 0]
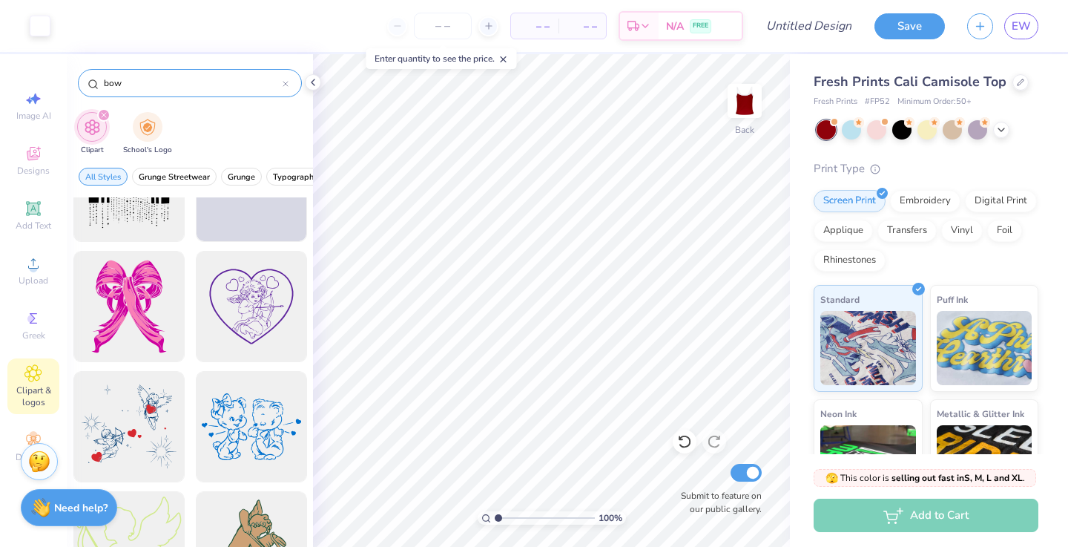
click at [130, 96] on div "bow" at bounding box center [190, 83] width 224 height 28
click at [126, 82] on input "bow" at bounding box center [192, 83] width 180 height 15
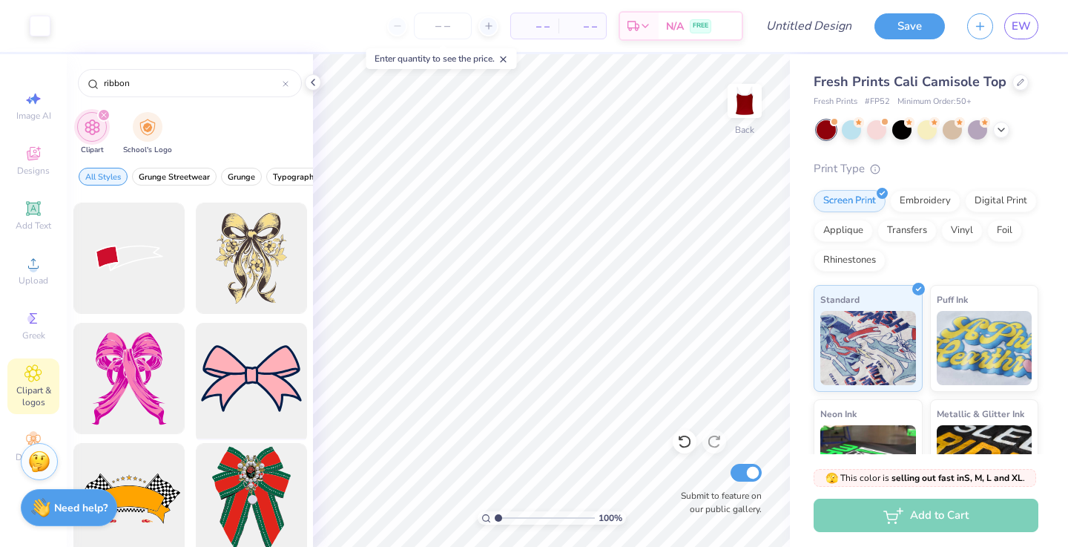
scroll to position [188, 0]
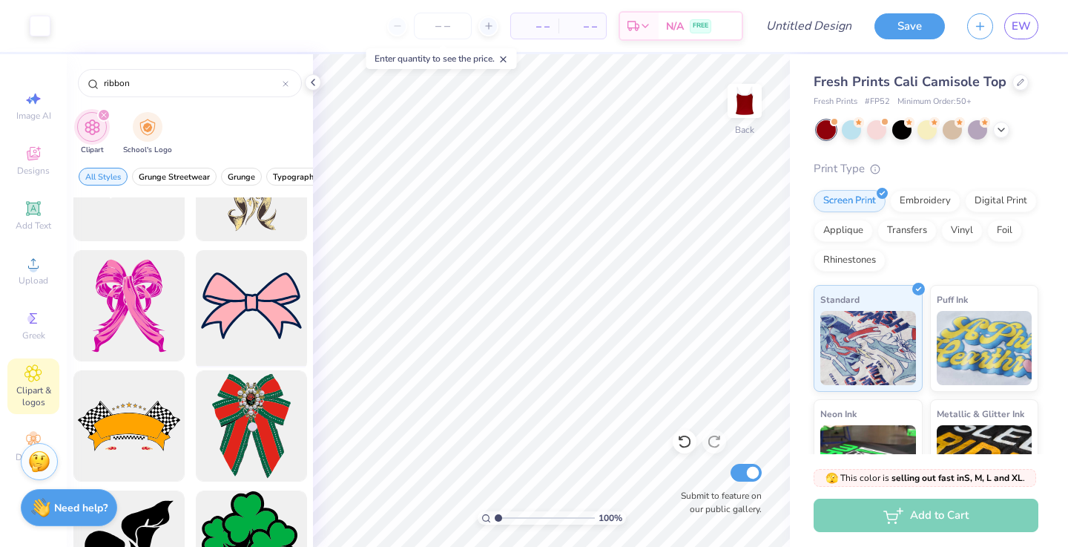
type input "ribbon"
click at [271, 318] on div at bounding box center [251, 306] width 122 height 122
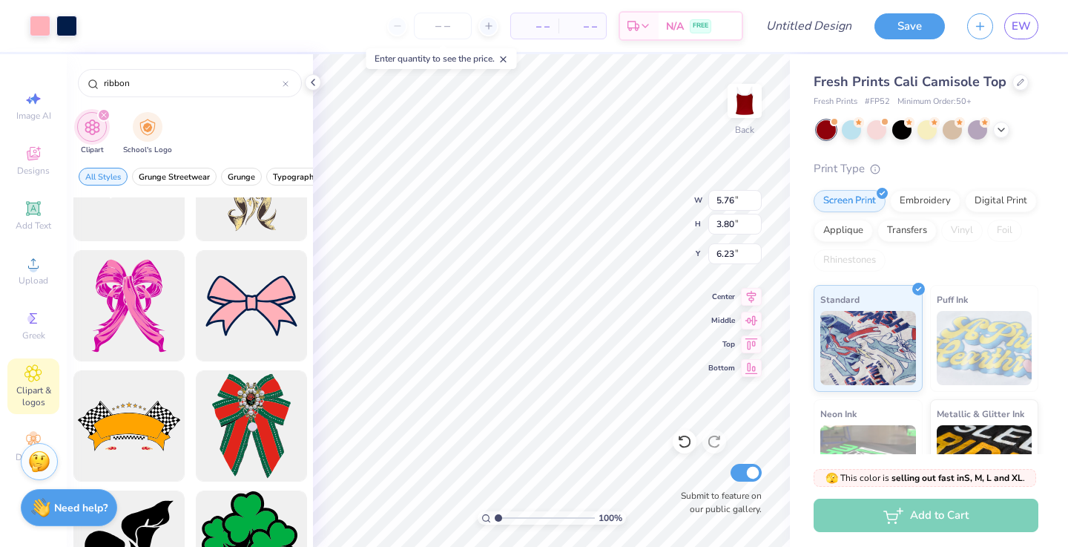
type input "5.76"
type input "3.80"
type input "6.23"
type input "3.93"
type input "2.59"
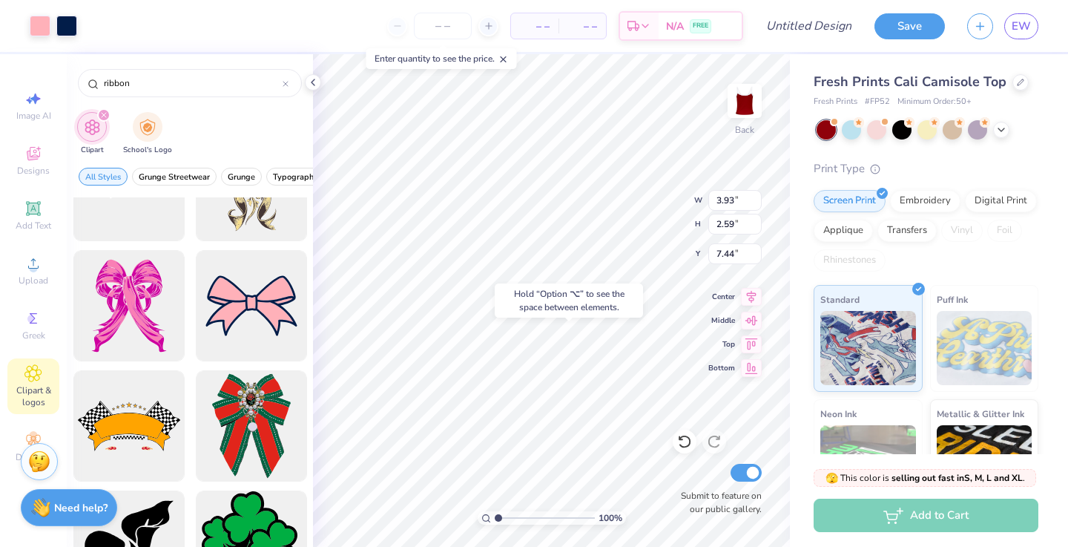
type input "6.48"
click at [47, 28] on div at bounding box center [40, 24] width 21 height 21
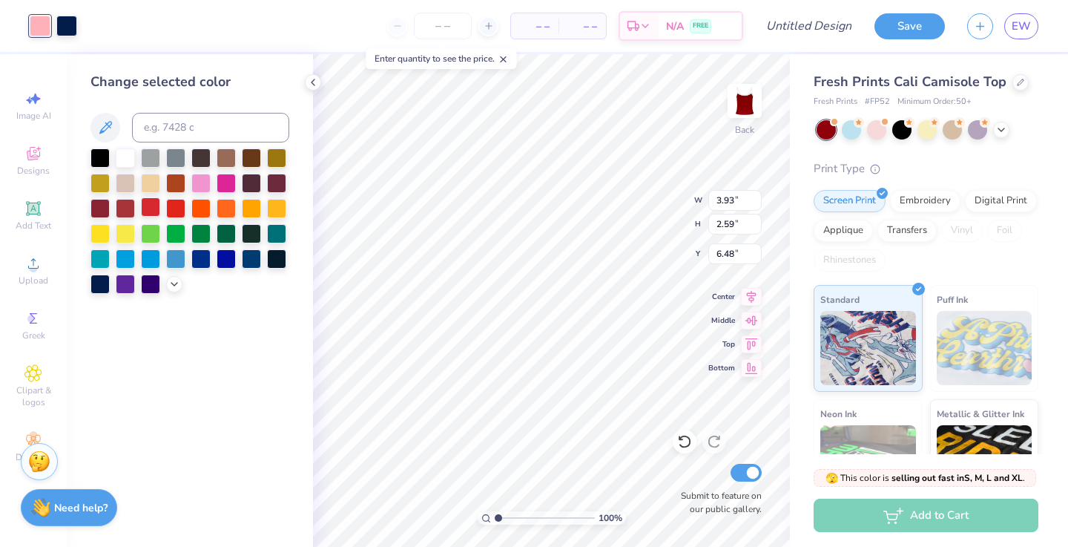
click at [149, 211] on div at bounding box center [150, 206] width 19 height 19
click at [68, 23] on div at bounding box center [66, 24] width 21 height 21
click at [125, 153] on div at bounding box center [125, 156] width 19 height 19
type input "2.95"
type input "1.95"
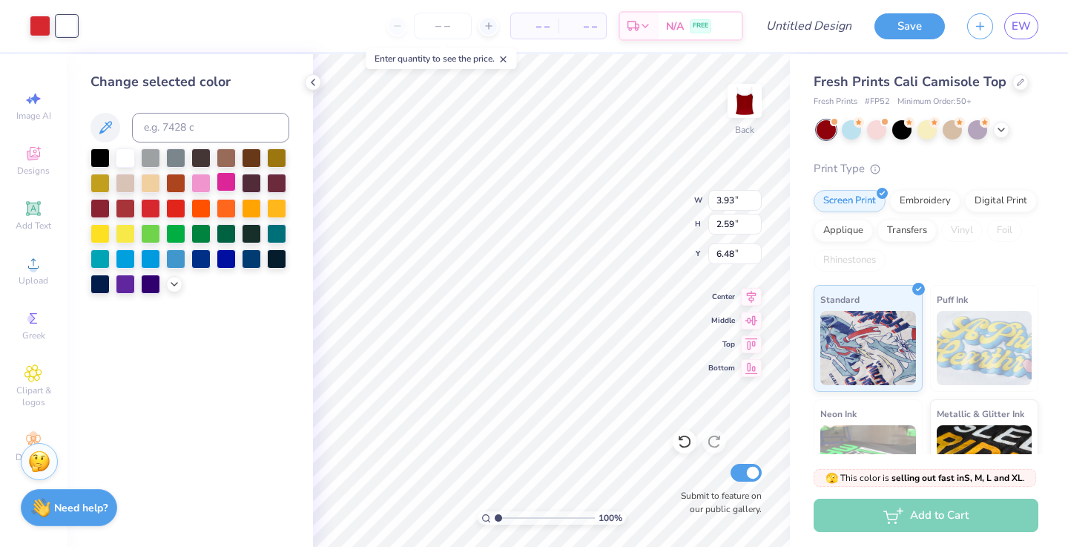
type input "7.13"
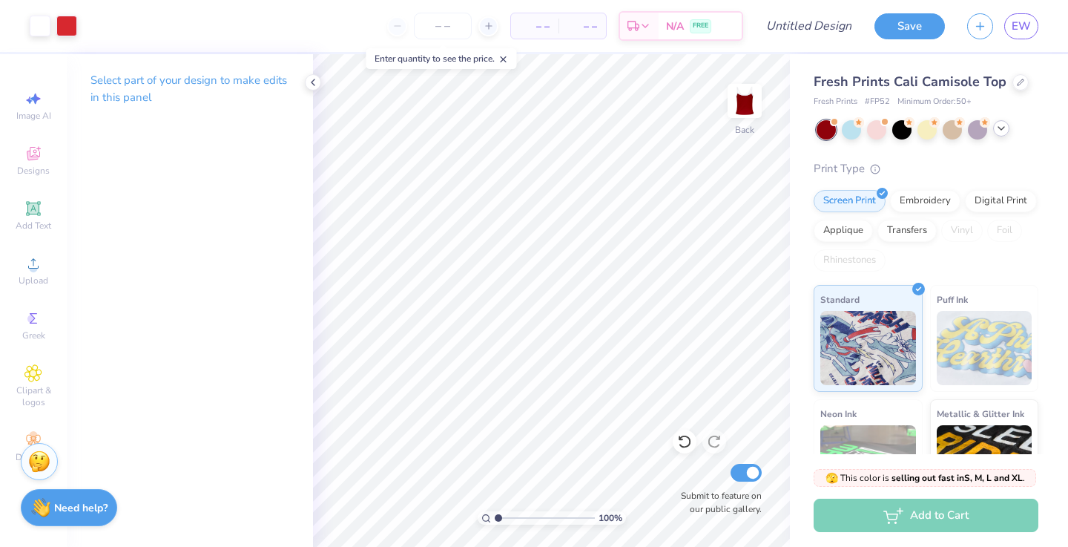
click at [1001, 131] on icon at bounding box center [1002, 128] width 12 height 12
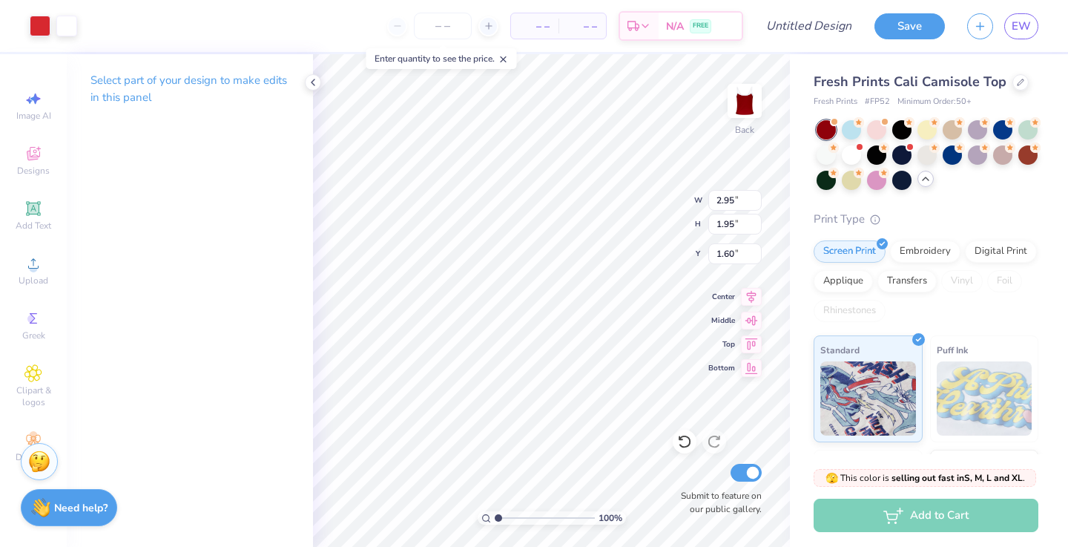
type input "1.60"
type input "2.22"
type input "1.47"
type input "2.24"
click at [43, 17] on div at bounding box center [40, 24] width 21 height 21
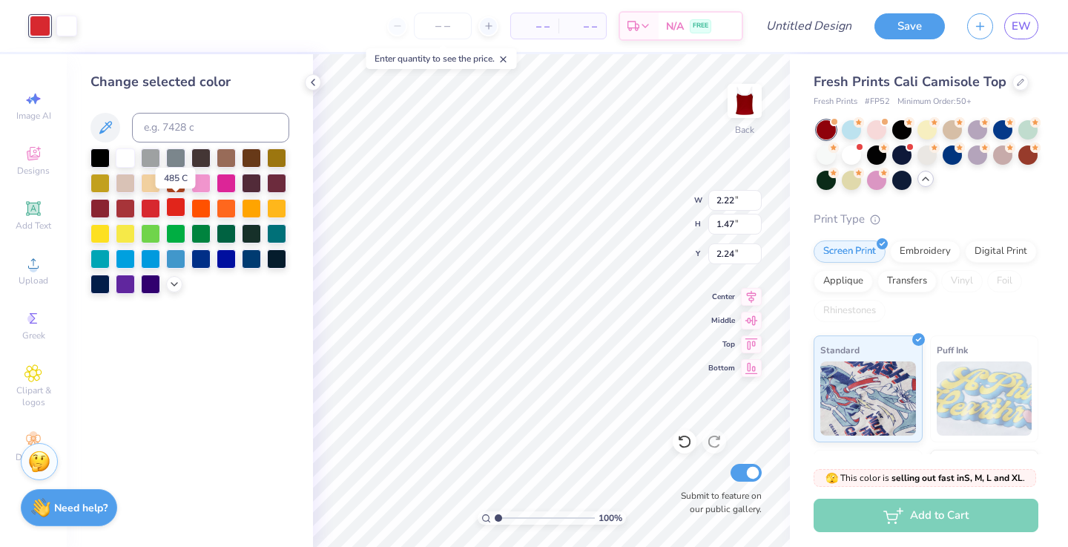
click at [180, 205] on div at bounding box center [175, 206] width 19 height 19
click at [131, 209] on div at bounding box center [125, 206] width 19 height 19
click at [106, 209] on div at bounding box center [100, 206] width 19 height 19
click at [125, 210] on div at bounding box center [125, 206] width 19 height 19
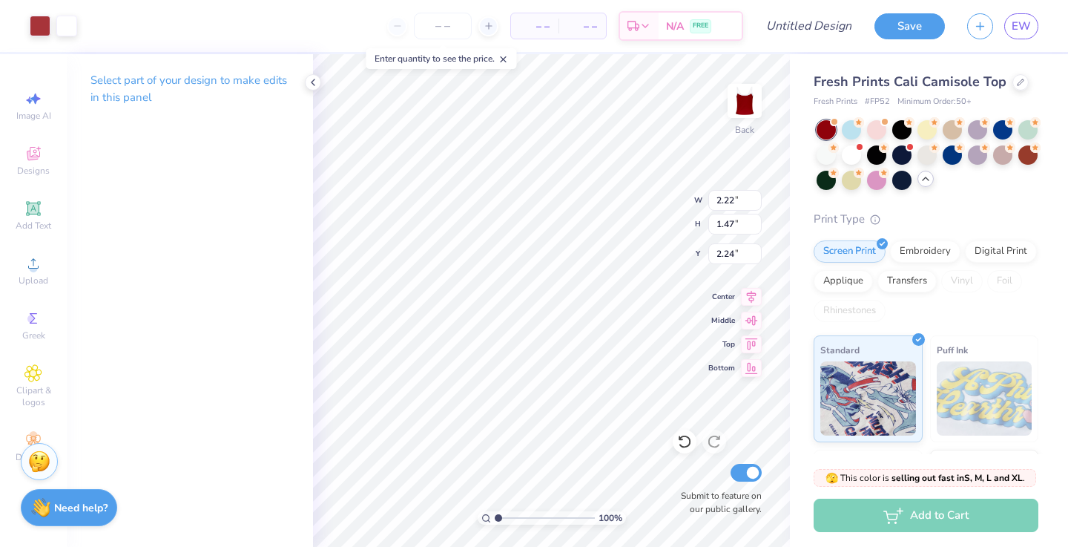
click at [509, 56] on icon at bounding box center [504, 59] width 10 height 10
type input "2.31"
type input "1.88"
type input "2.00"
type input "2.04"
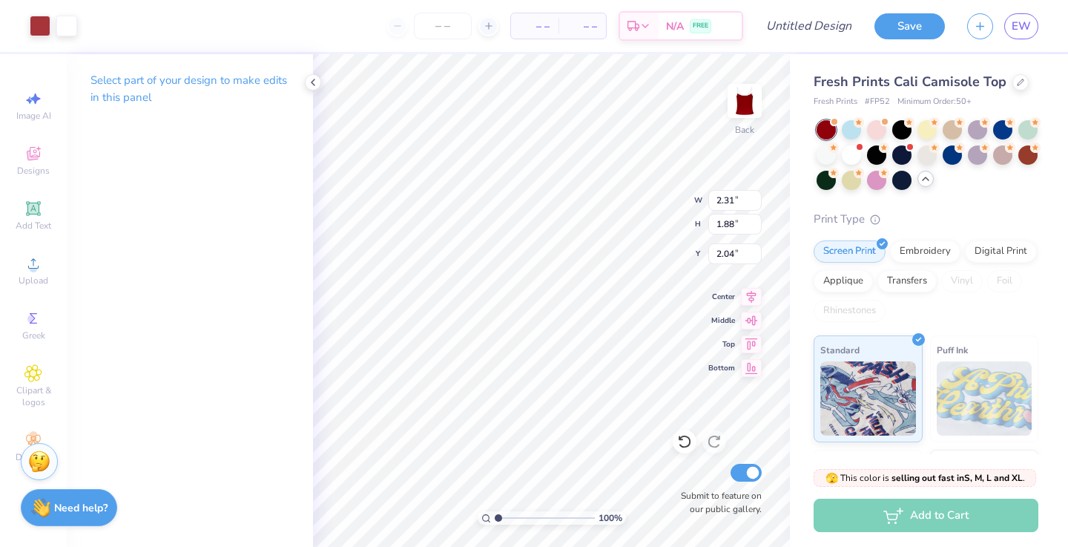
type input "1.86"
type input "1.52"
type input "2.02"
type input "2.24"
type input "2.07"
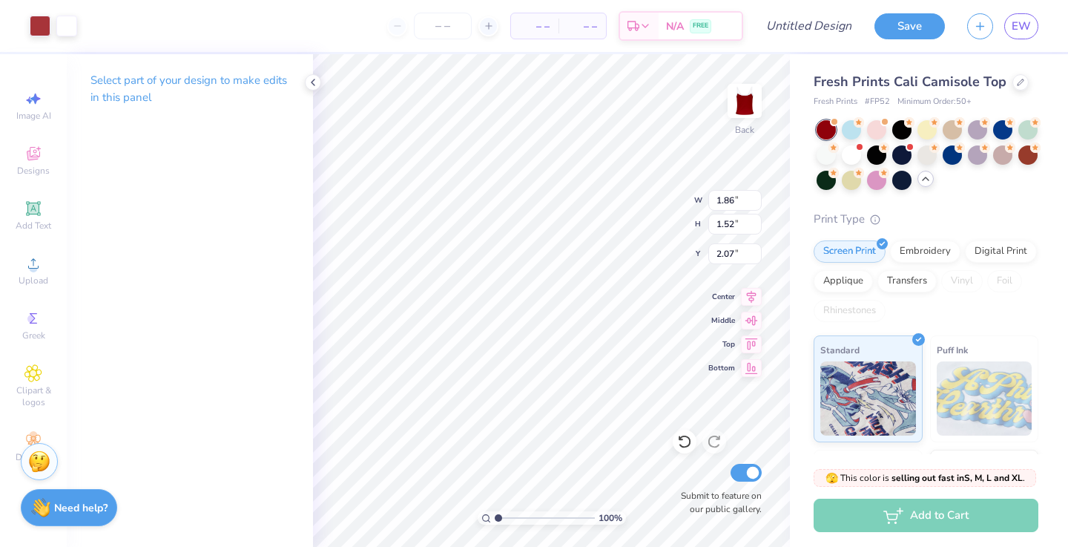
type input "2.05"
type input "1.59"
type input "2.24"
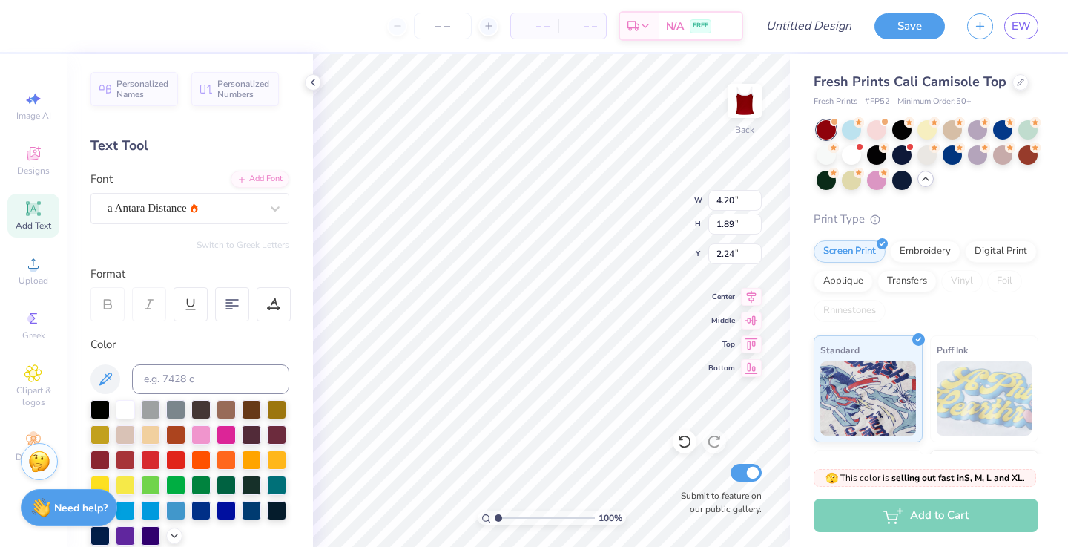
type input "4.47"
type input "2.02"
type input "1.86"
type input "1.59"
type input "1.85"
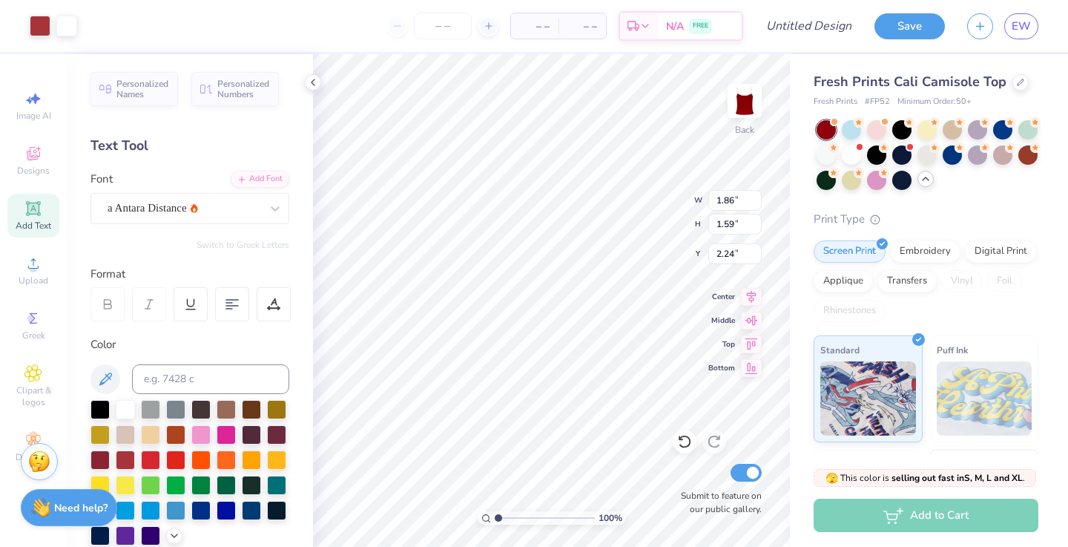
type input "1.64"
type input "2.22"
type input "2.43"
type input "1.86"
type input "1.55"
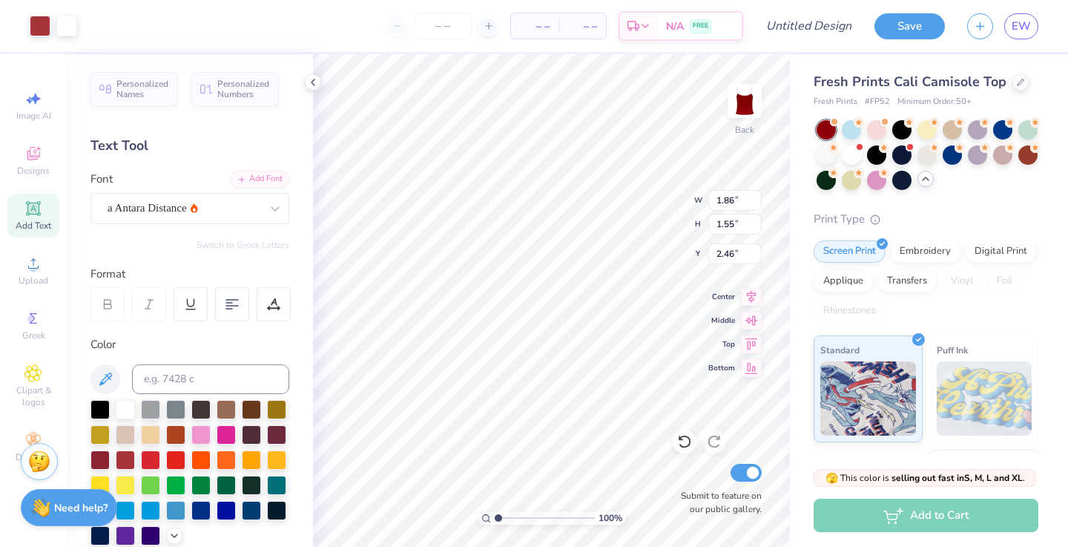
type input "2.46"
type input "2.24"
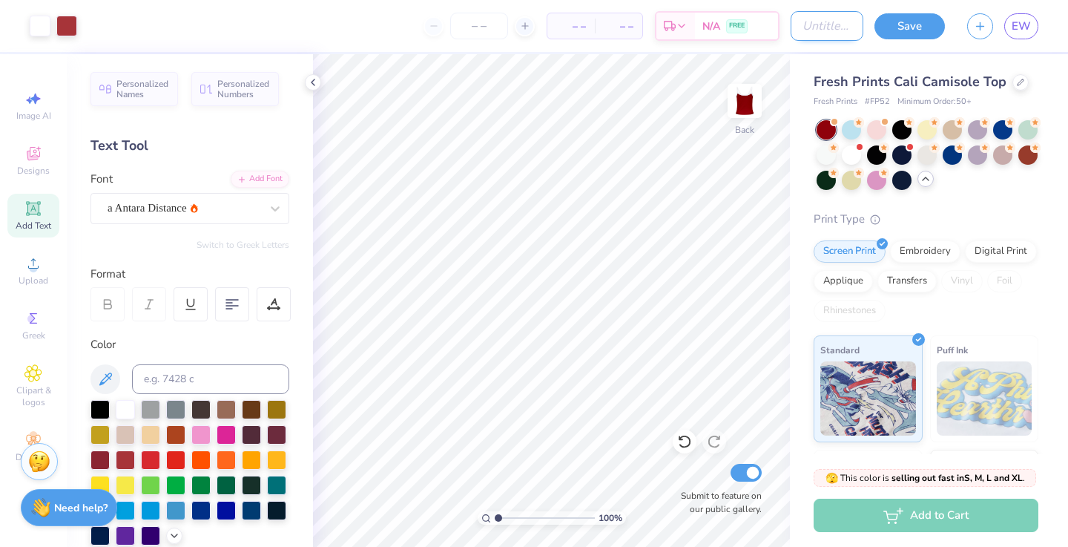
click at [834, 32] on input "Design Title" at bounding box center [827, 26] width 73 height 30
type input "Fall Fest"
click at [903, 27] on button "Save" at bounding box center [910, 24] width 70 height 26
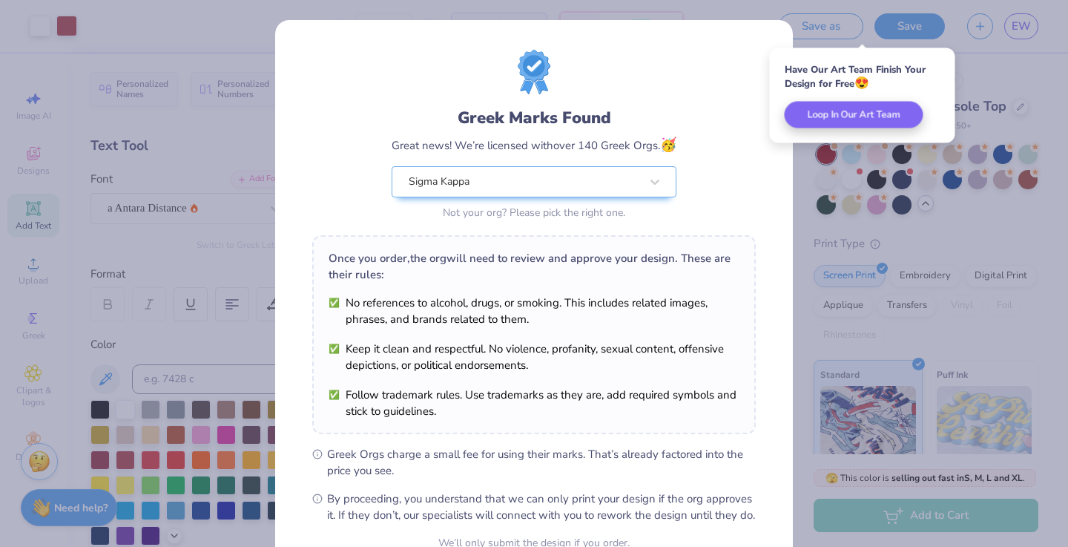
scroll to position [148, 0]
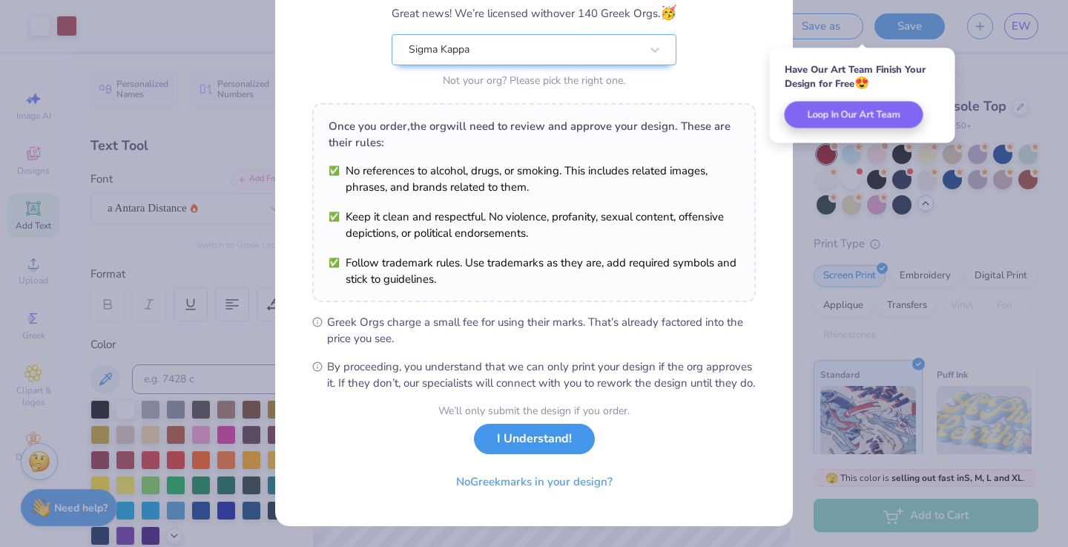
click at [565, 453] on button "I Understand!" at bounding box center [534, 439] width 121 height 30
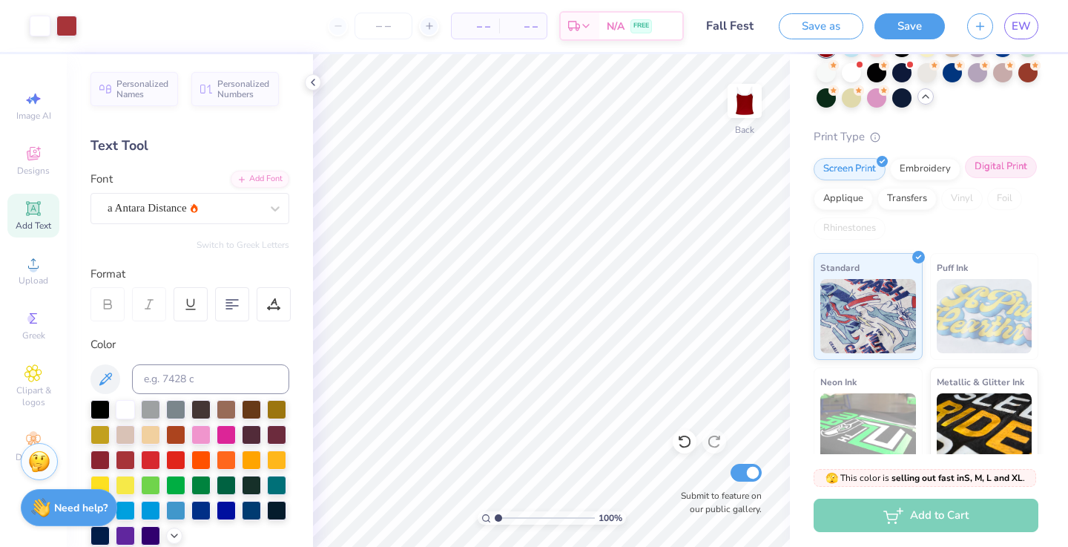
scroll to position [241, 0]
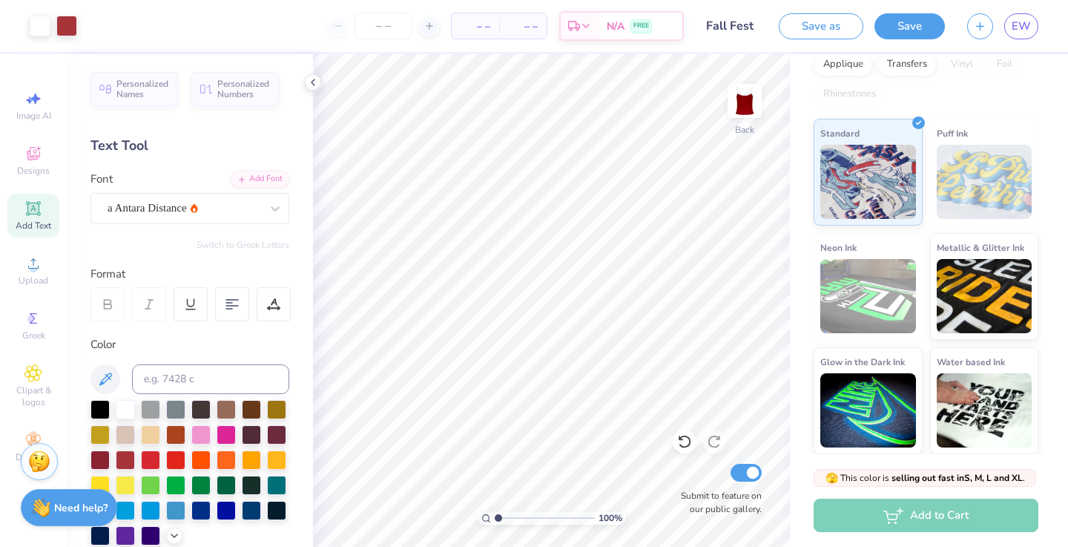
click at [1040, 36] on div "Save as Save EW" at bounding box center [923, 26] width 289 height 52
click at [1024, 19] on span "EW" at bounding box center [1021, 26] width 19 height 17
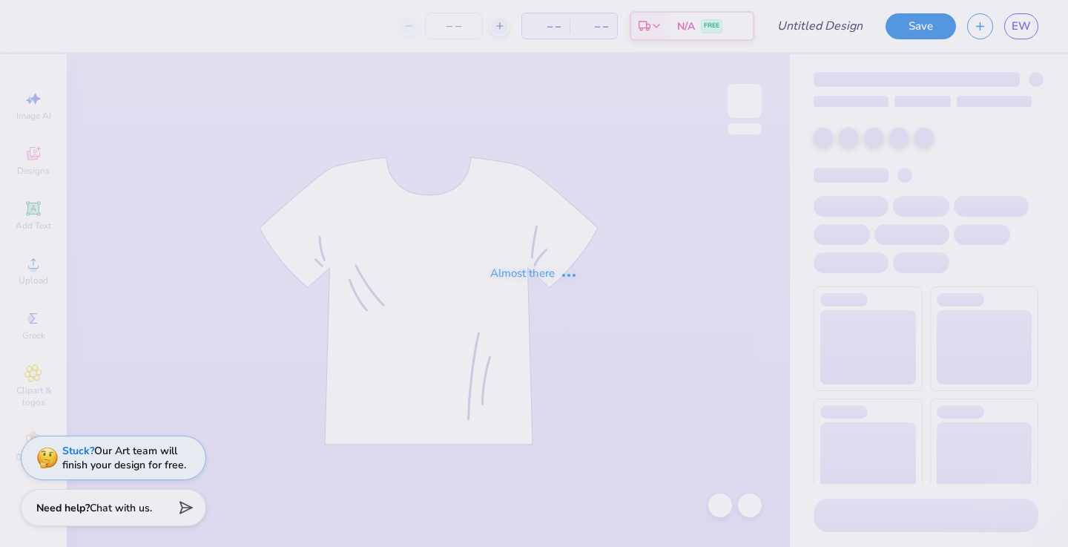
type input "Fall Fest"
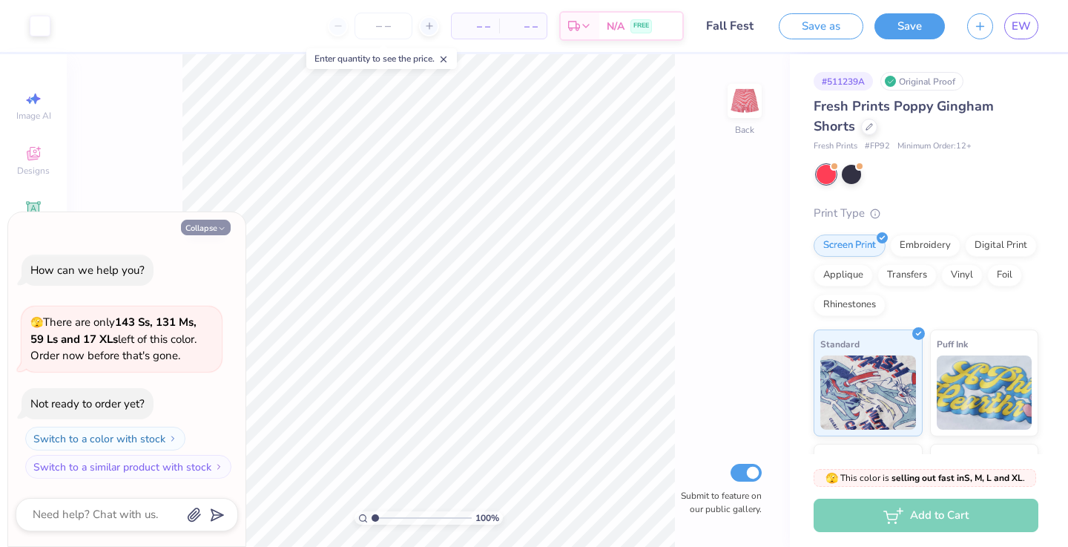
click at [216, 223] on button "Collapse" at bounding box center [206, 228] width 50 height 16
type textarea "x"
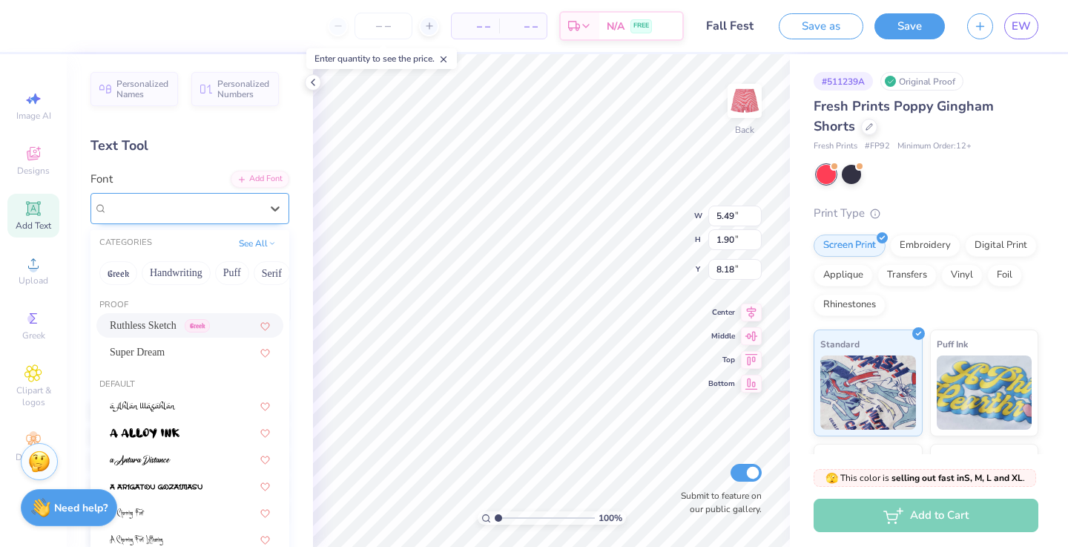
click at [168, 198] on div at bounding box center [184, 208] width 153 height 20
click at [182, 269] on button "Handwriting" at bounding box center [176, 273] width 69 height 24
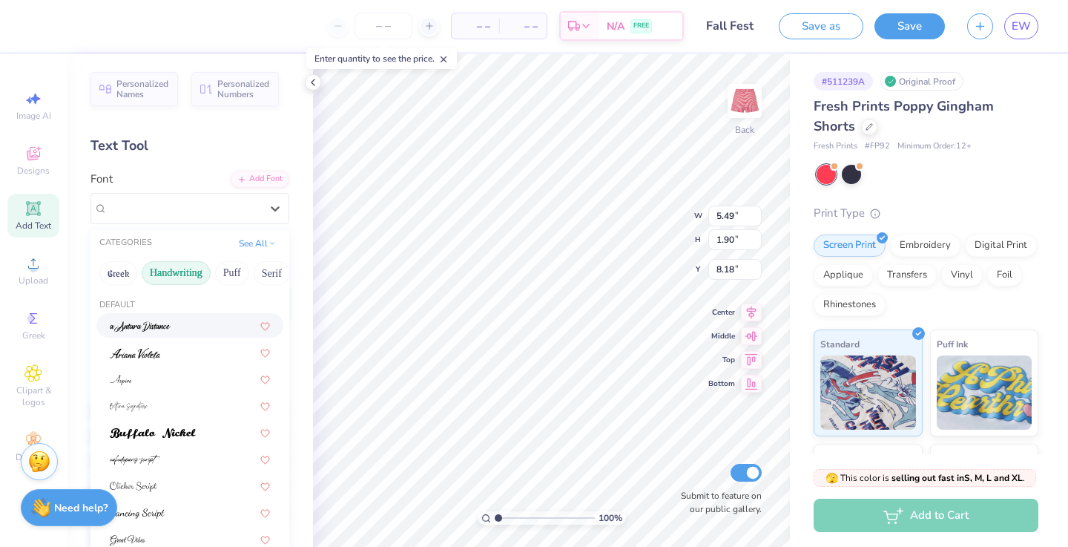
click at [194, 336] on div at bounding box center [189, 325] width 187 height 24
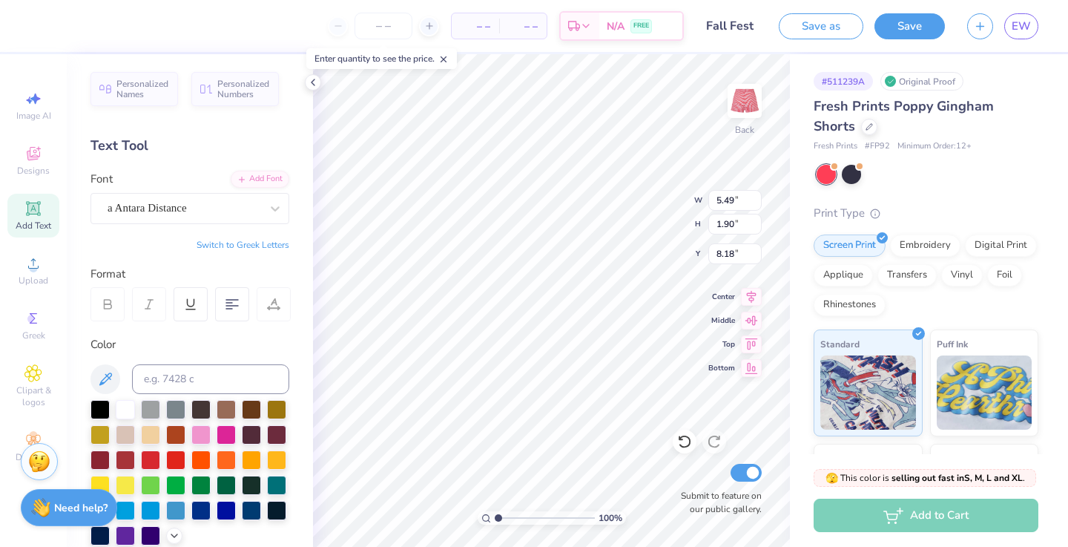
type input "4.52"
type input "1.79"
type input "8.23"
click at [723, 344] on span "Top" at bounding box center [721, 342] width 27 height 10
type input "7.99"
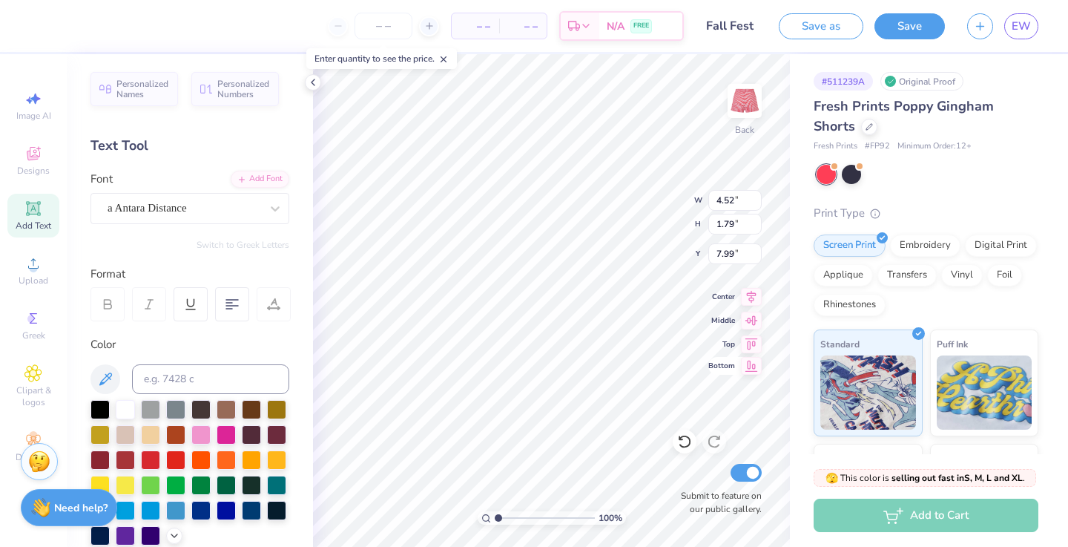
type input "4.87"
type input "1.93"
type input "7.85"
type input "7.96"
type input "5.07"
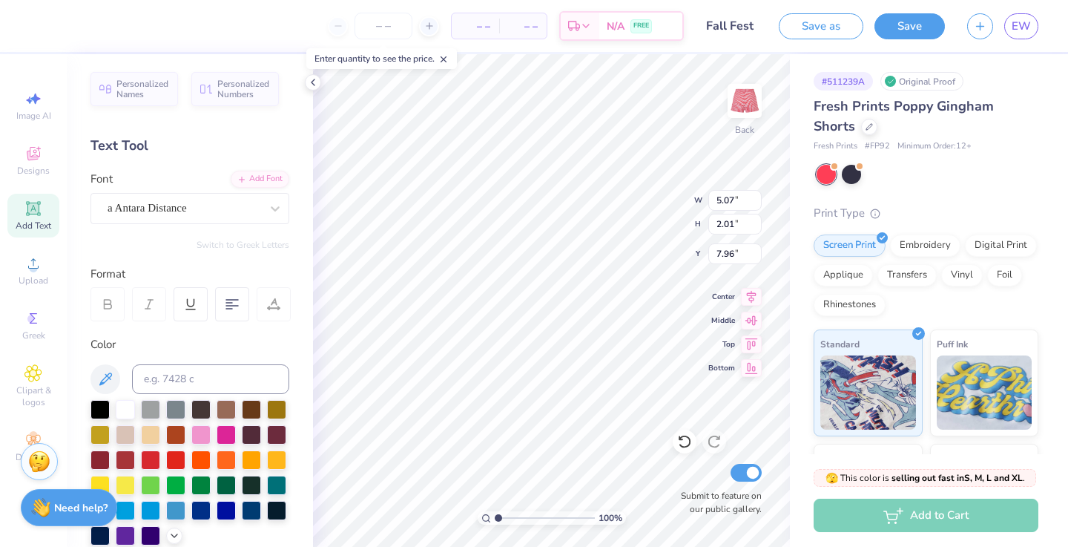
type input "2.01"
type input "7.88"
type input "8.49"
type input "8.01"
type input "7.93"
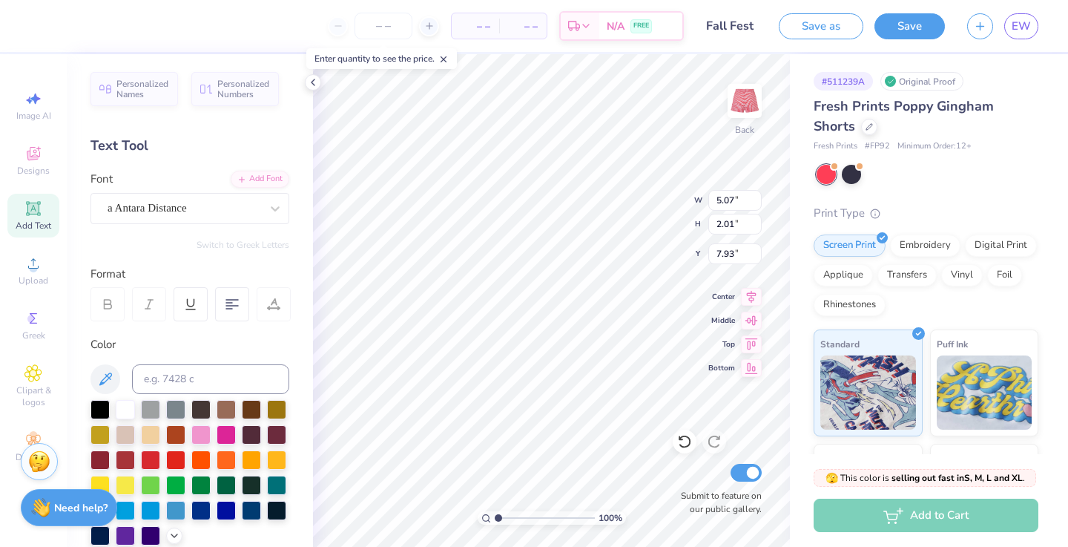
scroll to position [1, 2]
type textarea "Sigma Kappa Fall Fest '25"
click at [904, 27] on button "Save" at bounding box center [910, 24] width 70 height 26
